Goal: Task Accomplishment & Management: Manage account settings

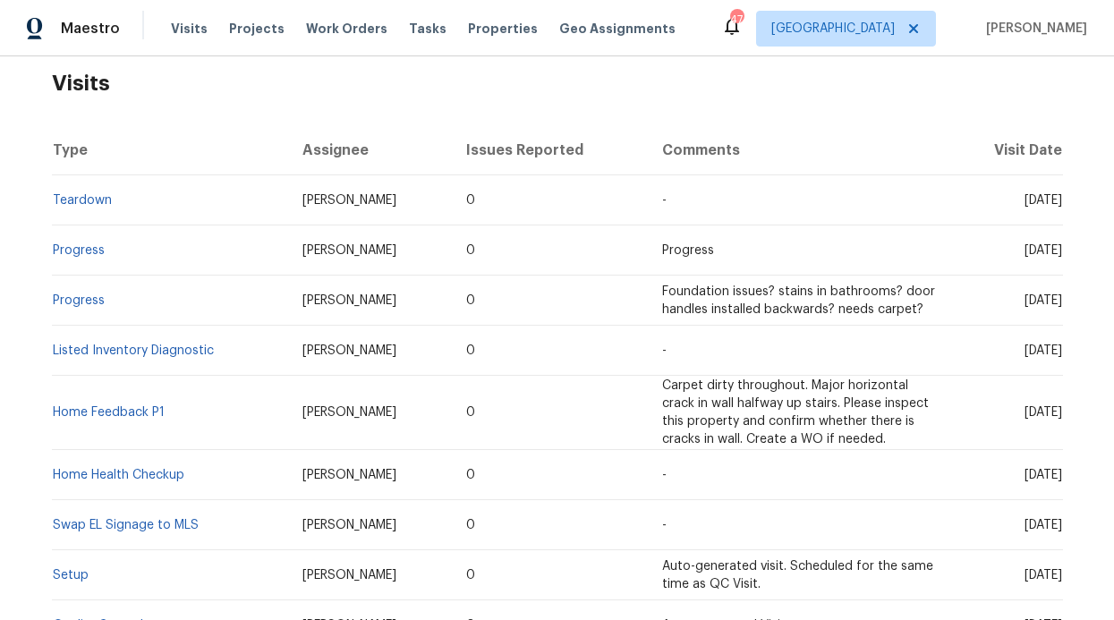
scroll to position [56, 0]
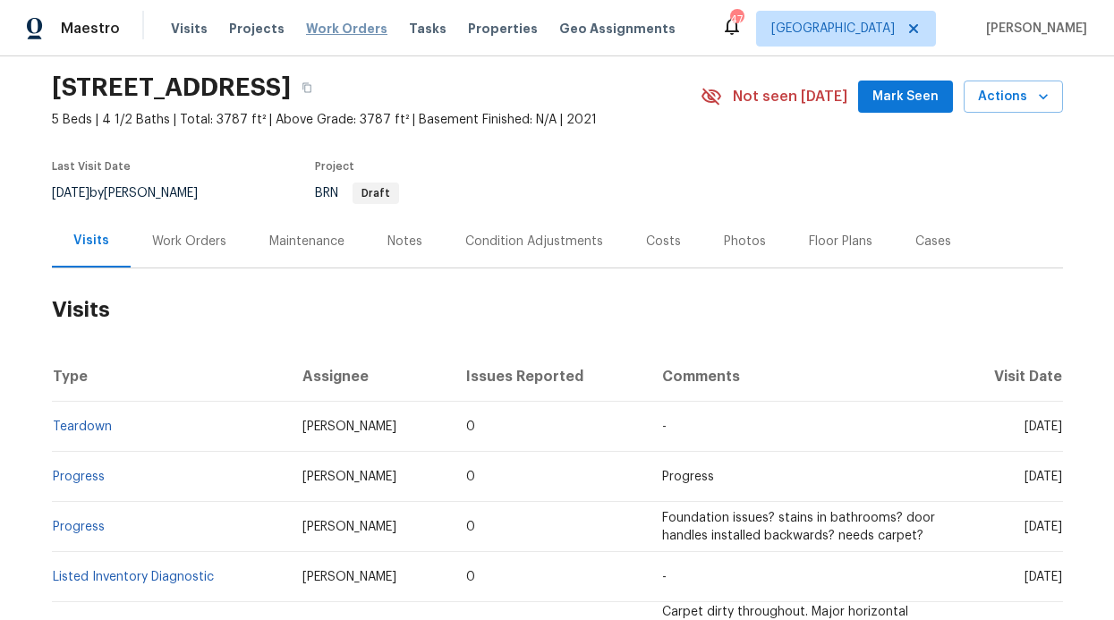
click at [353, 25] on span "Work Orders" at bounding box center [346, 29] width 81 height 18
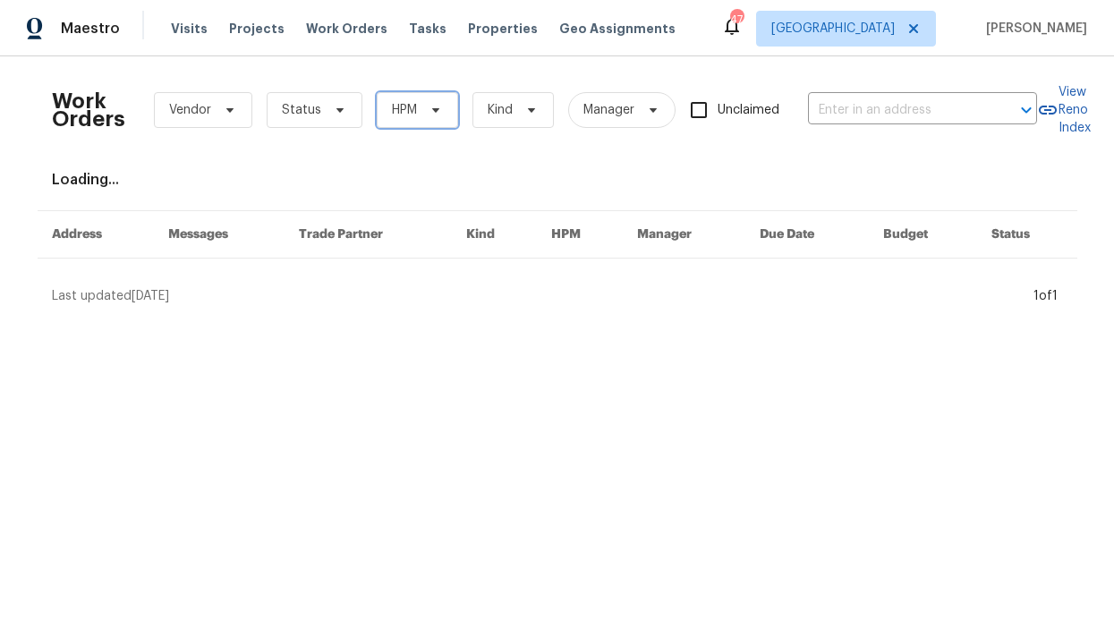
click at [410, 106] on span "HPM" at bounding box center [417, 110] width 81 height 36
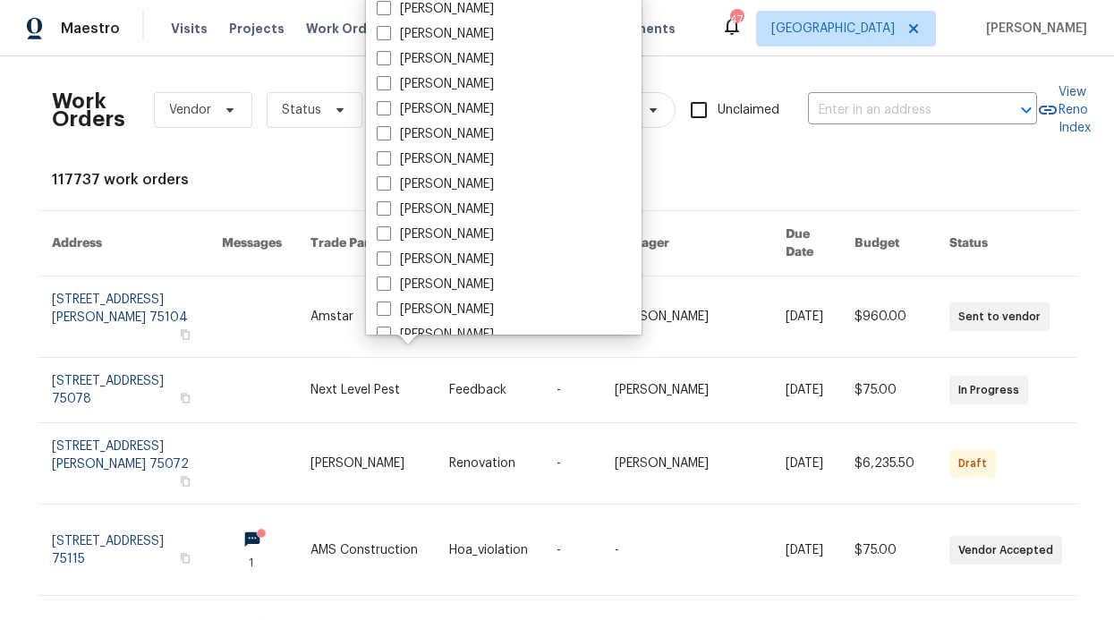
scroll to position [999, 0]
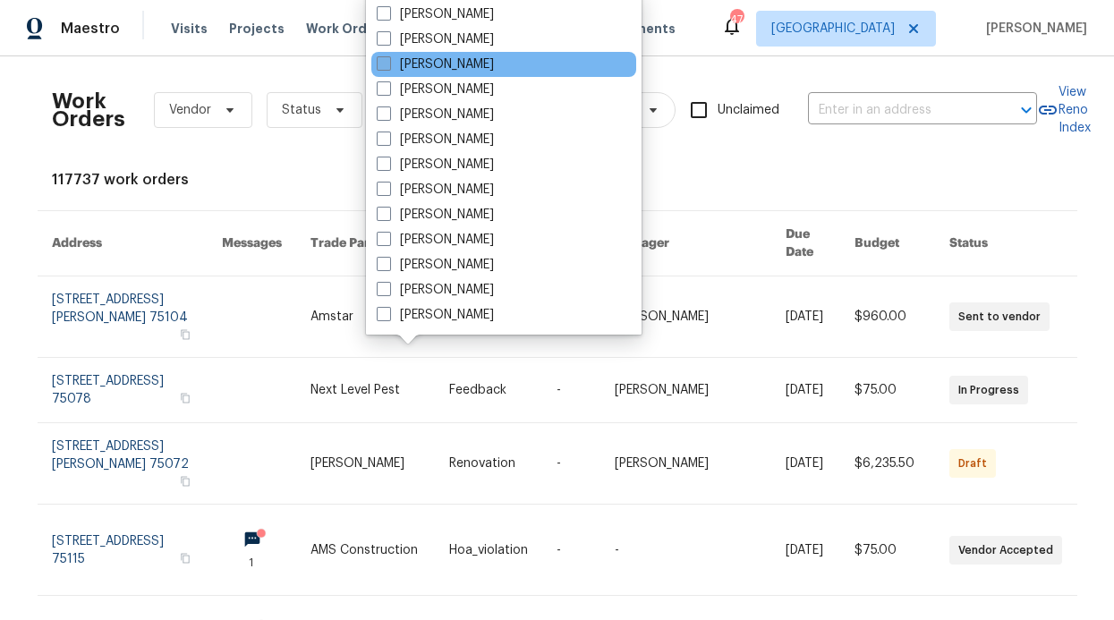
click at [464, 69] on label "[PERSON_NAME]" at bounding box center [435, 64] width 117 height 18
click at [388, 67] on input "[PERSON_NAME]" at bounding box center [383, 61] width 12 height 12
checkbox input "true"
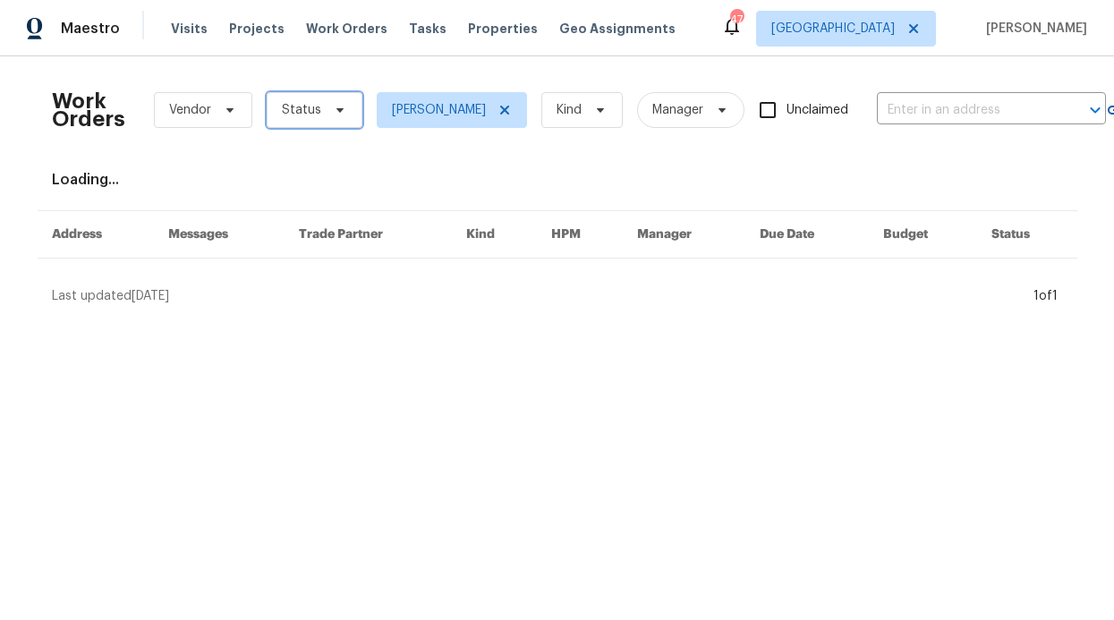
click at [334, 93] on span "Status" at bounding box center [315, 110] width 96 height 36
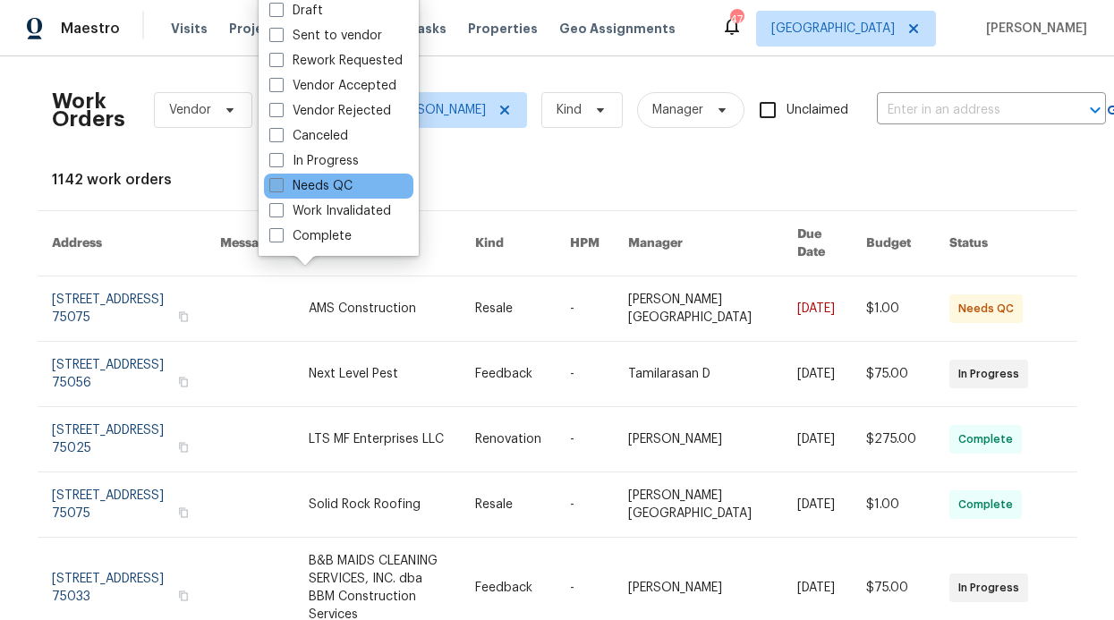
click at [315, 192] on label "Needs QC" at bounding box center [310, 186] width 83 height 18
click at [281, 189] on input "Needs QC" at bounding box center [275, 183] width 12 height 12
checkbox input "true"
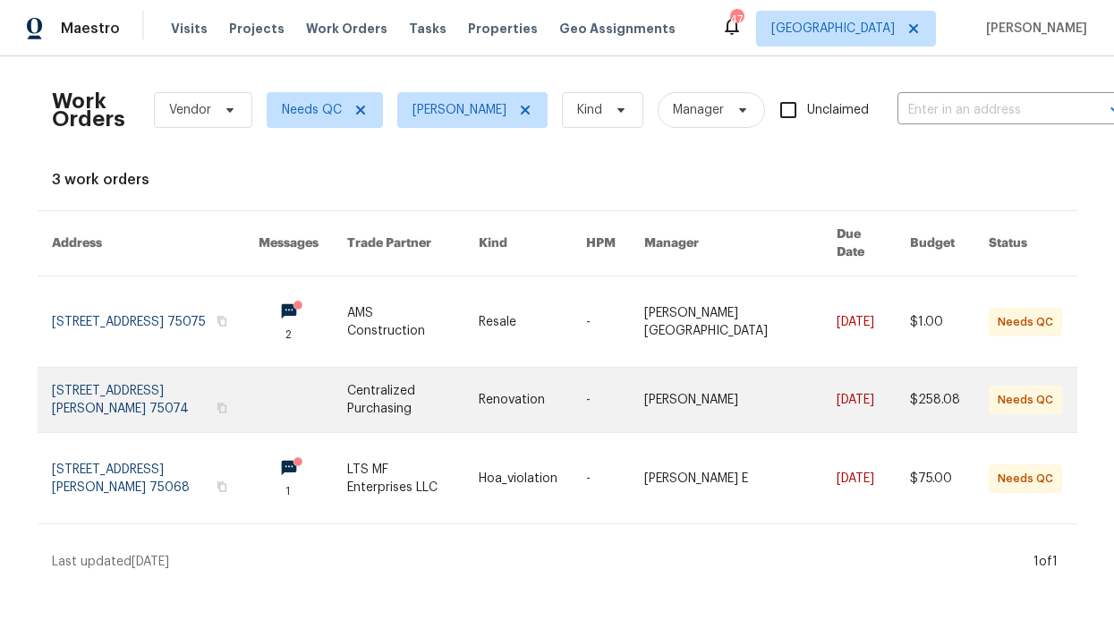
click at [268, 386] on link at bounding box center [303, 400] width 89 height 64
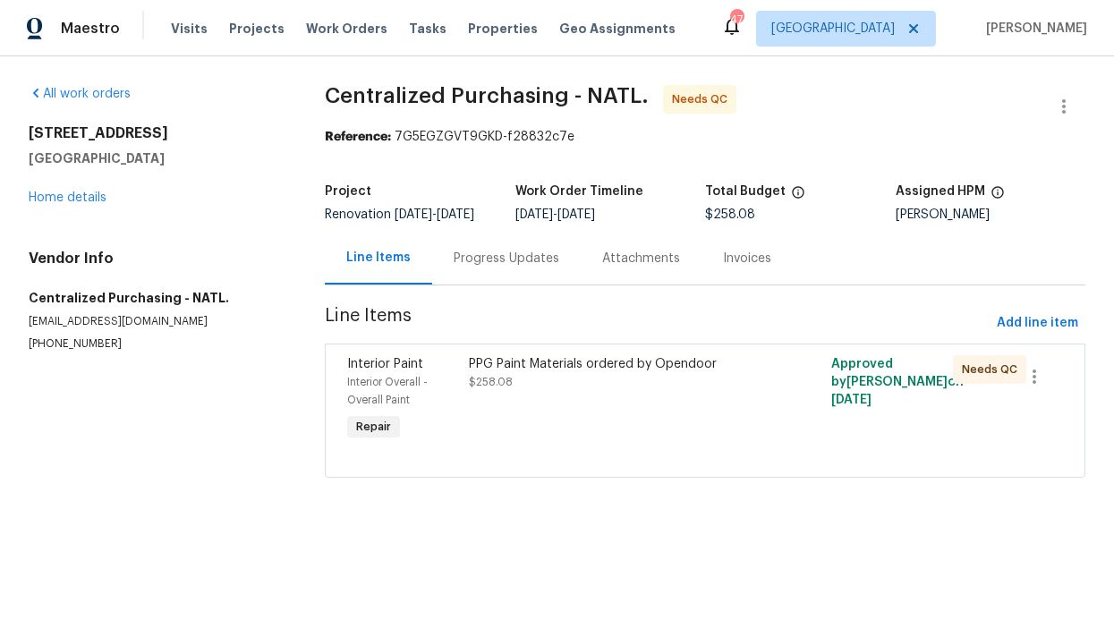
click at [539, 404] on div "PPG Paint Materials ordered by Opendoor $258.08" at bounding box center [615, 400] width 302 height 100
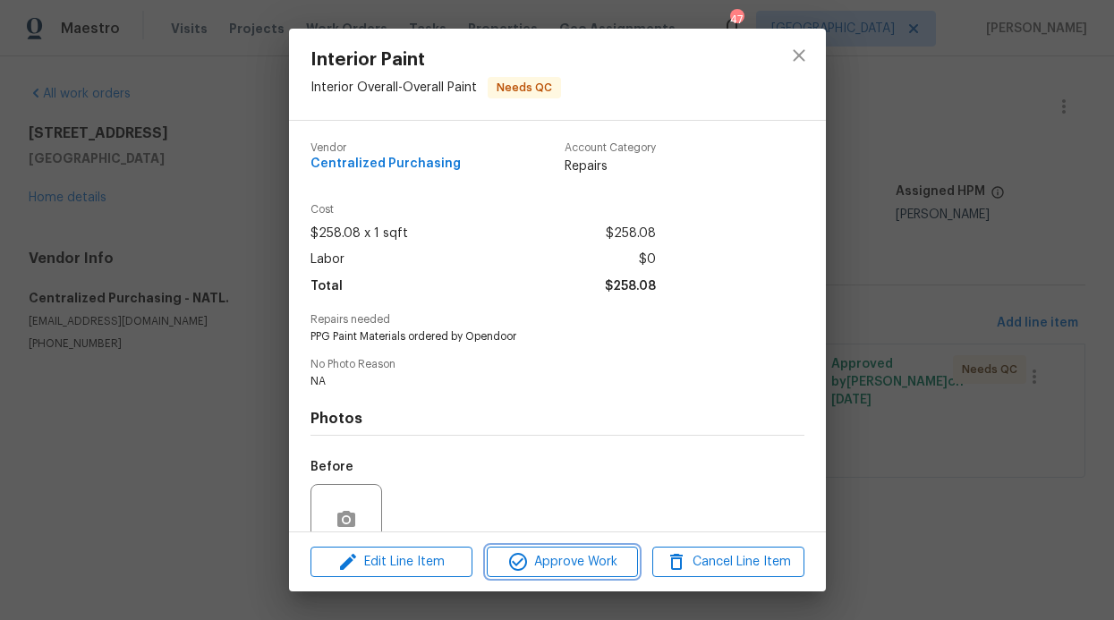
click at [544, 556] on span "Approve Work" at bounding box center [562, 562] width 141 height 22
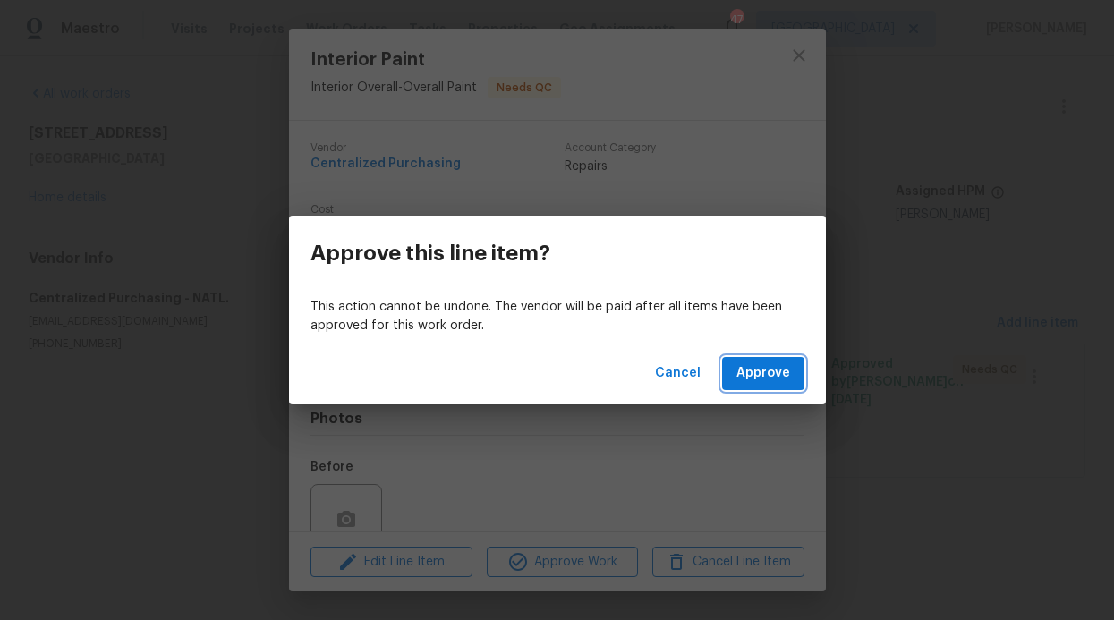
click at [754, 383] on span "Approve" at bounding box center [764, 373] width 54 height 22
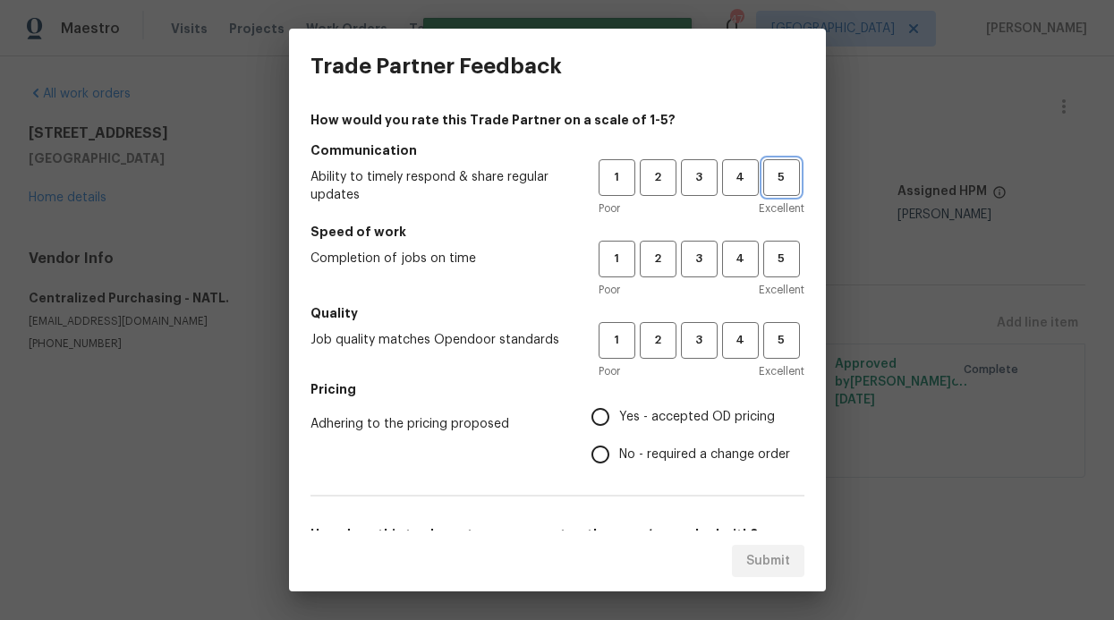
click at [769, 168] on span "5" at bounding box center [781, 177] width 33 height 21
click at [763, 245] on button "5" at bounding box center [781, 259] width 37 height 37
click at [766, 341] on span "5" at bounding box center [781, 340] width 33 height 21
click at [673, 396] on h5 "Pricing" at bounding box center [558, 389] width 494 height 18
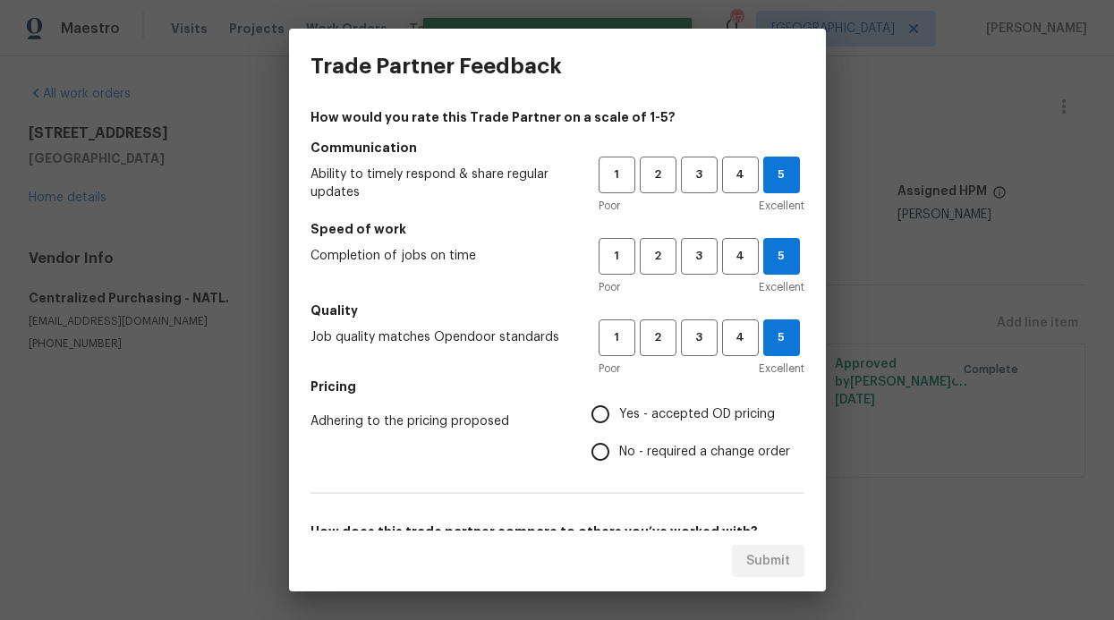
click at [660, 411] on span "Yes - accepted OD pricing" at bounding box center [697, 414] width 156 height 19
click at [619, 411] on input "Yes - accepted OD pricing" at bounding box center [601, 415] width 38 height 38
radio input "true"
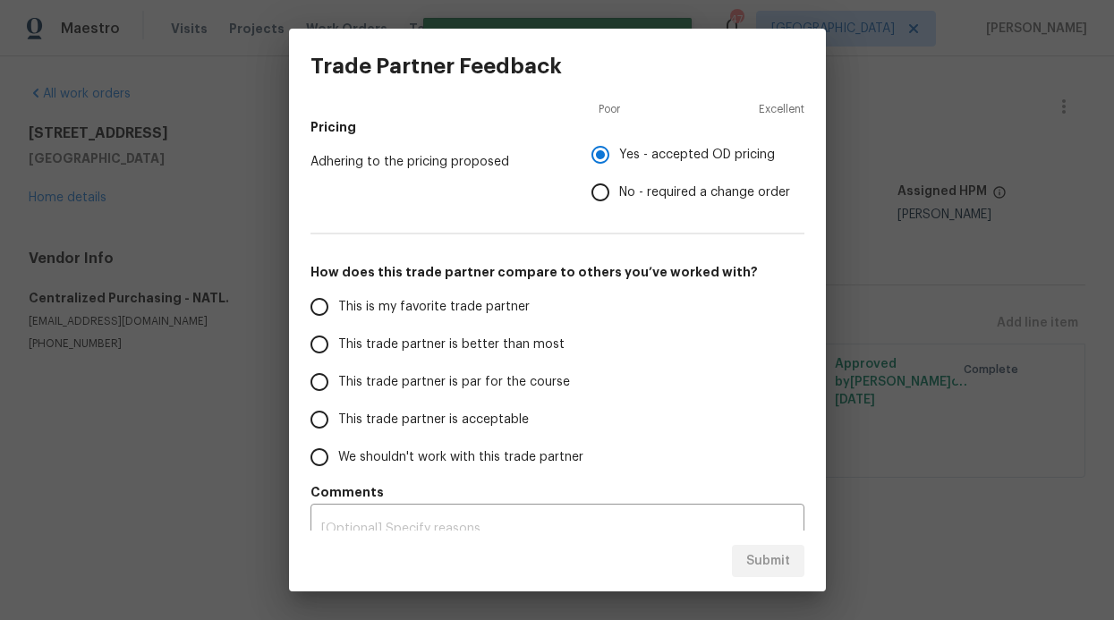
scroll to position [288, 0]
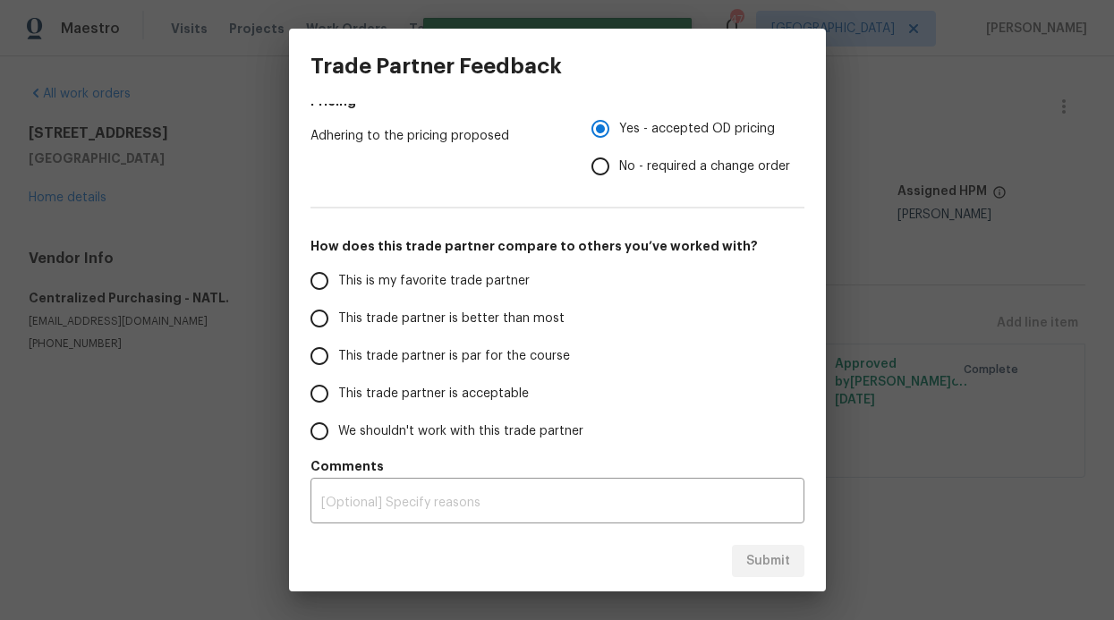
click at [443, 311] on span "This trade partner is better than most" at bounding box center [451, 319] width 226 height 19
click at [338, 311] on input "This trade partner is better than most" at bounding box center [320, 319] width 38 height 38
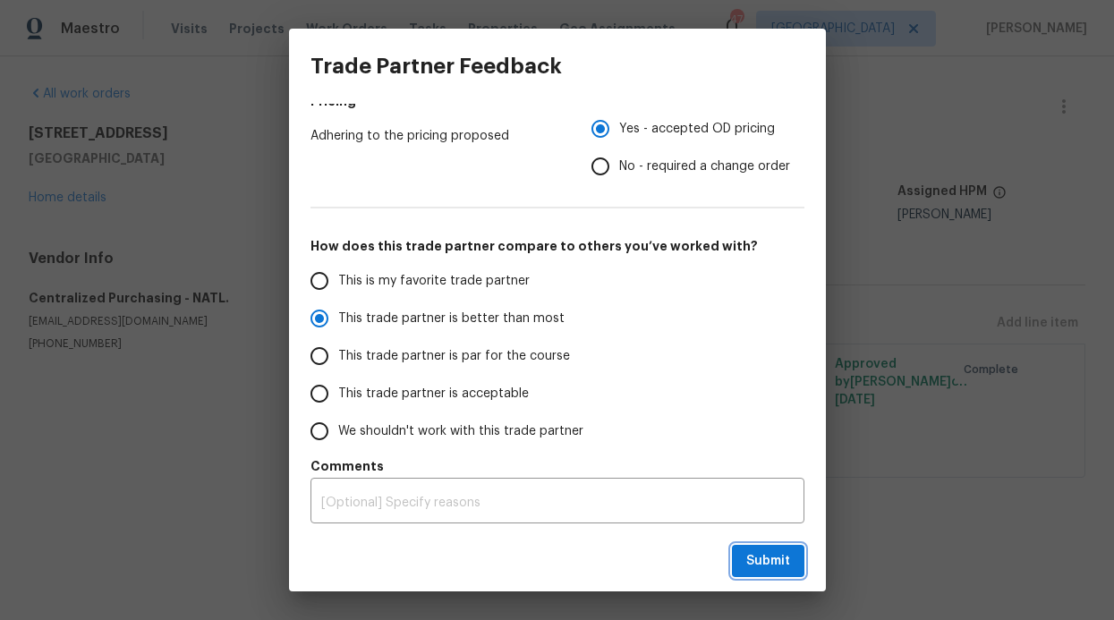
click at [779, 568] on span "Submit" at bounding box center [768, 561] width 44 height 22
radio input "true"
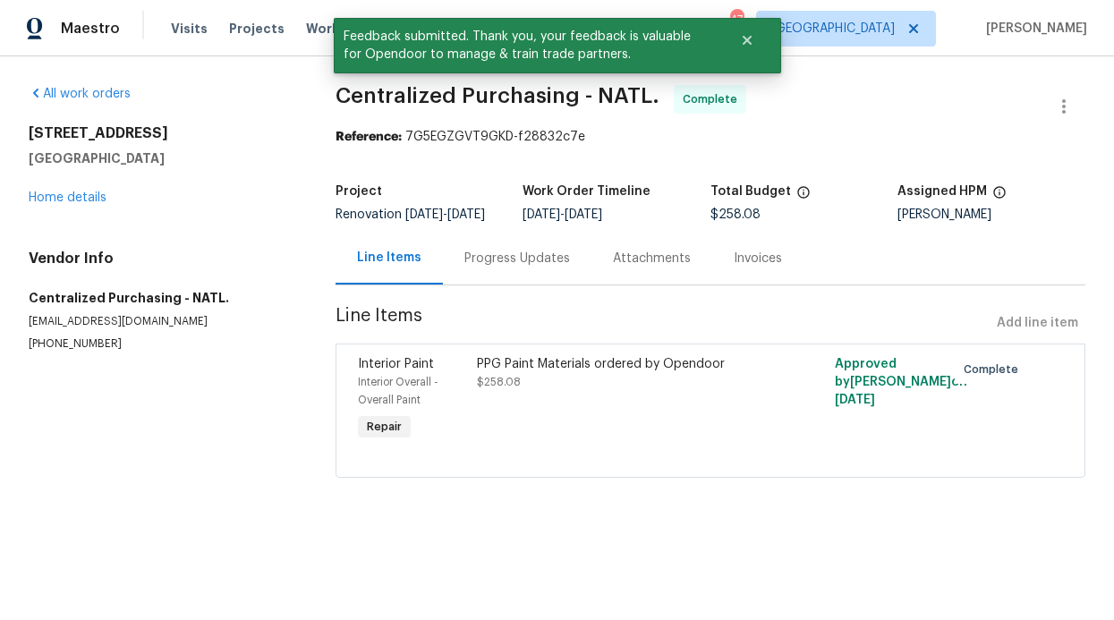
click at [293, 146] on div "All work orders 4224 Tallulah Dr Plano, TX 75074 Home details Vendor Info Centr…" at bounding box center [557, 292] width 1114 height 472
click at [251, 106] on div "All work orders 4224 Tallulah Dr Plano, TX 75074 Home details Vendor Info Centr…" at bounding box center [161, 218] width 264 height 267
click at [279, 25] on div "Visits Projects Work Orders Tasks Properties Geo Assignments" at bounding box center [434, 29] width 526 height 36
click at [306, 24] on span "Work Orders" at bounding box center [346, 29] width 81 height 18
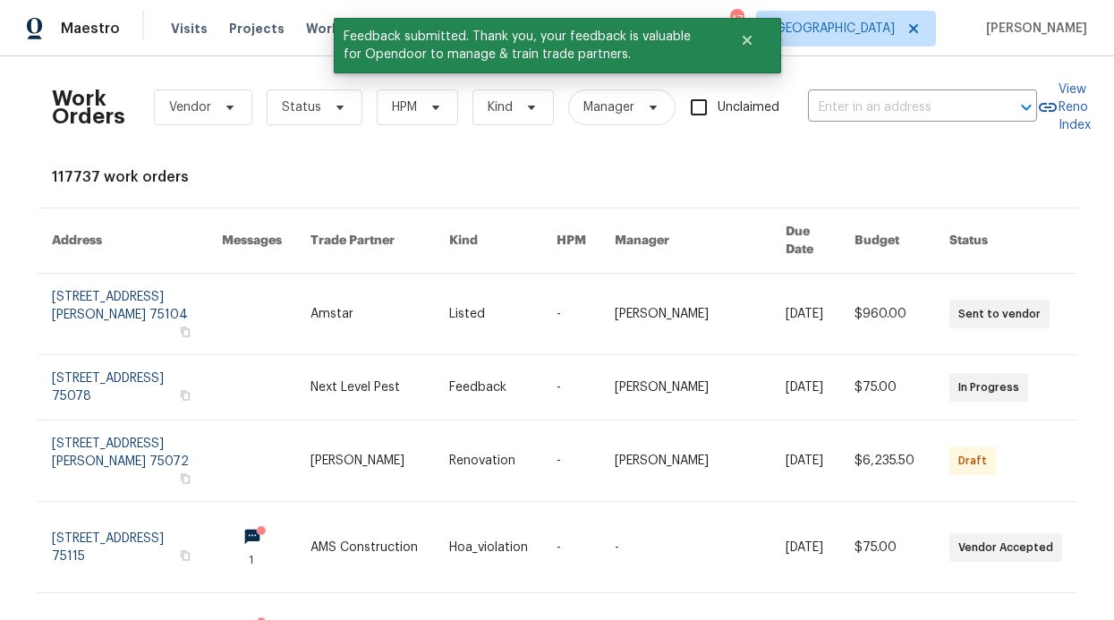
scroll to position [7, 0]
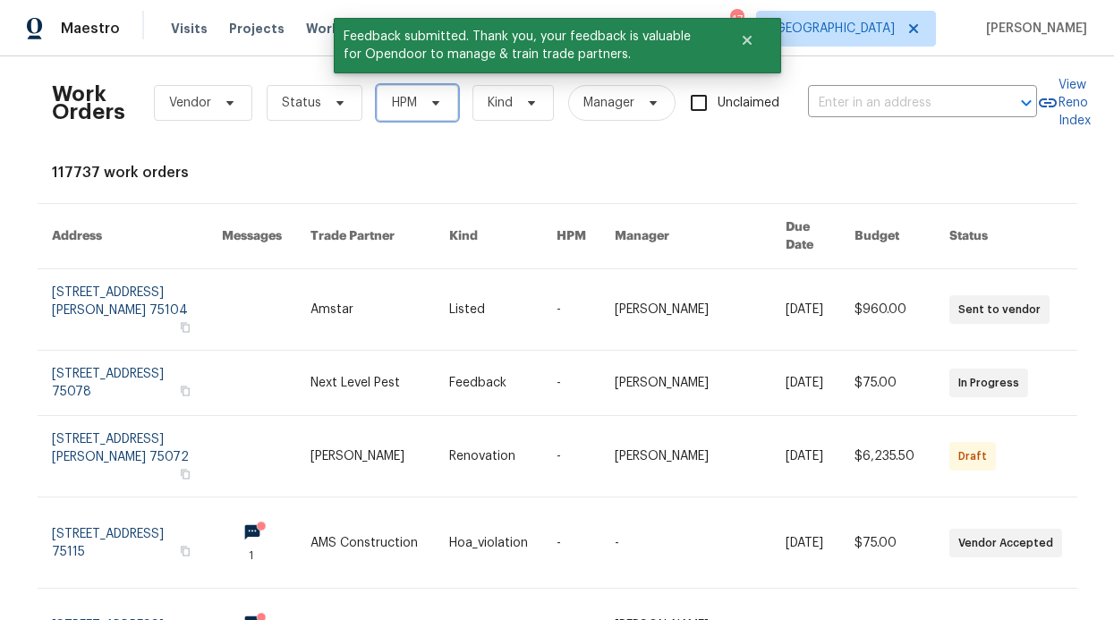
click at [422, 115] on span "HPM" at bounding box center [417, 103] width 81 height 36
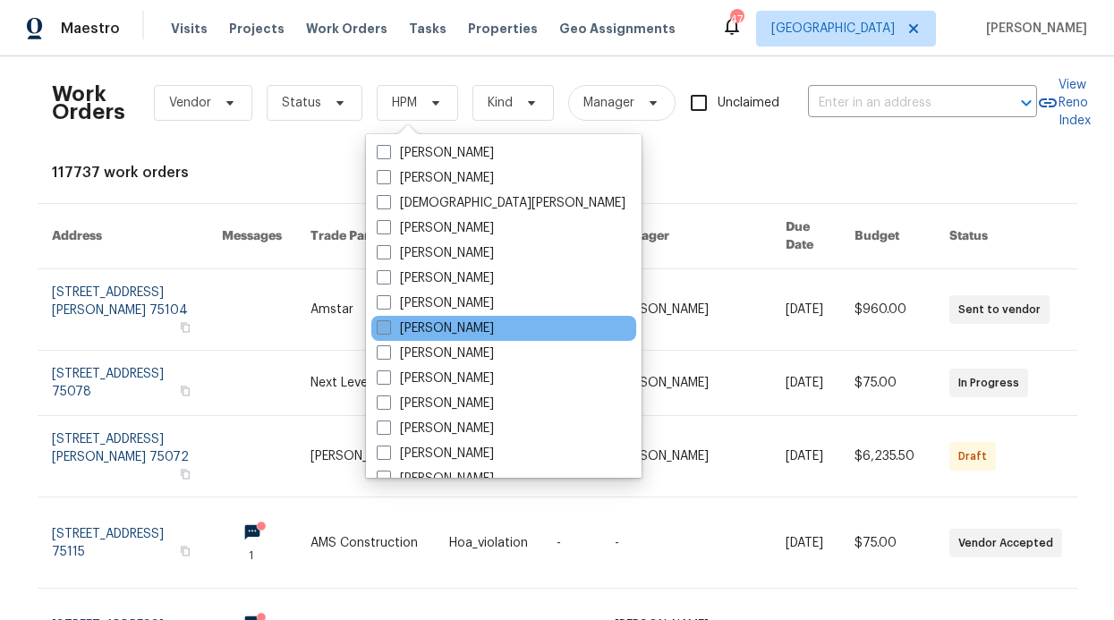
scroll to position [999, 0]
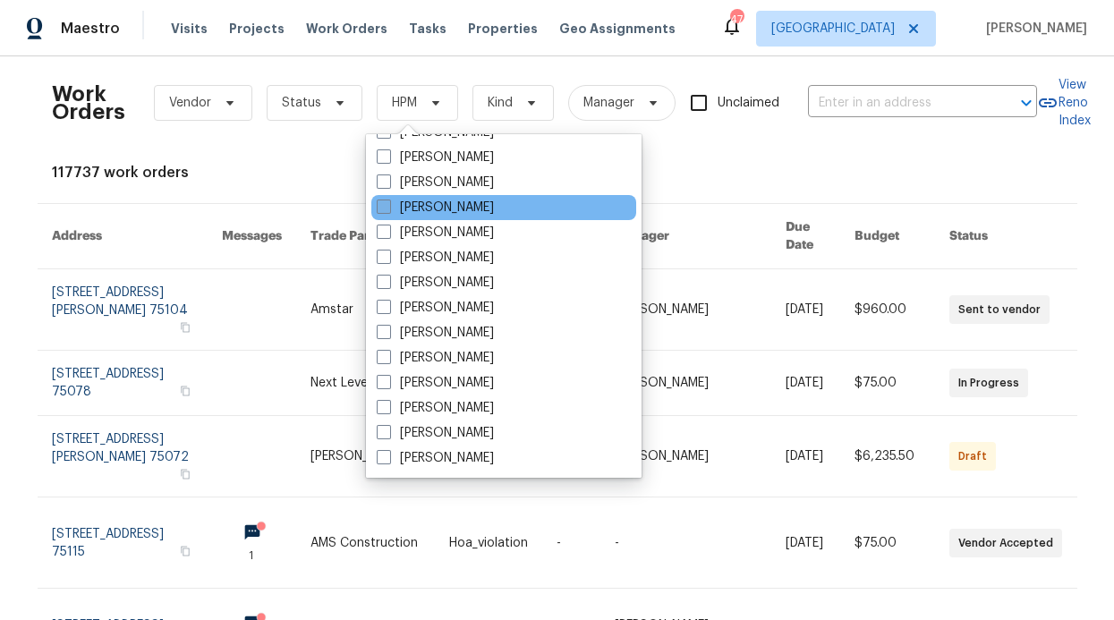
click at [403, 208] on label "[PERSON_NAME]" at bounding box center [435, 208] width 117 height 18
click at [388, 208] on input "[PERSON_NAME]" at bounding box center [383, 205] width 12 height 12
checkbox input "true"
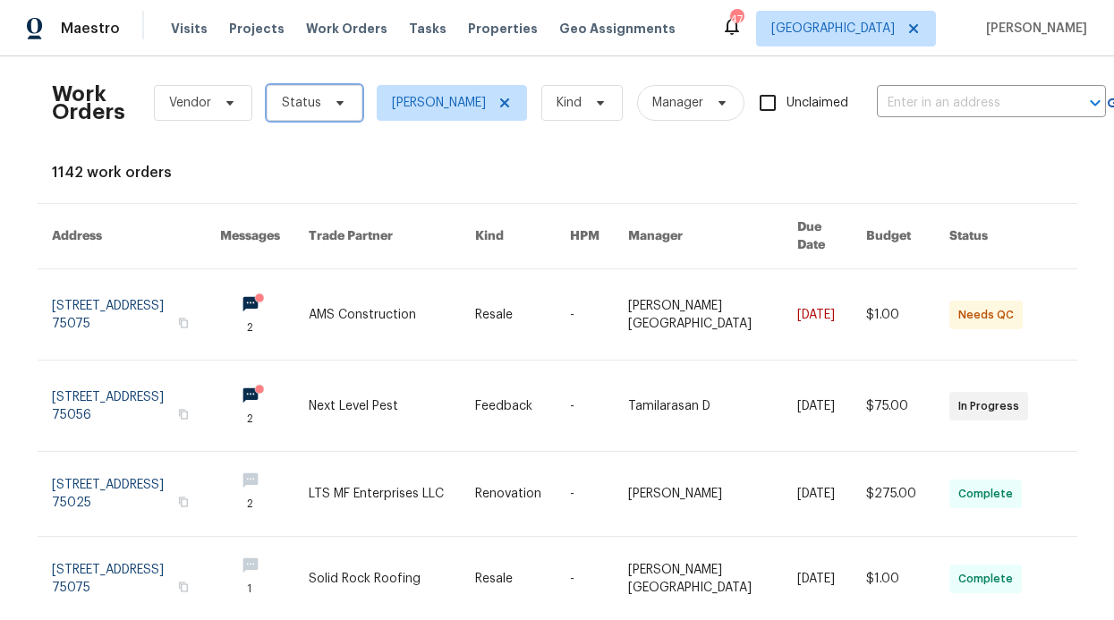
click at [319, 112] on span "Status" at bounding box center [315, 103] width 96 height 36
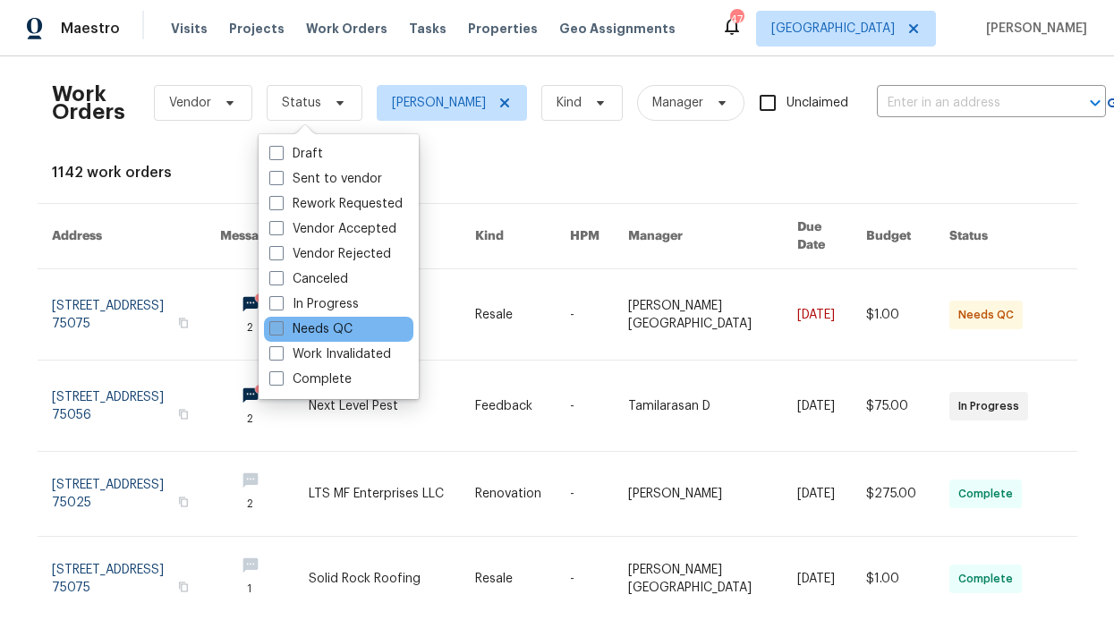
click at [295, 321] on label "Needs QC" at bounding box center [310, 329] width 83 height 18
click at [281, 321] on input "Needs QC" at bounding box center [275, 326] width 12 height 12
checkbox input "true"
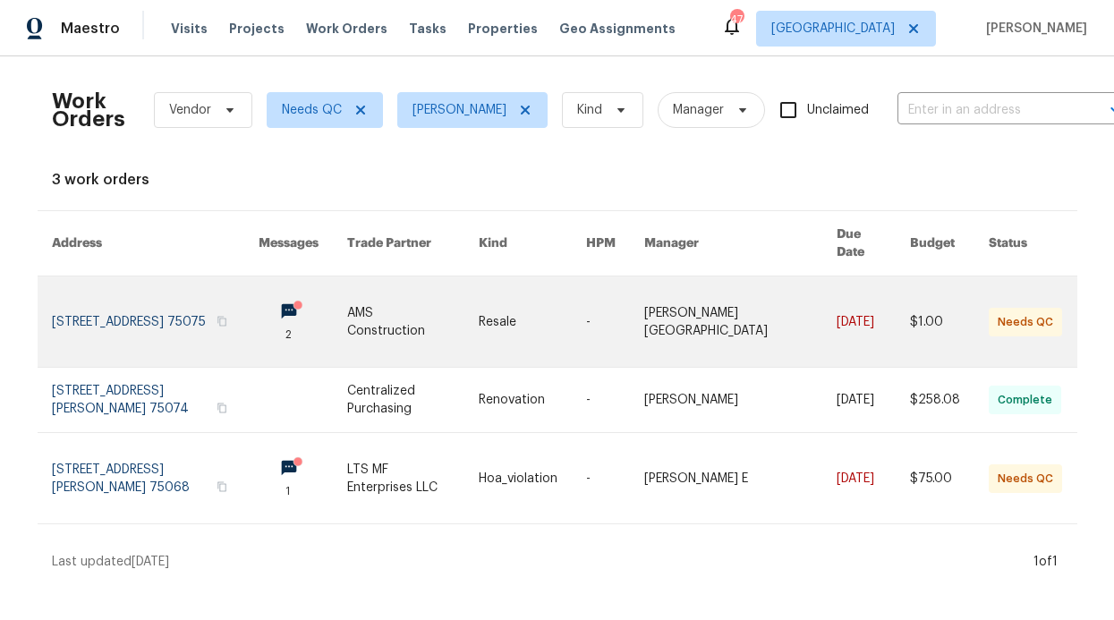
click at [291, 293] on link at bounding box center [303, 322] width 89 height 90
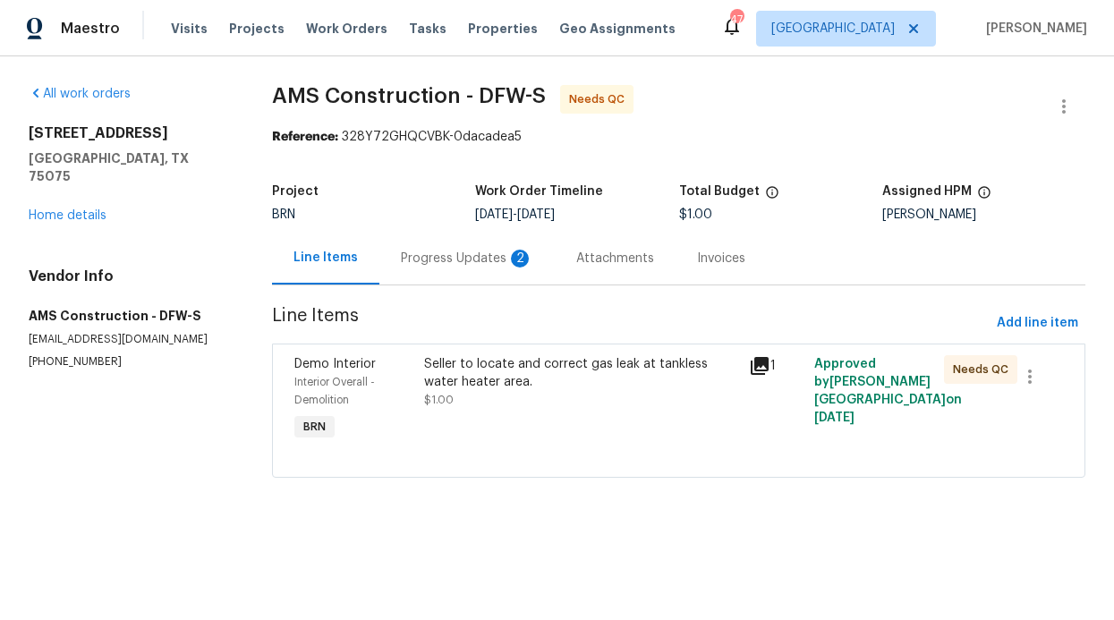
click at [459, 263] on div "Progress Updates 2" at bounding box center [467, 259] width 132 height 18
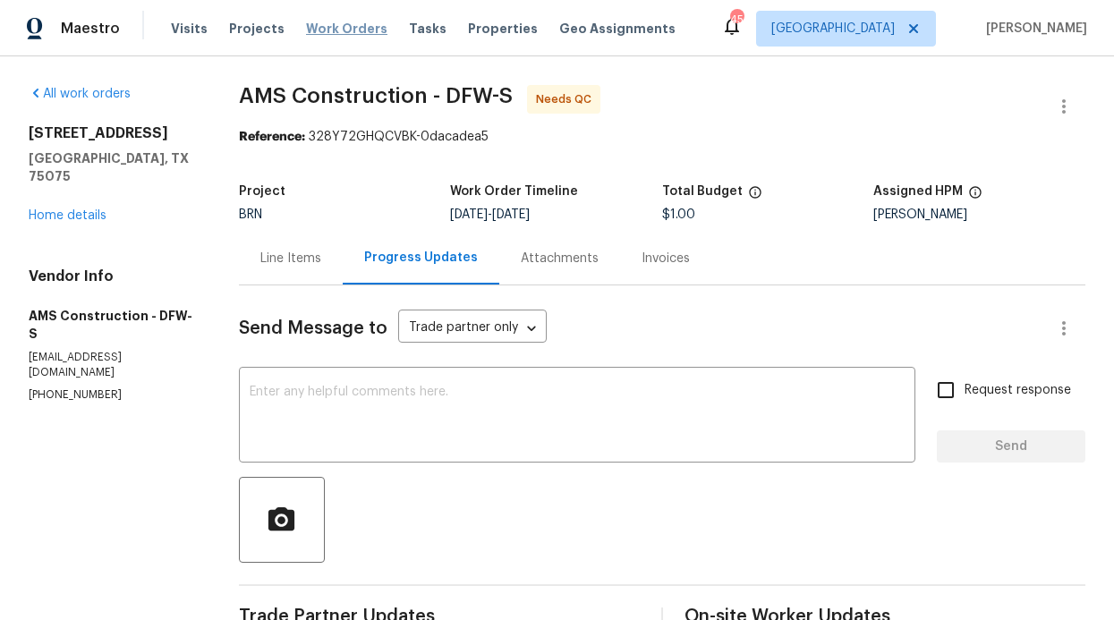
click at [337, 21] on span "Work Orders" at bounding box center [346, 29] width 81 height 18
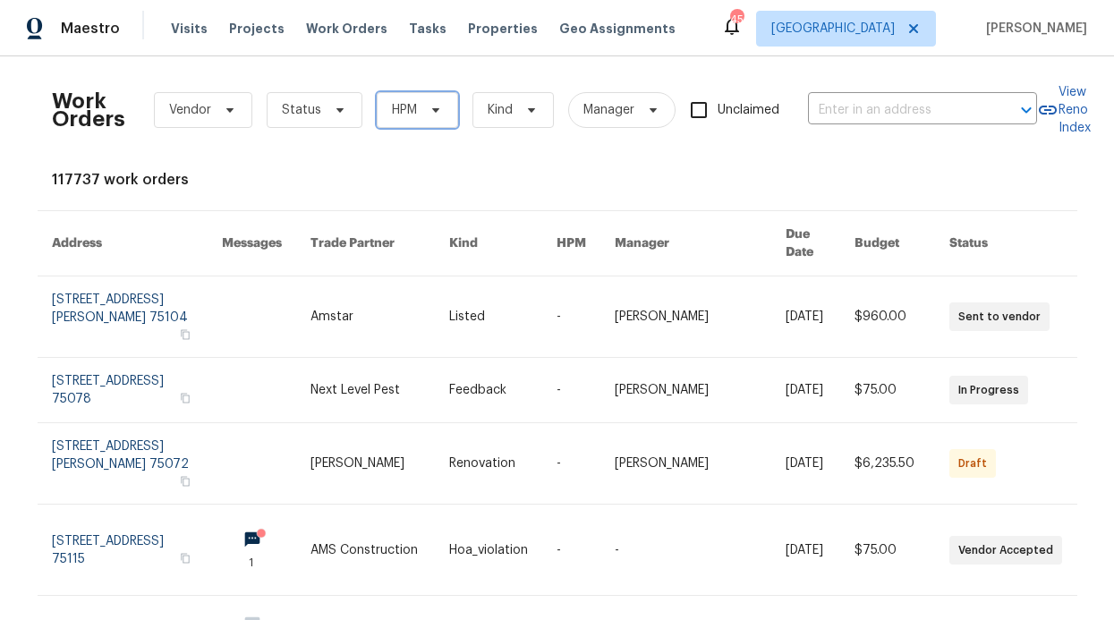
drag, startPoint x: 396, startPoint y: 99, endPoint x: 398, endPoint y: 121, distance: 21.6
click at [396, 99] on span "HPM" at bounding box center [417, 110] width 81 height 36
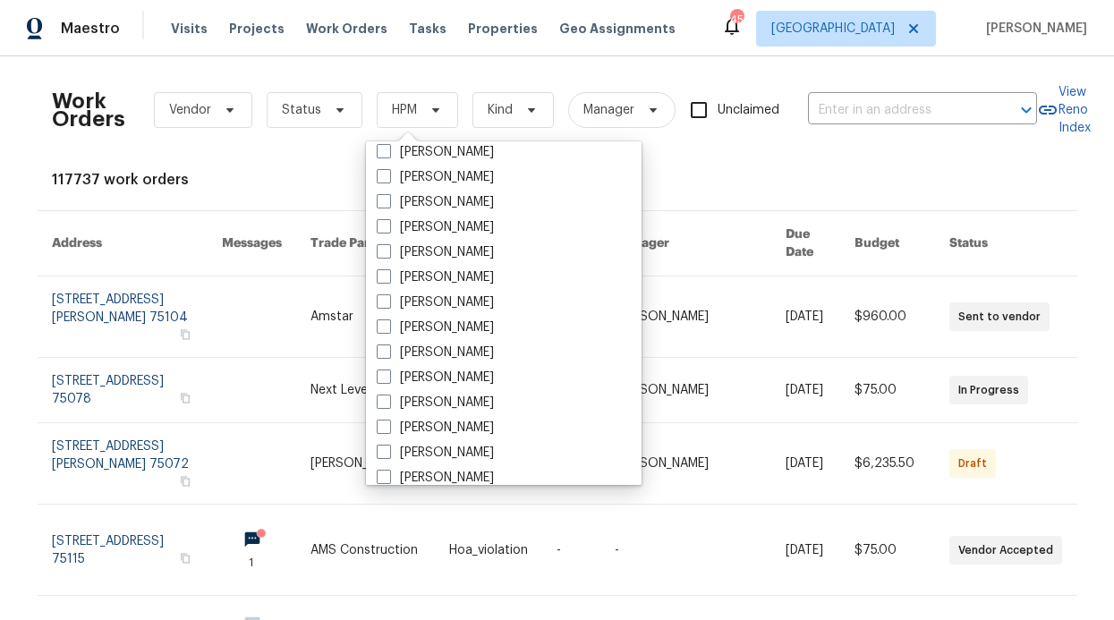
scroll to position [999, 0]
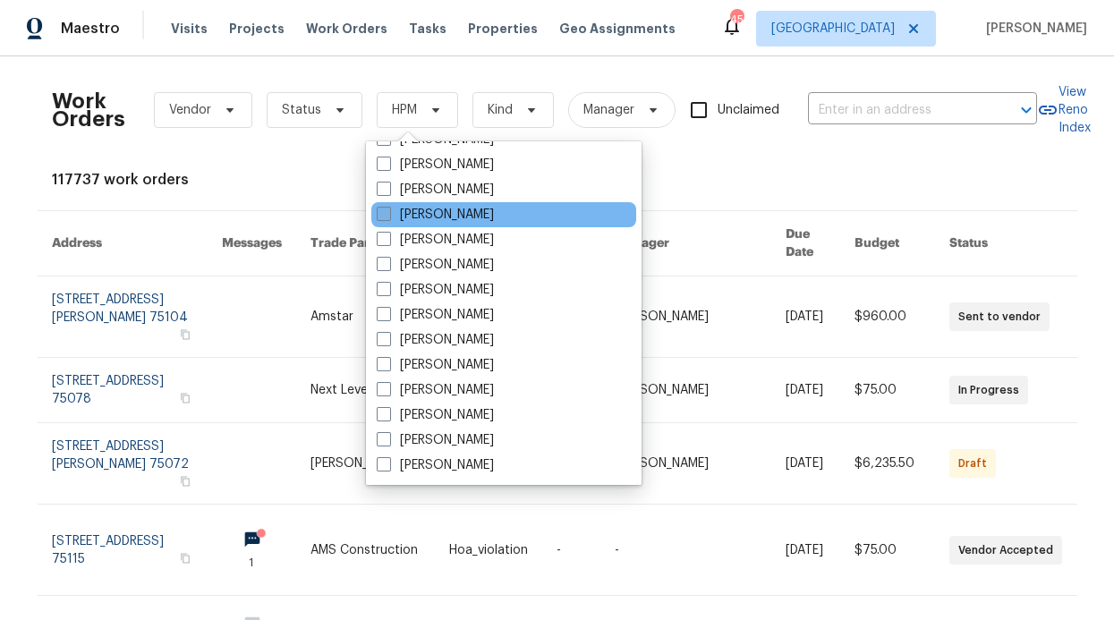
click at [456, 210] on label "[PERSON_NAME]" at bounding box center [435, 215] width 117 height 18
click at [388, 210] on input "[PERSON_NAME]" at bounding box center [383, 212] width 12 height 12
checkbox input "true"
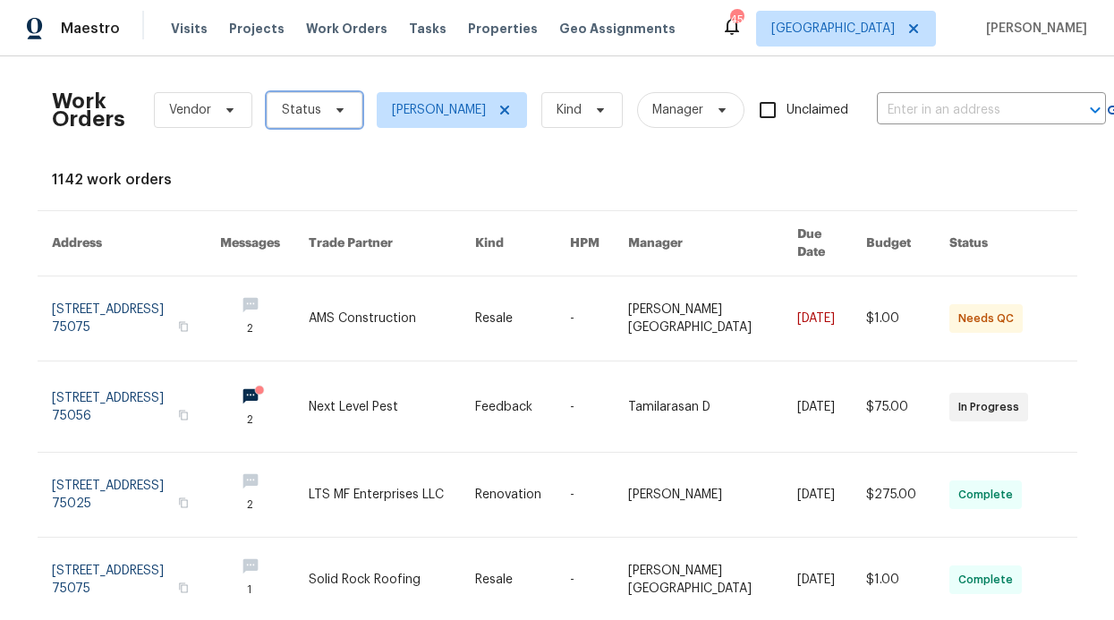
click at [323, 125] on span "Status" at bounding box center [315, 110] width 96 height 36
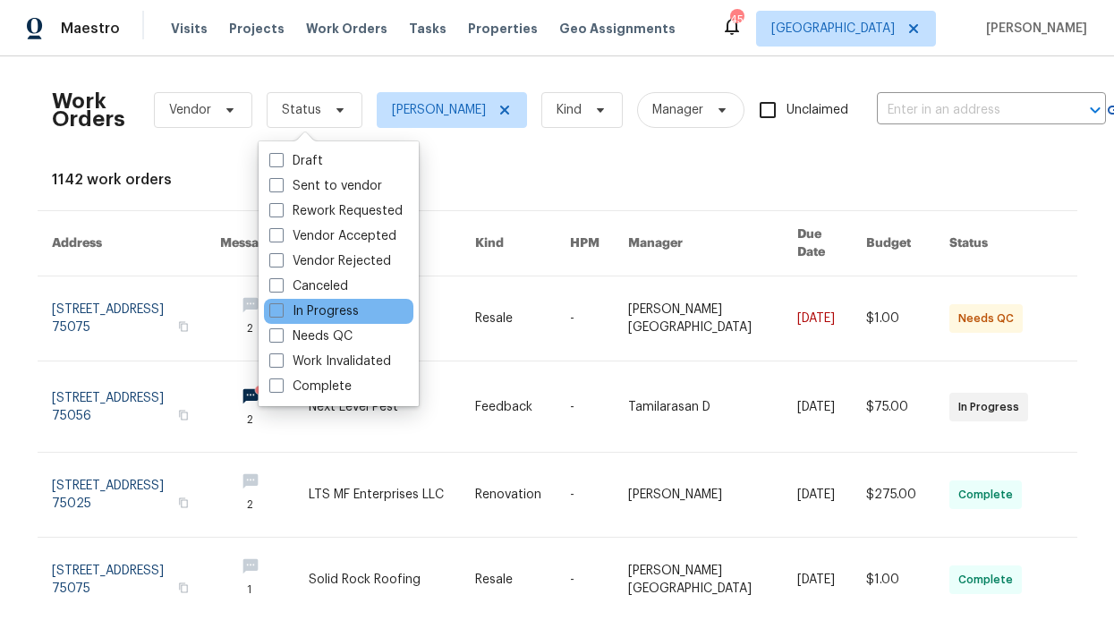
click at [315, 300] on div "In Progress" at bounding box center [338, 311] width 149 height 25
click at [314, 305] on label "In Progress" at bounding box center [313, 311] width 89 height 18
click at [281, 305] on input "In Progress" at bounding box center [275, 308] width 12 height 12
checkbox input "true"
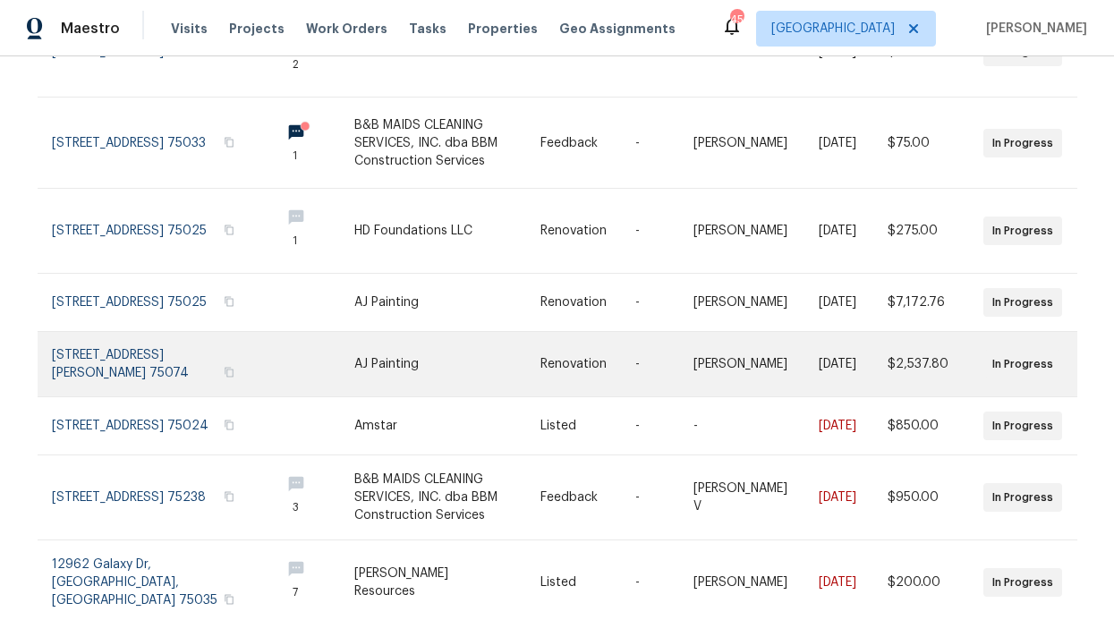
scroll to position [519, 0]
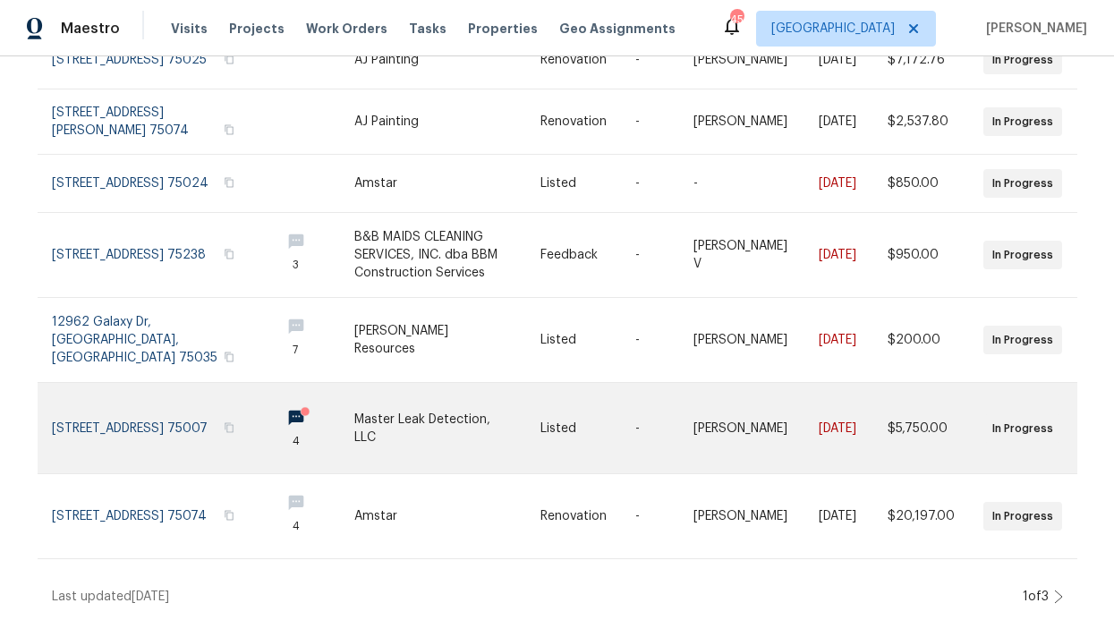
click at [266, 405] on link at bounding box center [310, 428] width 89 height 90
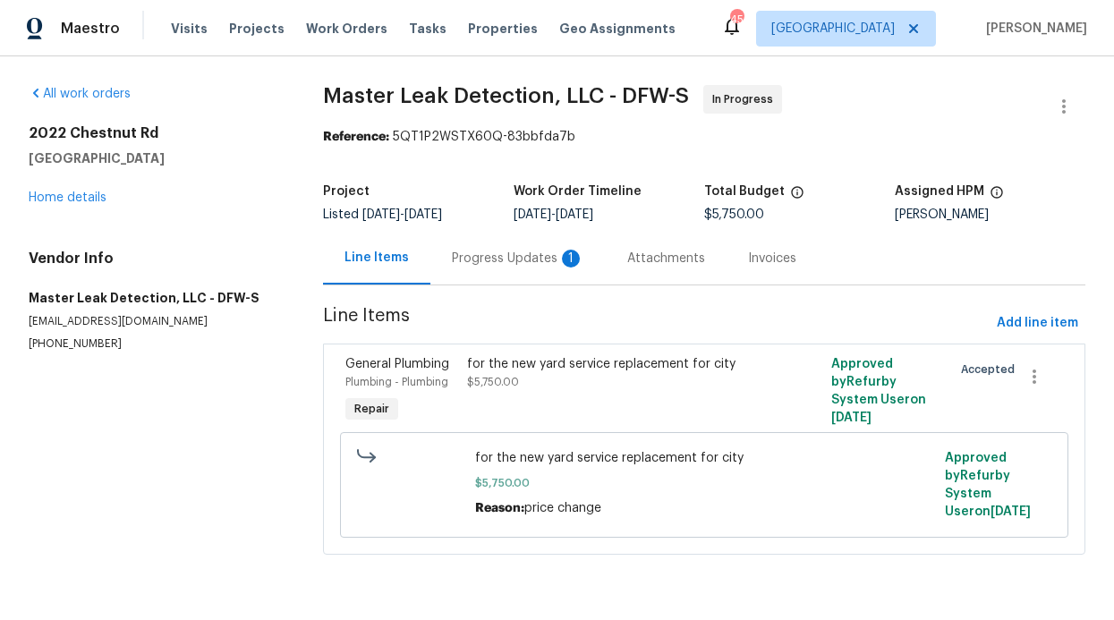
click at [477, 266] on div "Progress Updates 1" at bounding box center [518, 259] width 132 height 18
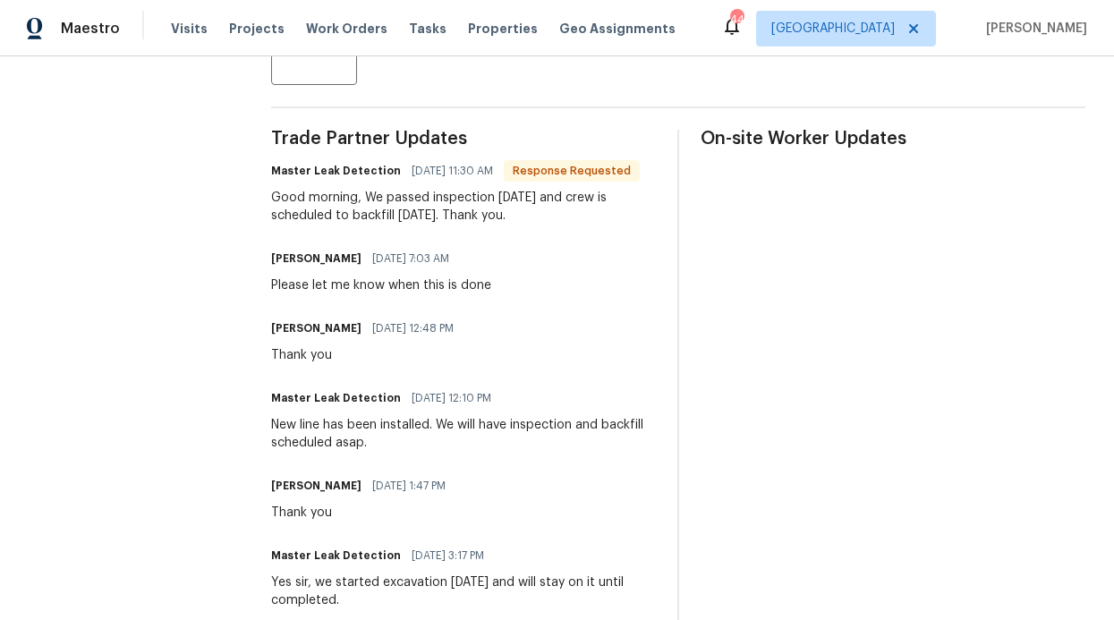
scroll to position [359, 0]
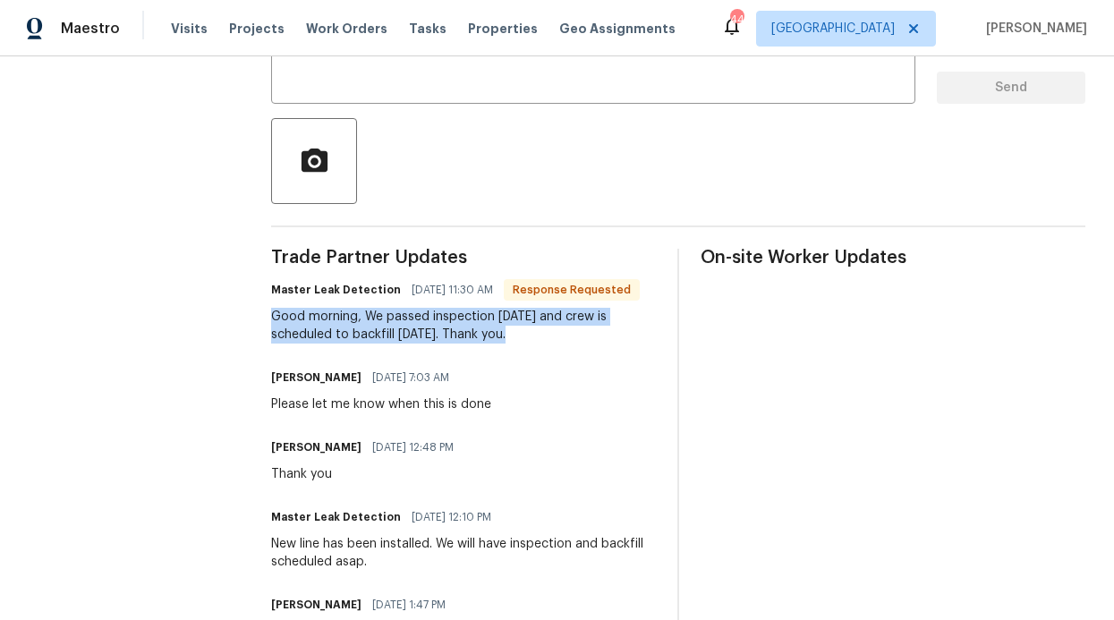
drag, startPoint x: 519, startPoint y: 335, endPoint x: 277, endPoint y: 313, distance: 243.5
click at [277, 313] on div "Good morning, We passed inspection today and crew is scheduled to backfill tomo…" at bounding box center [463, 326] width 385 height 36
copy div "Good morning, We passed inspection today and crew is scheduled to backfill tomo…"
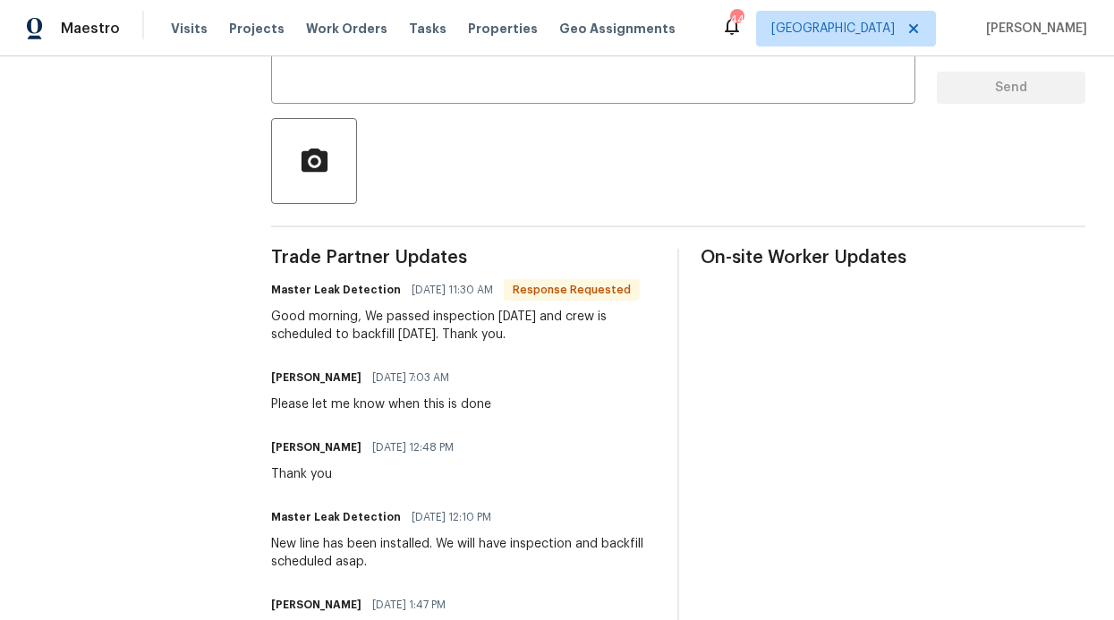
click at [493, 213] on div "Send Message to Trade partner only Trade partner only ​ x ​ Request response Se…" at bounding box center [678, 426] width 814 height 999
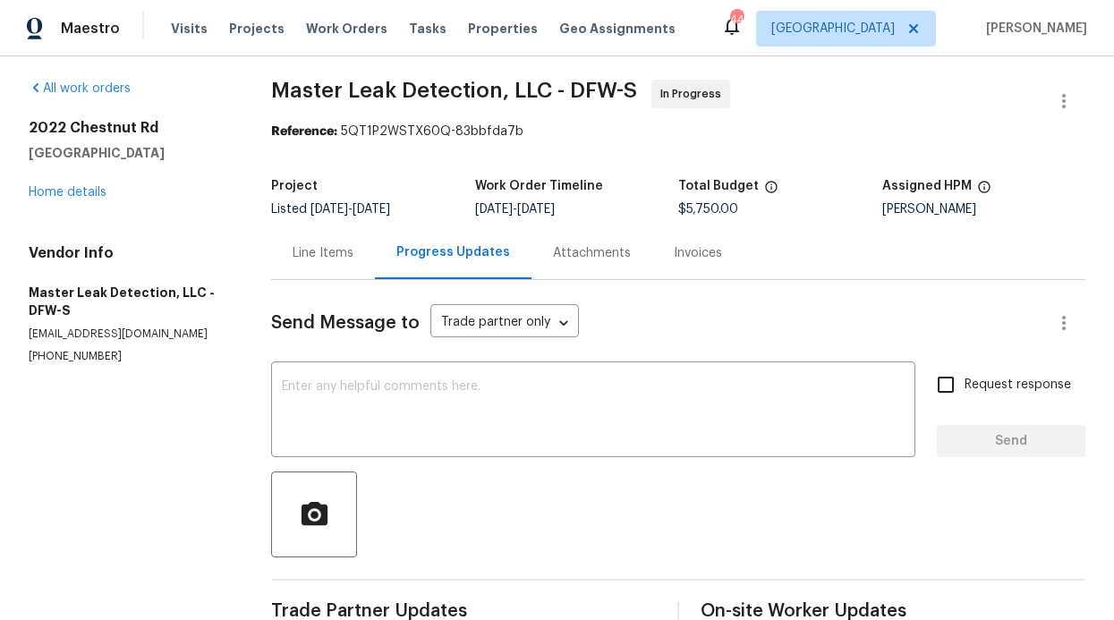
scroll to position [0, 0]
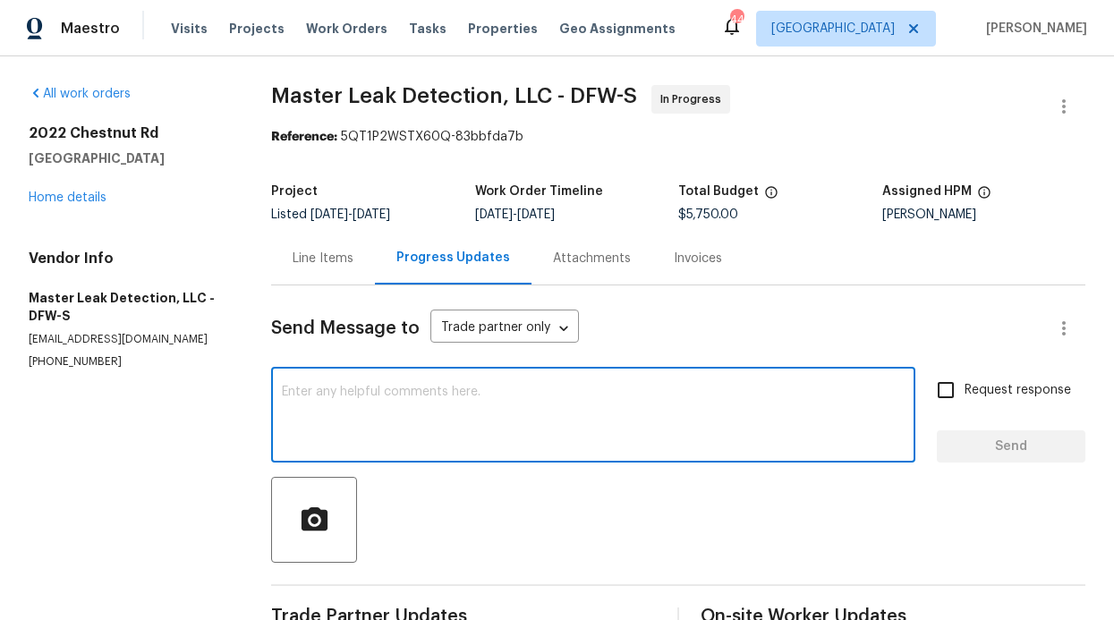
click at [351, 408] on textarea at bounding box center [593, 417] width 623 height 63
type textarea "Thank. you"
click at [992, 430] on div "Request response Send" at bounding box center [1011, 416] width 149 height 91
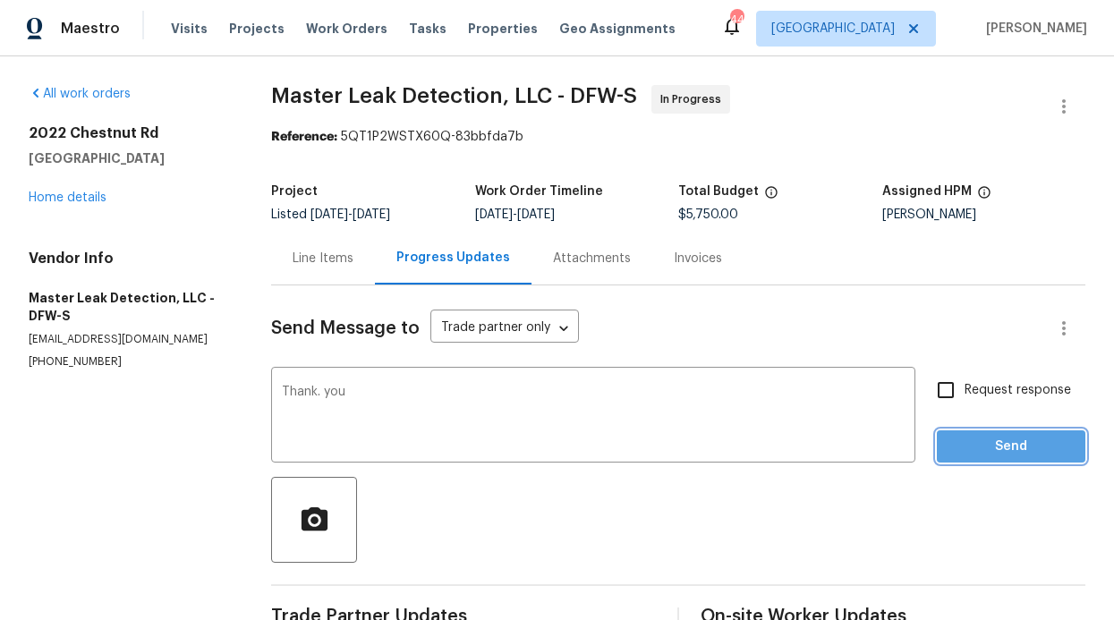
drag, startPoint x: 991, startPoint y: 443, endPoint x: 964, endPoint y: 445, distance: 26.9
click at [991, 444] on span "Send" at bounding box center [1011, 447] width 120 height 22
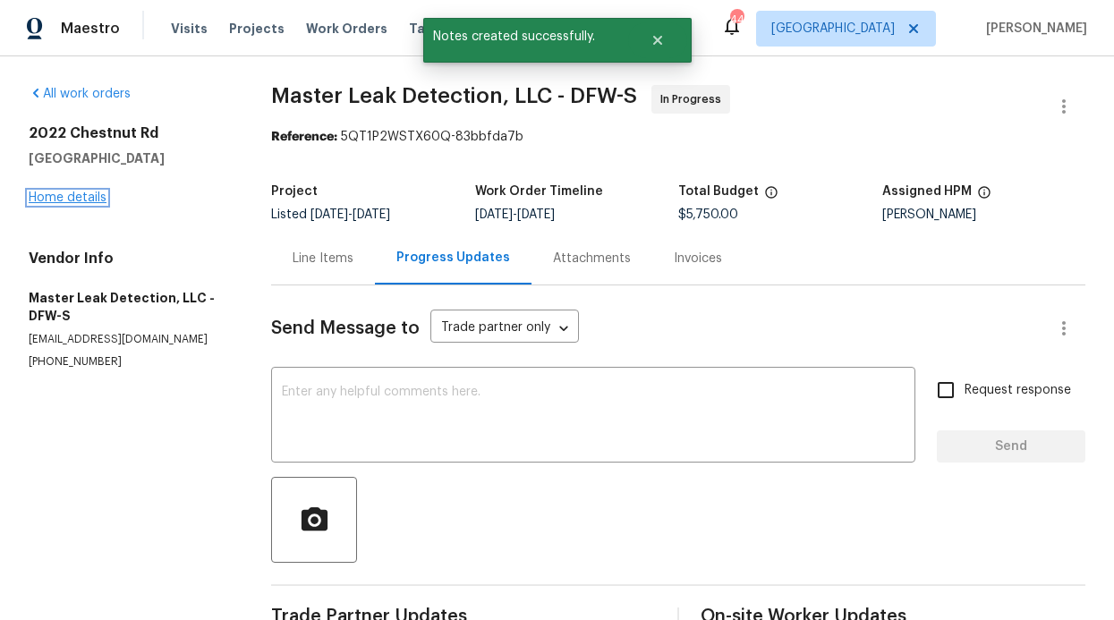
click at [72, 192] on link "Home details" at bounding box center [68, 198] width 78 height 13
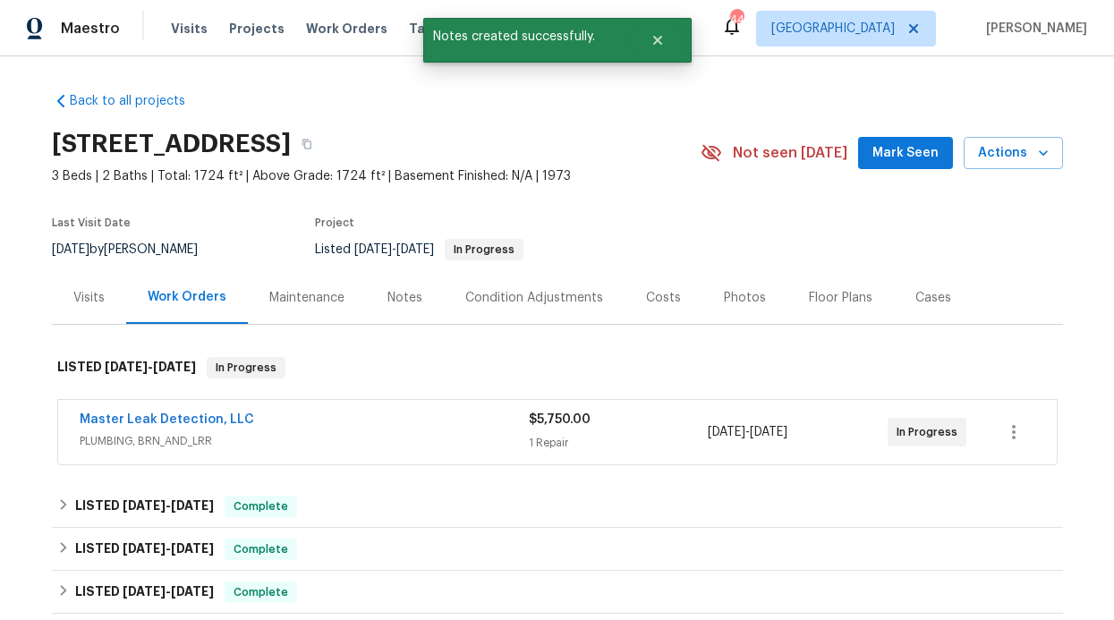
click at [378, 279] on div "Notes" at bounding box center [405, 297] width 78 height 53
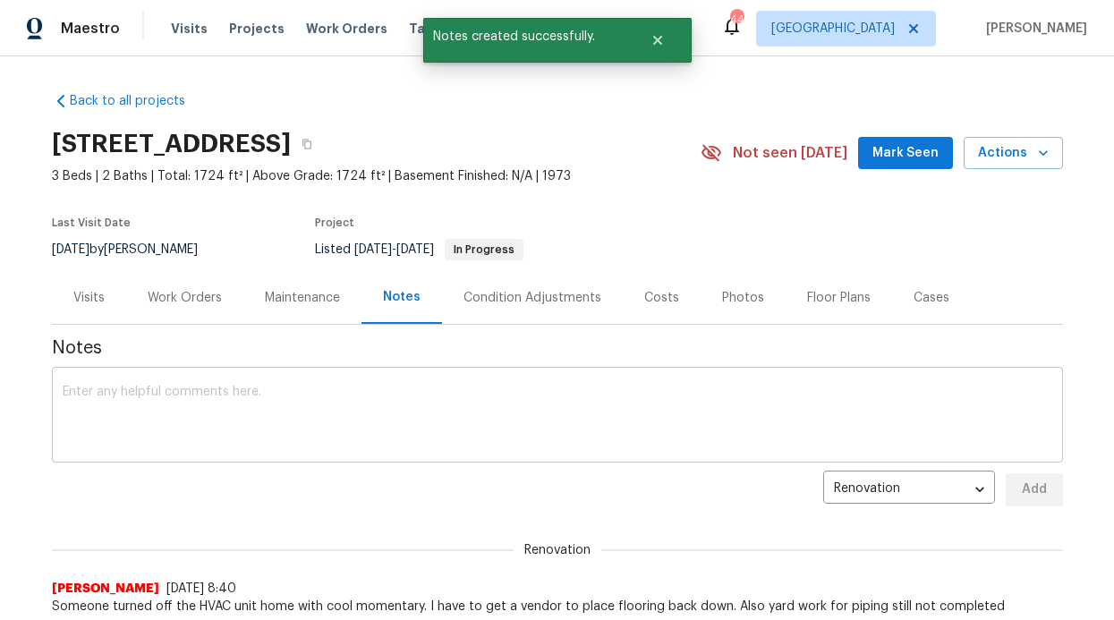
click at [396, 386] on textarea at bounding box center [558, 417] width 990 height 63
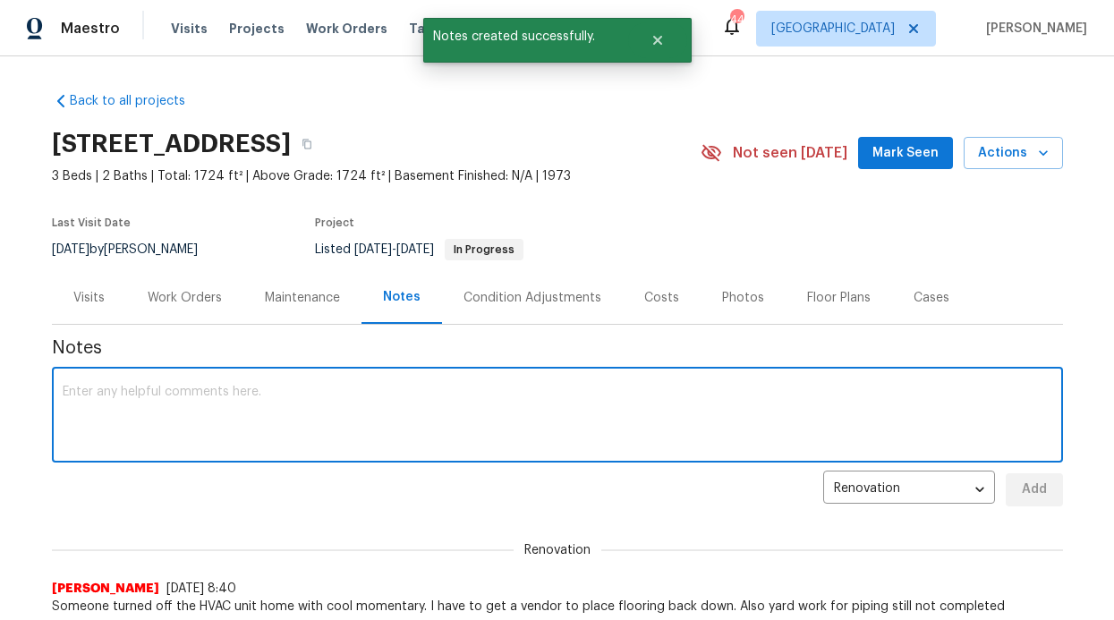
paste textarea "Good morning, We passed inspection today and crew is scheduled to backfill tomo…"
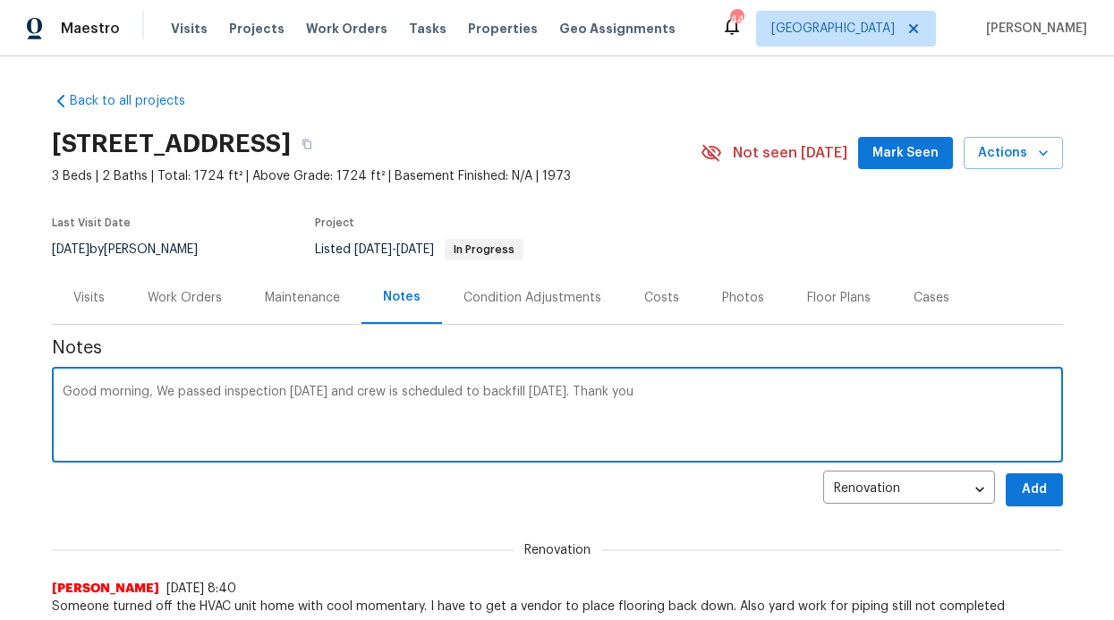
drag, startPoint x: 146, startPoint y: 398, endPoint x: 30, endPoint y: 398, distance: 116.3
click at [32, 398] on div "Back to all projects 2022 Chestnut Rd, Carrollton, TX 75007 3 Beds | 2 Baths | …" at bounding box center [557, 338] width 1114 height 564
drag, startPoint x: 138, startPoint y: 390, endPoint x: 13, endPoint y: 391, distance: 125.3
click at [14, 391] on div "Back to all projects 2022 Chestnut Rd, Carrollton, TX 75007 3 Beds | 2 Baths | …" at bounding box center [557, 338] width 1114 height 564
type textarea "Per vendor We passed inspection today and crew is scheduled to backfill tomorro…"
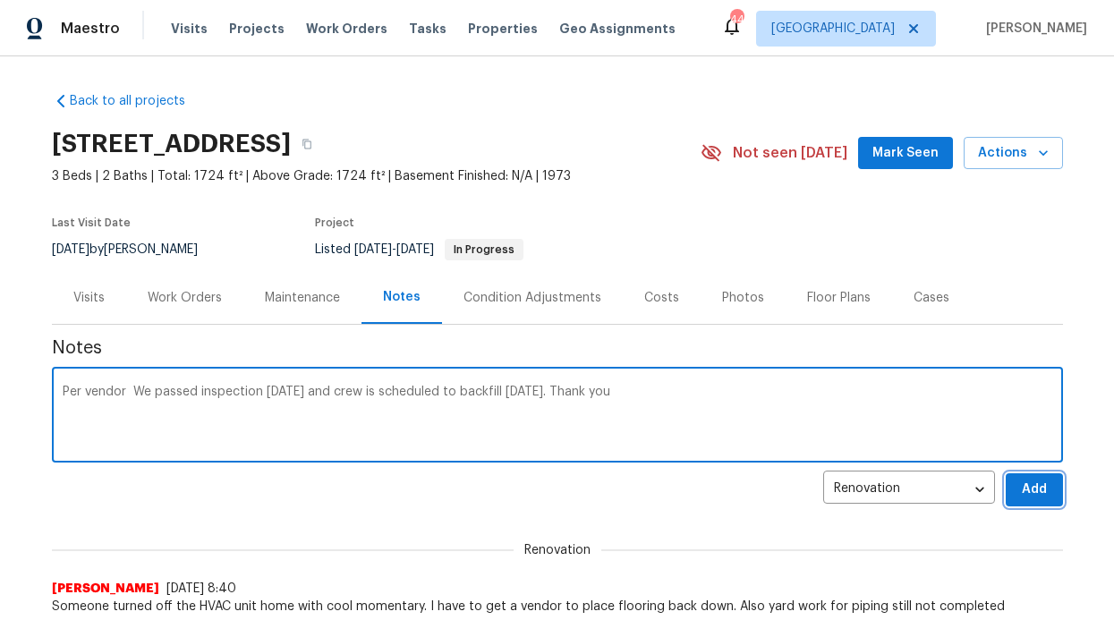
click at [1038, 489] on span "Add" at bounding box center [1034, 490] width 29 height 22
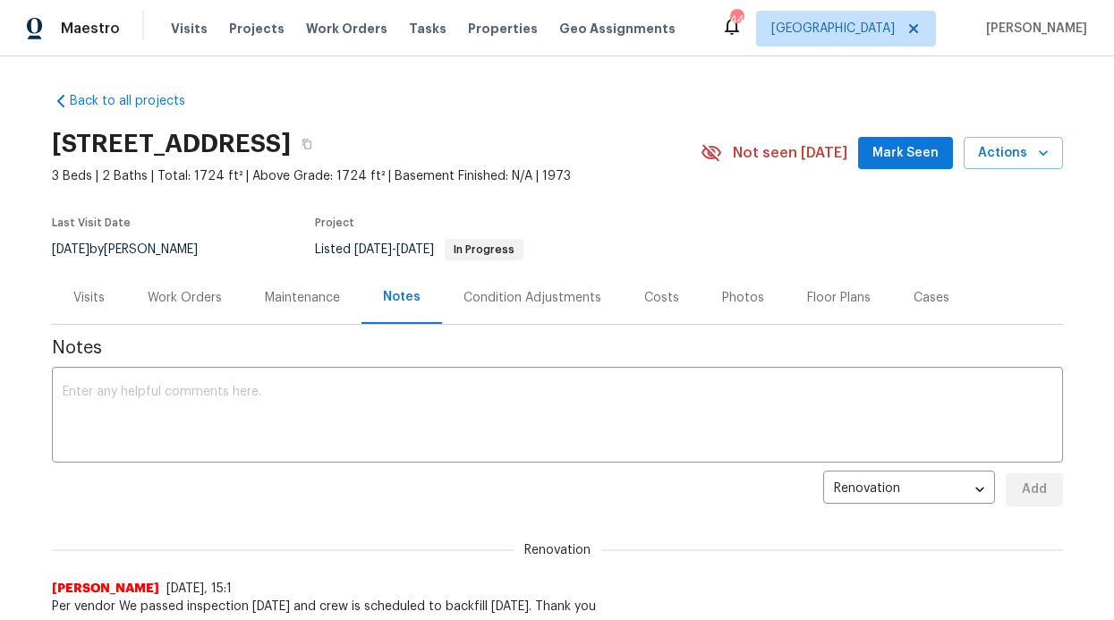
click at [916, 172] on div "2022 Chestnut Rd, Carrollton, TX 75007 3 Beds | 2 Baths | Total: 1724 ft² | Abo…" at bounding box center [557, 153] width 1011 height 64
click at [912, 147] on span "Mark Seen" at bounding box center [906, 153] width 66 height 22
click at [902, 185] on section "2022 Chestnut Rd, Carrollton, TX 75007 3 Beds | 2 Baths | Total: 1724 ft² | Abo…" at bounding box center [557, 196] width 1011 height 150
click at [468, 32] on span "Properties" at bounding box center [503, 29] width 70 height 18
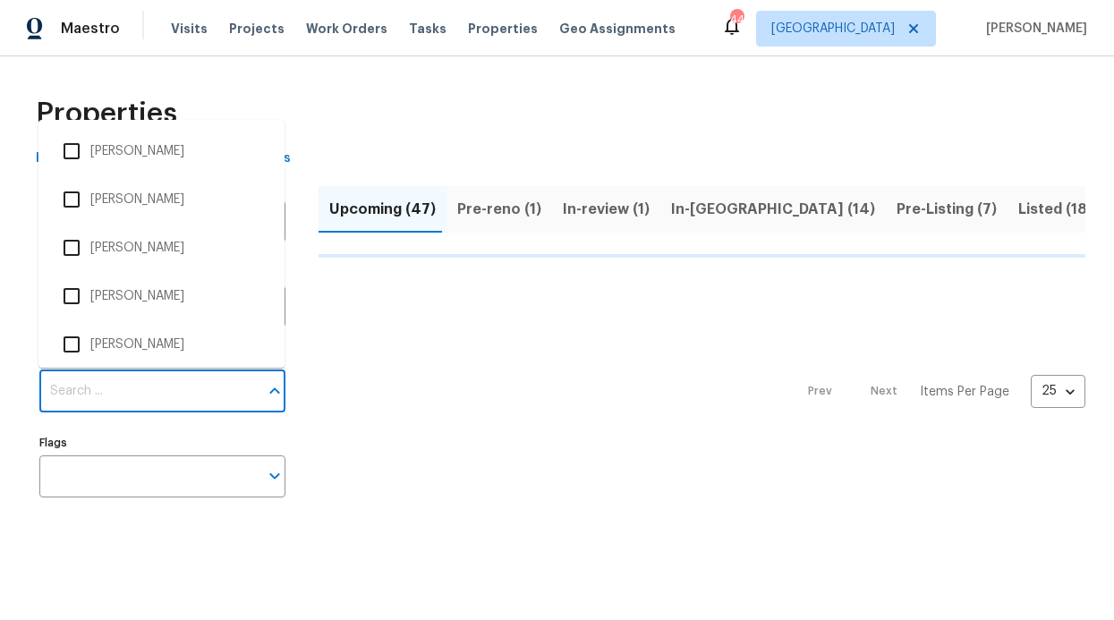
click at [119, 409] on input "Individuals" at bounding box center [148, 392] width 219 height 42
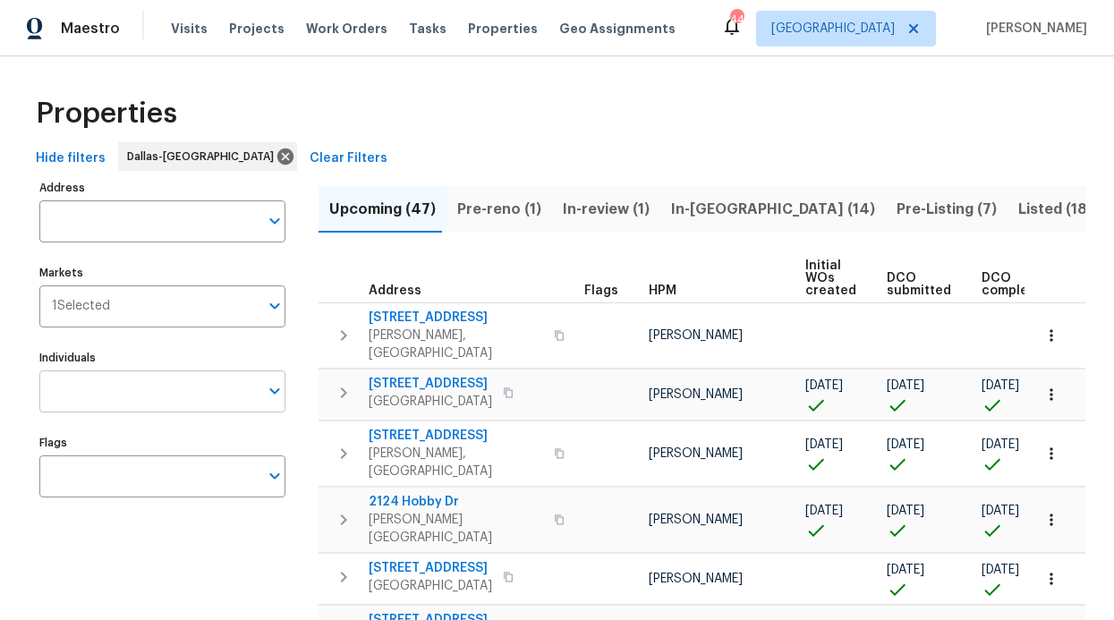
click at [120, 401] on input "Individuals" at bounding box center [148, 392] width 219 height 42
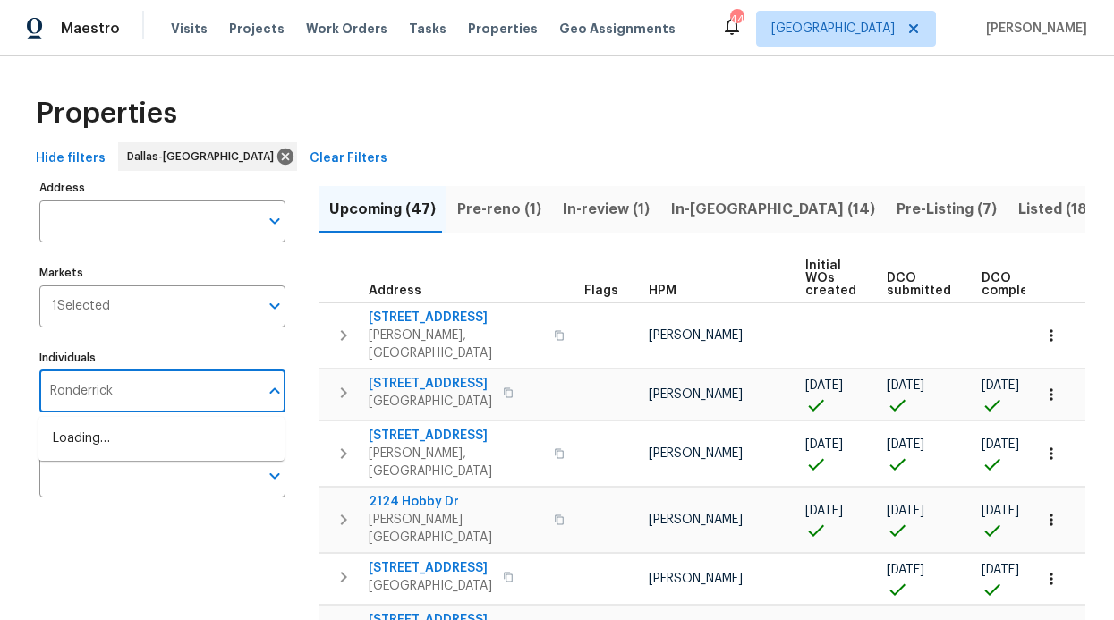
type input "Ronderrick"
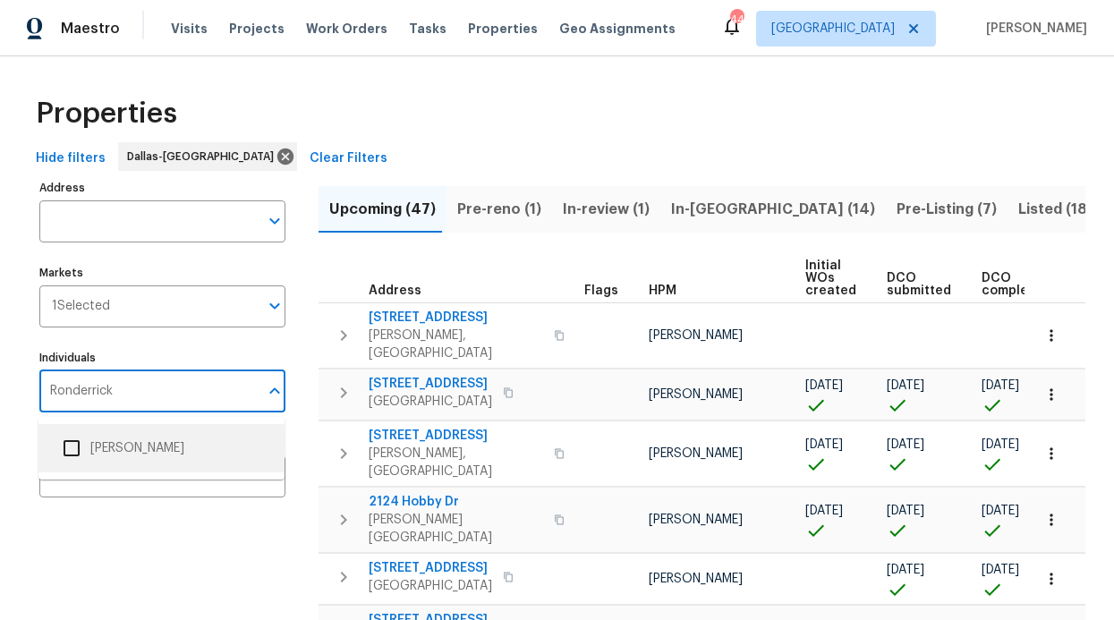
click at [147, 441] on li "[PERSON_NAME]" at bounding box center [161, 449] width 217 height 38
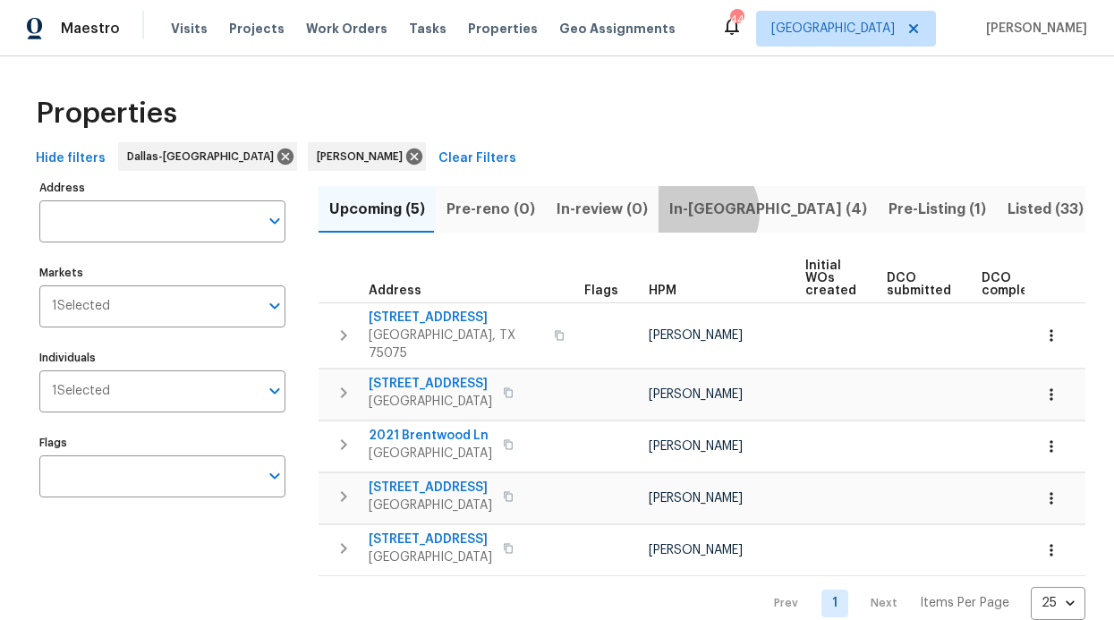
click at [688, 212] on span "In-reno (4)" at bounding box center [768, 209] width 198 height 25
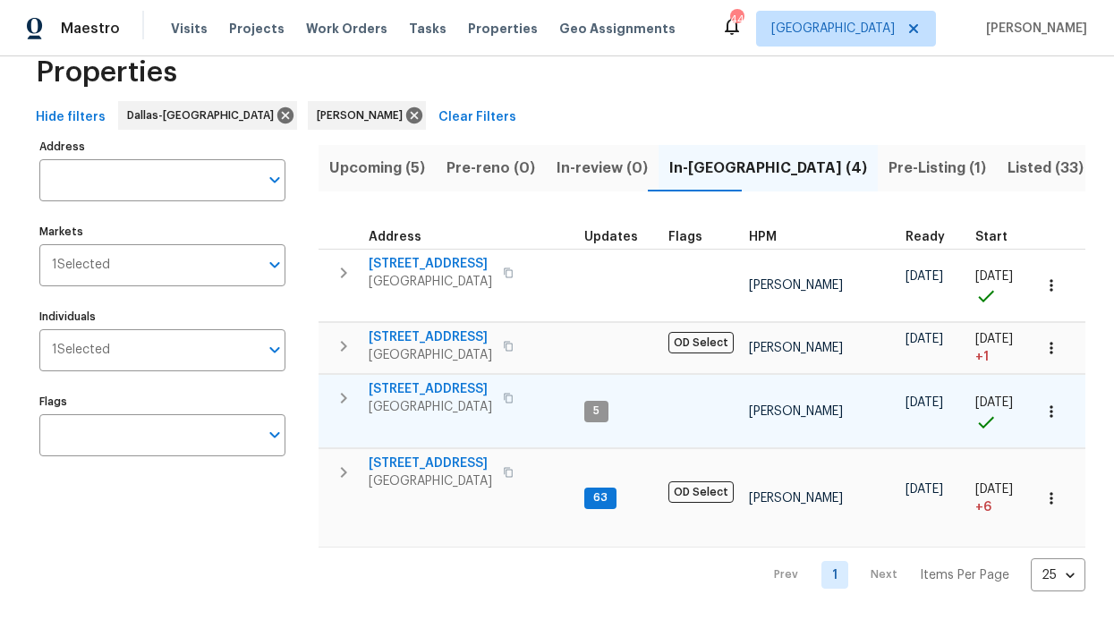
scroll to position [68, 0]
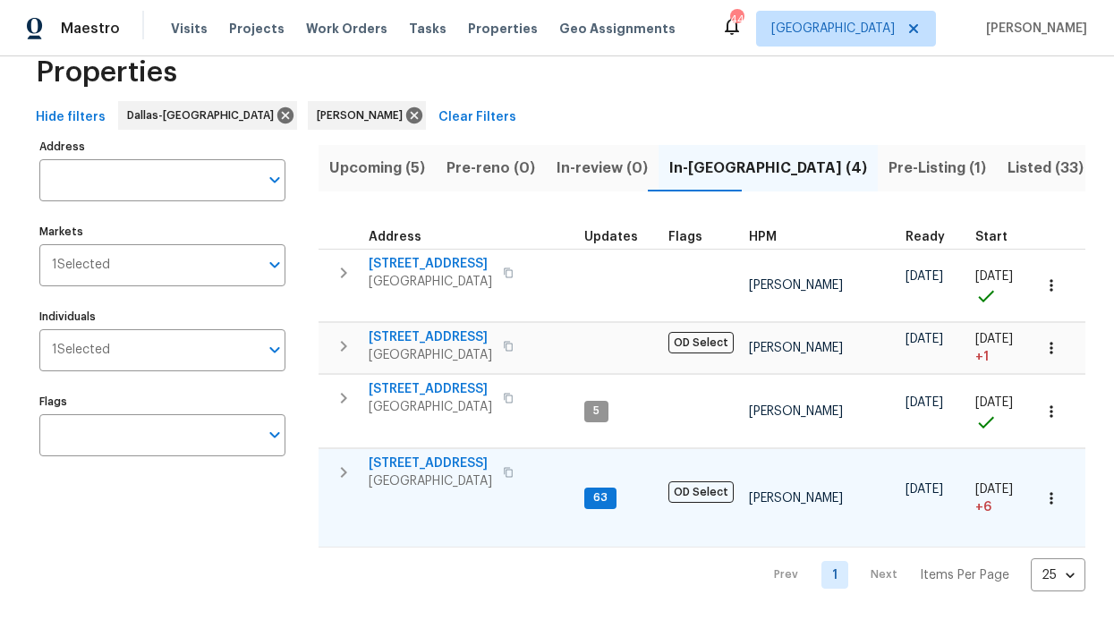
click at [413, 455] on span "6211 Crested Butte Dr" at bounding box center [431, 464] width 124 height 18
click at [889, 156] on span "Pre-Listing (1)" at bounding box center [938, 168] width 98 height 25
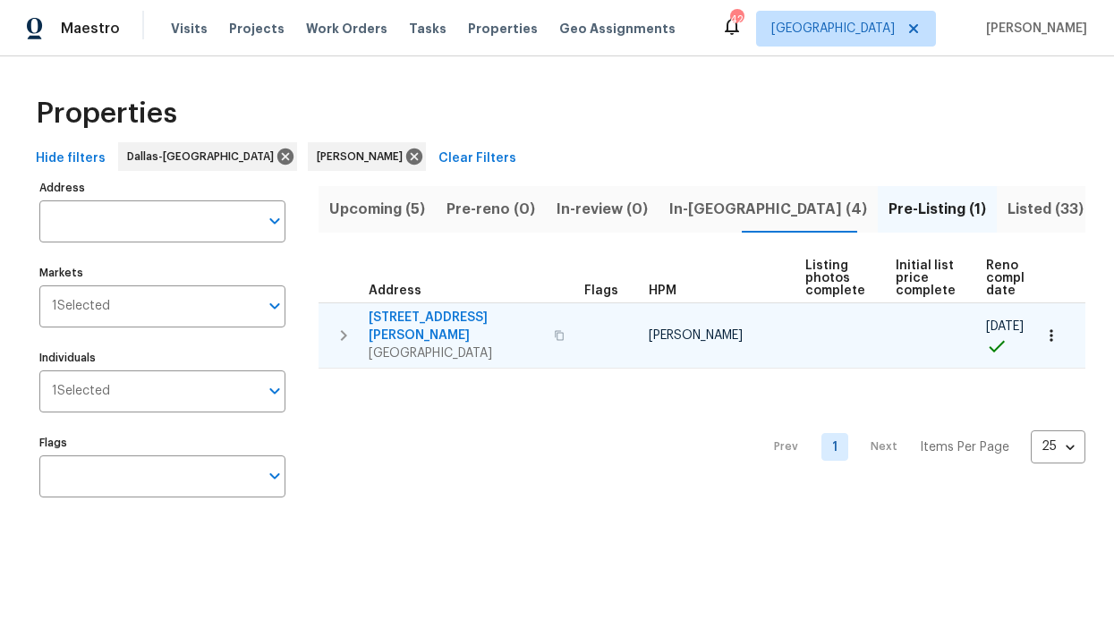
click at [422, 312] on span "435 Lynn St" at bounding box center [456, 327] width 175 height 36
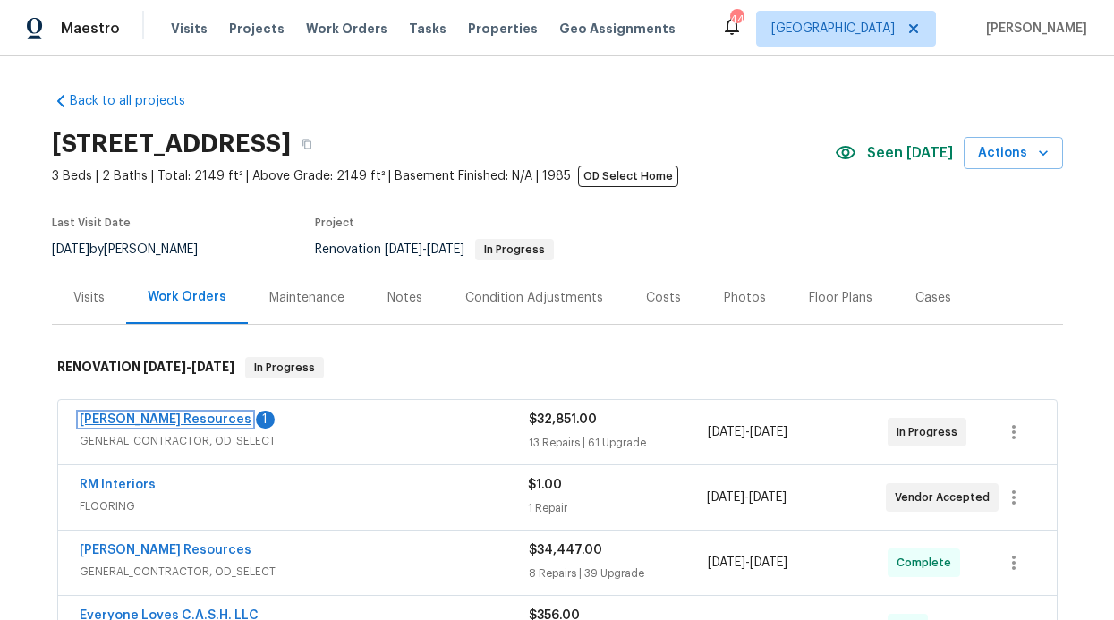
click at [179, 414] on link "Lawrence Resources" at bounding box center [166, 419] width 172 height 13
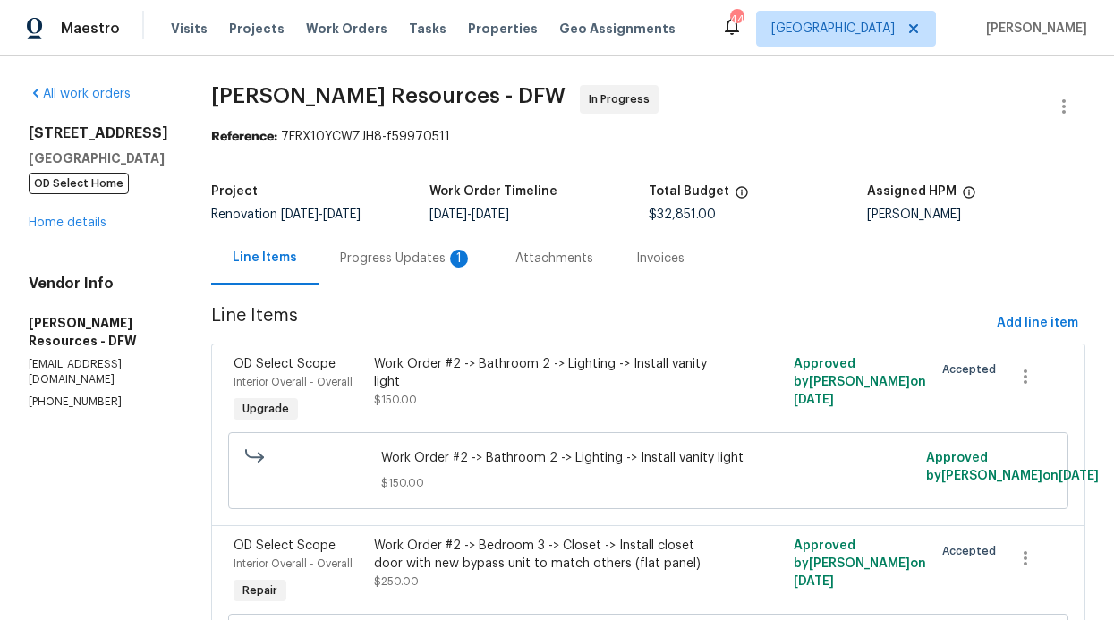
click at [452, 273] on div "Progress Updates 1" at bounding box center [406, 258] width 175 height 53
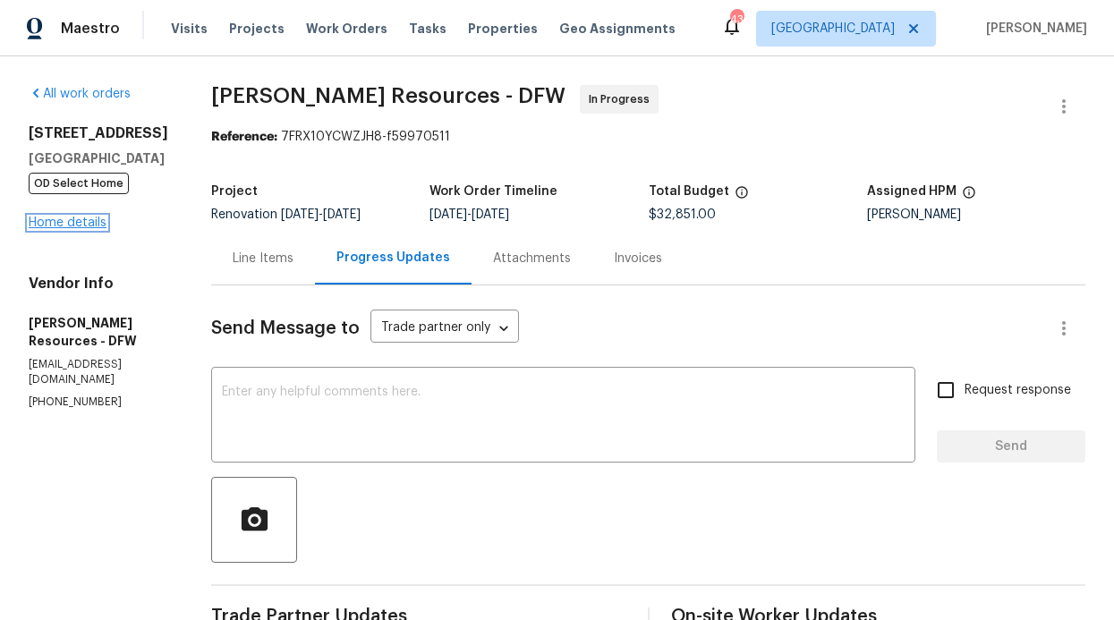
click at [61, 227] on link "Home details" at bounding box center [68, 223] width 78 height 13
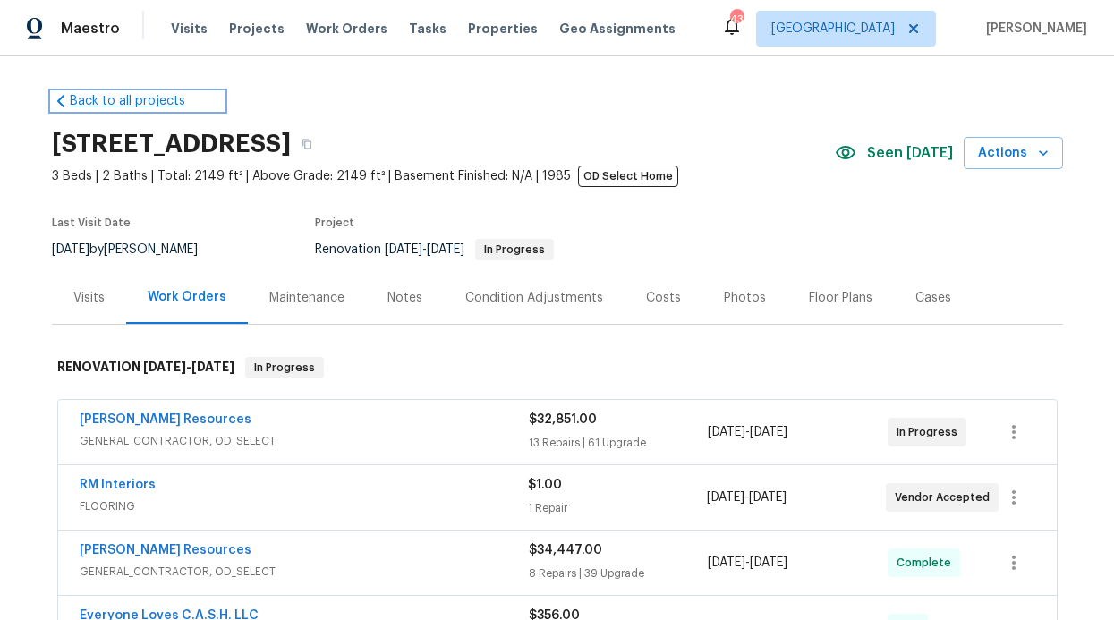
click at [140, 107] on link "Back to all projects" at bounding box center [138, 101] width 172 height 18
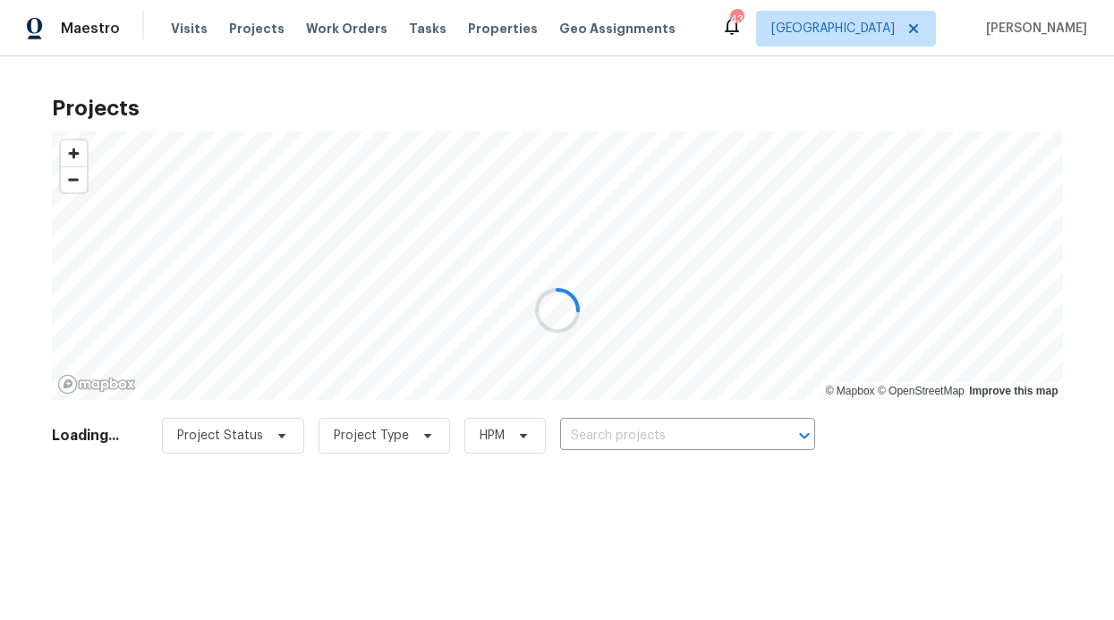
click at [465, 26] on div at bounding box center [557, 310] width 1114 height 620
click at [465, 27] on div at bounding box center [557, 310] width 1114 height 620
click at [447, 38] on div at bounding box center [557, 310] width 1114 height 620
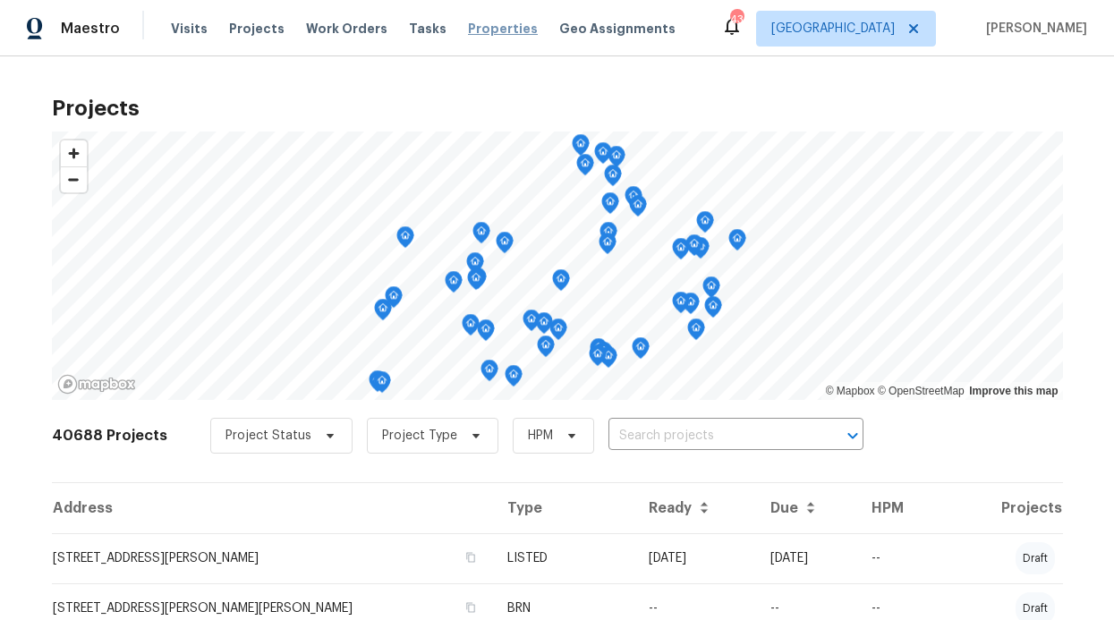
click at [468, 28] on span "Properties" at bounding box center [503, 29] width 70 height 18
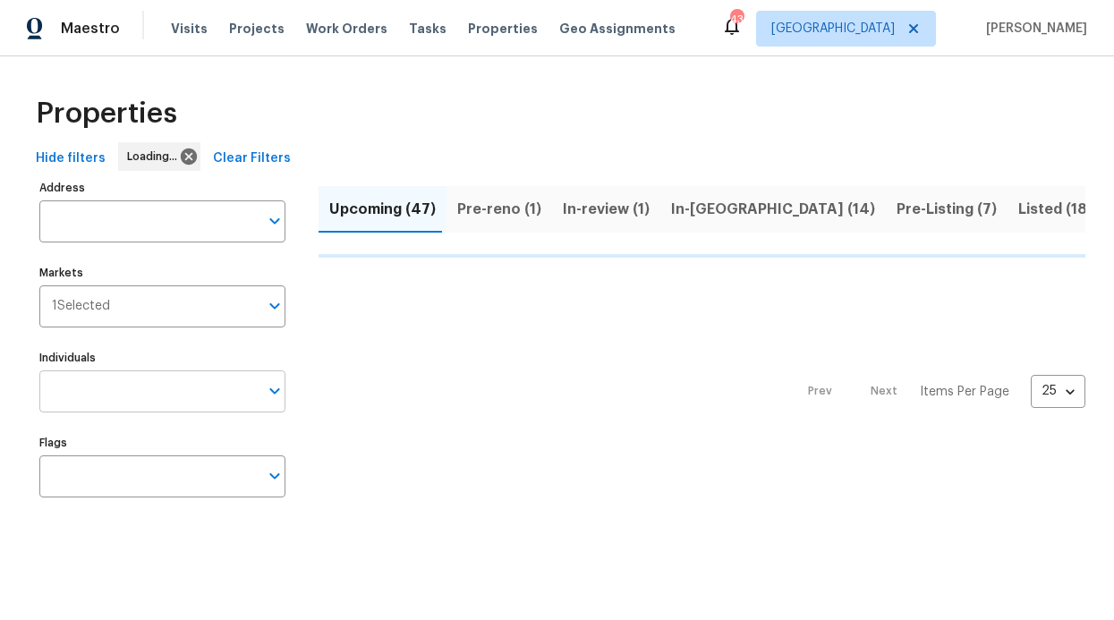
click at [165, 371] on body "Maestro Visits Projects Work Orders Tasks Properties Geo Assignments 43 Dallas …" at bounding box center [557, 272] width 1114 height 544
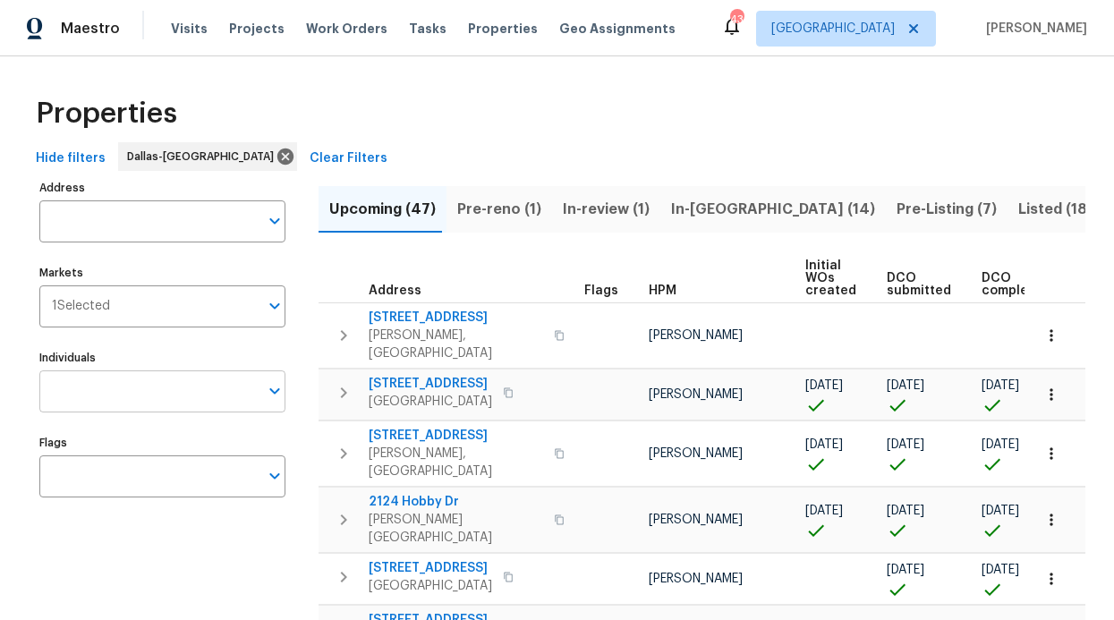
click at [149, 392] on input "Individuals" at bounding box center [148, 392] width 219 height 42
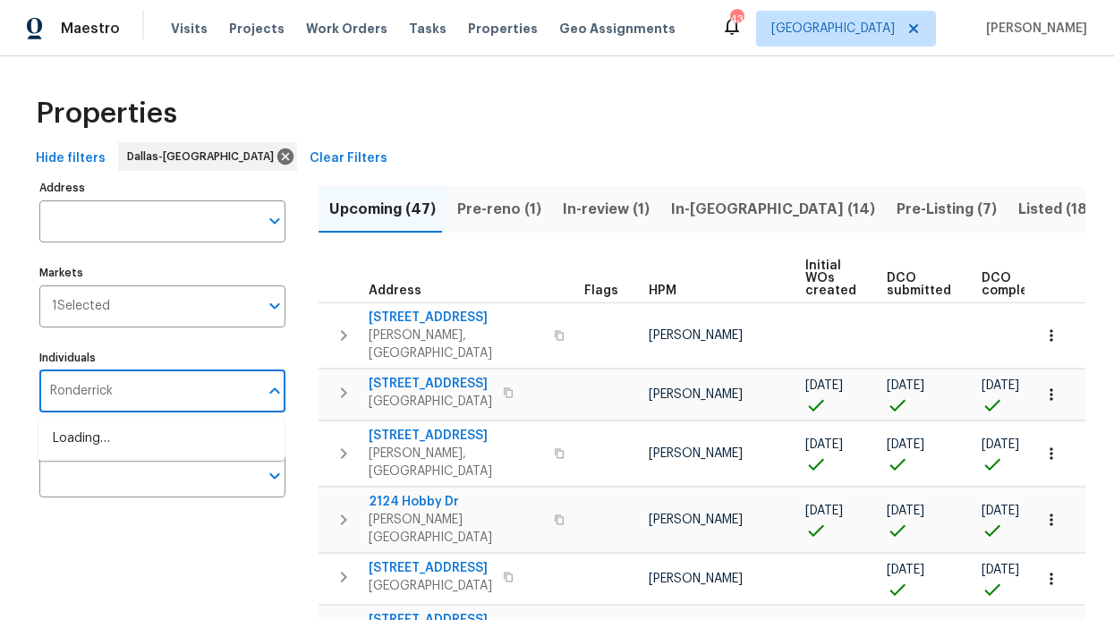
type input "Ronderrick"
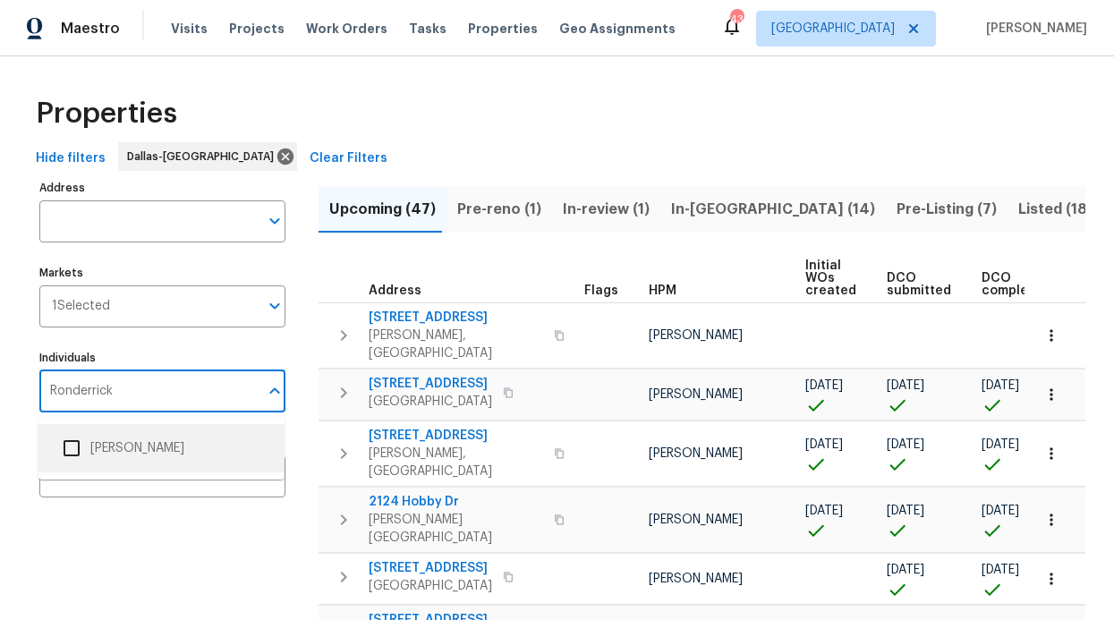
click at [163, 447] on li "[PERSON_NAME]" at bounding box center [161, 449] width 217 height 38
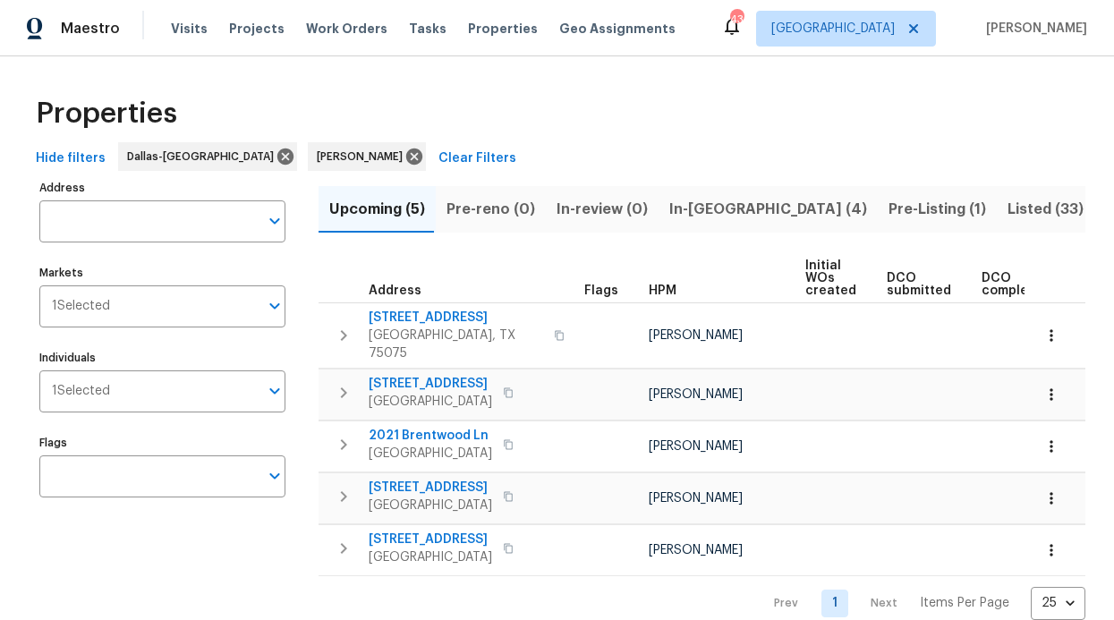
click at [702, 213] on span "In-reno (4)" at bounding box center [768, 209] width 198 height 25
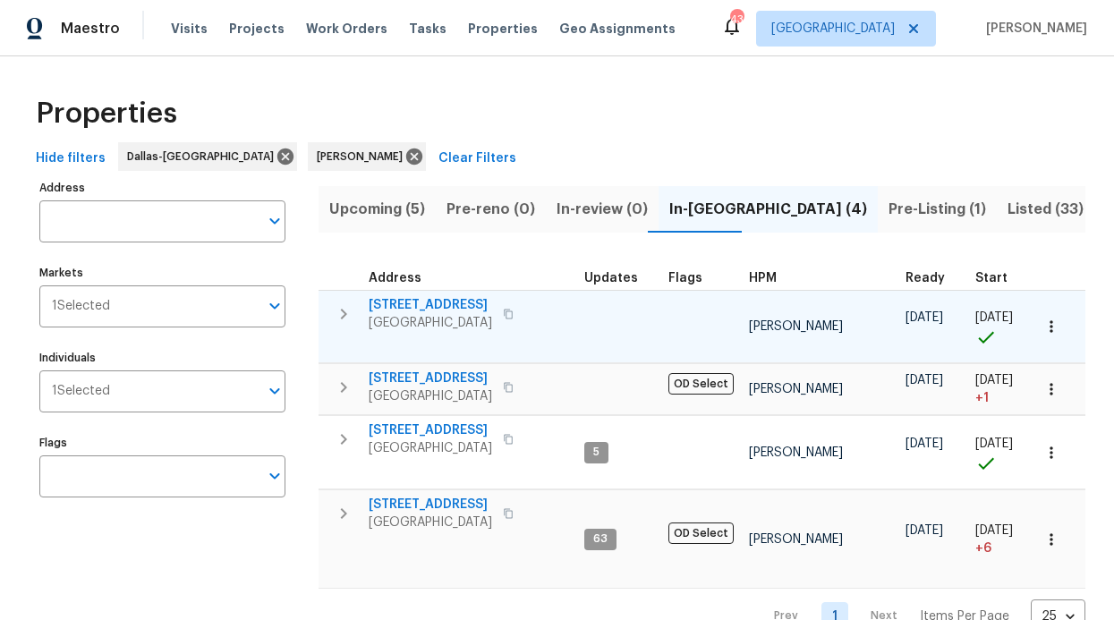
click at [413, 299] on span "[STREET_ADDRESS]" at bounding box center [431, 305] width 124 height 18
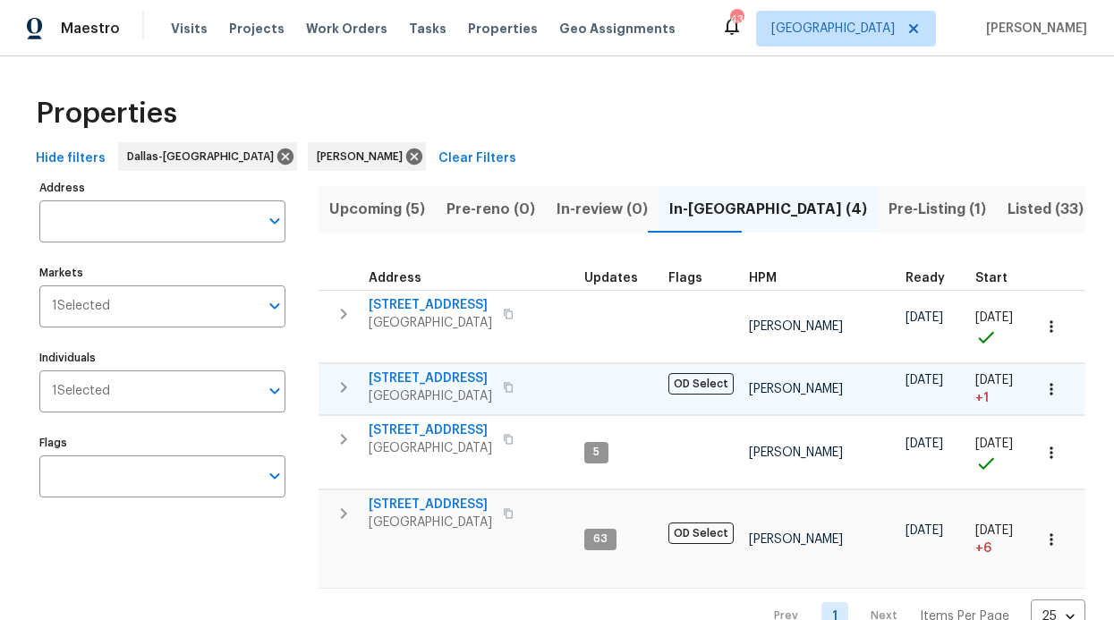
click at [420, 374] on span "2813 E 15th St" at bounding box center [431, 379] width 124 height 18
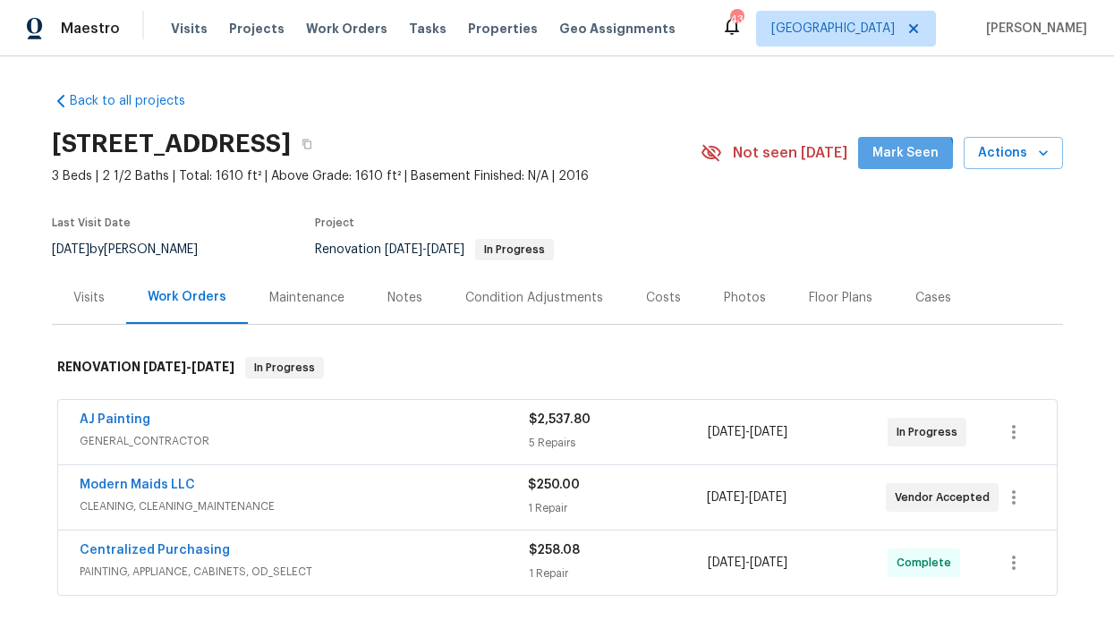
click at [873, 163] on span "Mark Seen" at bounding box center [906, 153] width 66 height 22
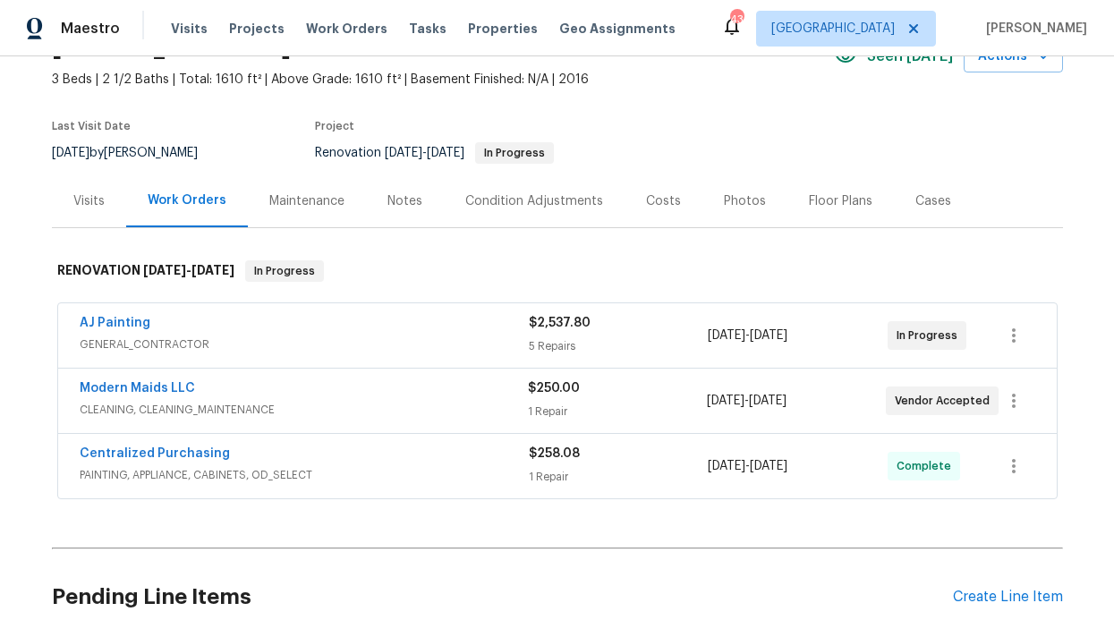
scroll to position [145, 0]
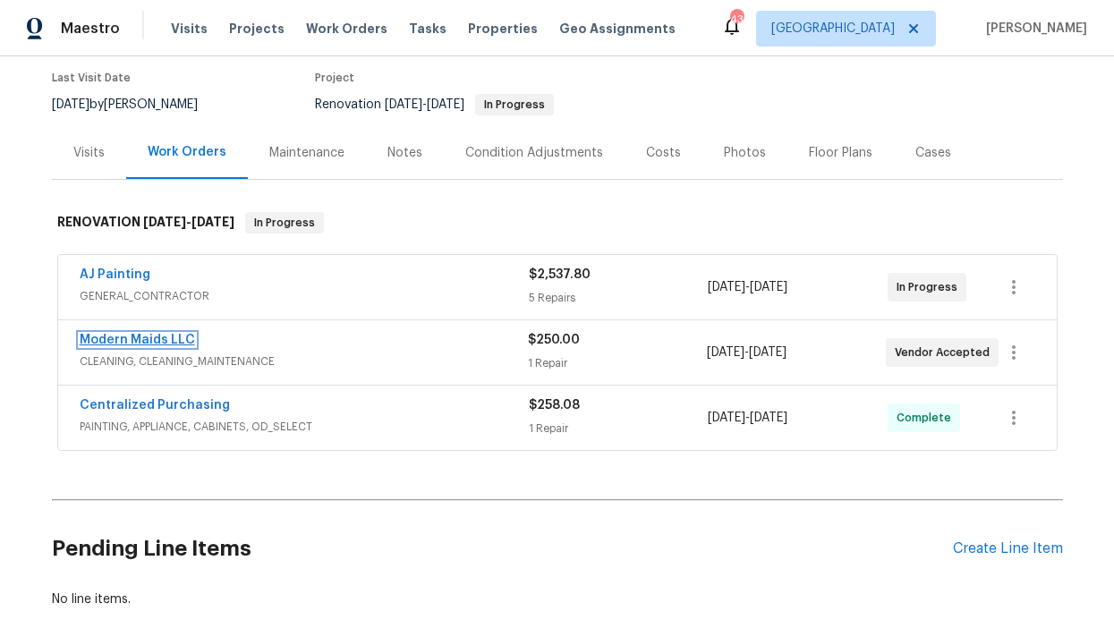
click at [158, 338] on link "Modern Maids LLC" at bounding box center [137, 340] width 115 height 13
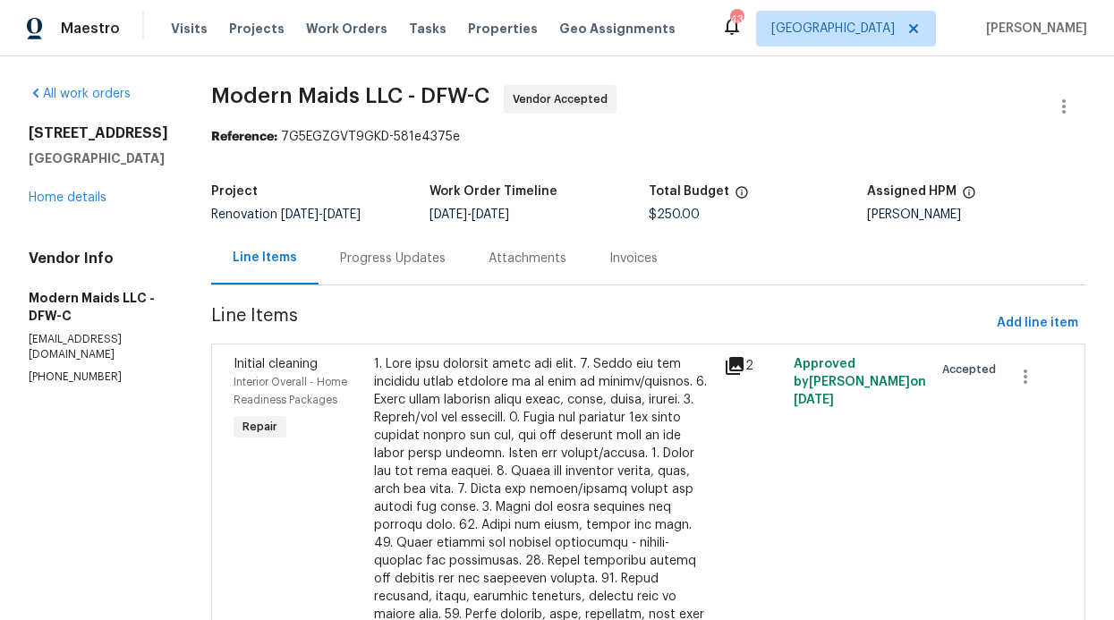
click at [454, 268] on div "Progress Updates" at bounding box center [393, 258] width 149 height 53
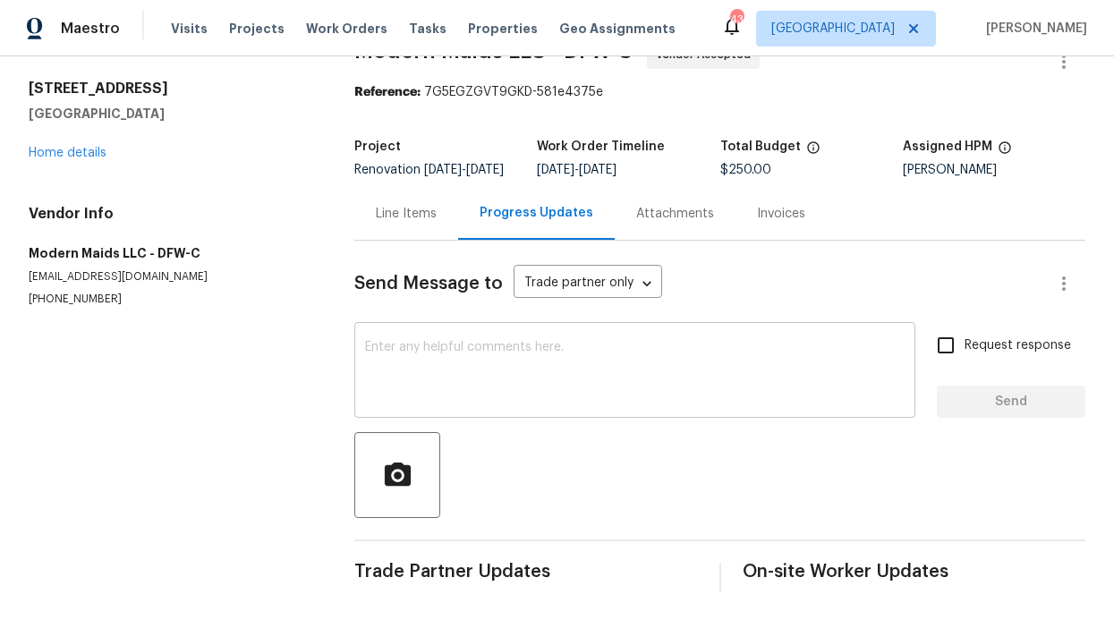
scroll to position [71, 0]
click at [933, 330] on input "Request response" at bounding box center [946, 346] width 38 height 38
checkbox input "true"
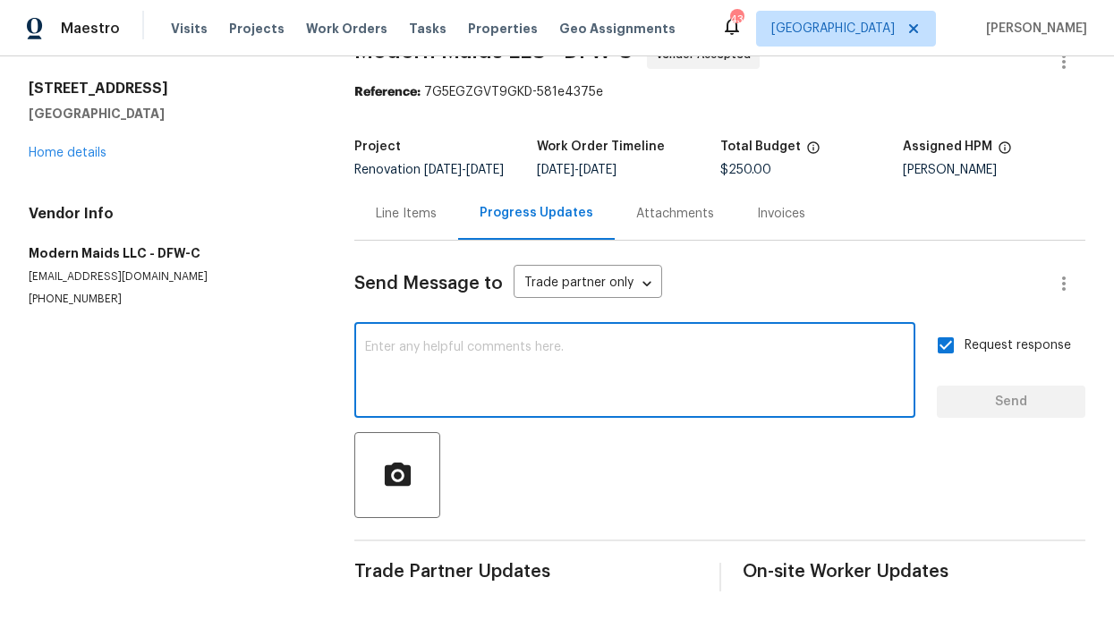
click at [799, 341] on textarea at bounding box center [635, 372] width 540 height 63
type textarea "Home is ready for cleaning"
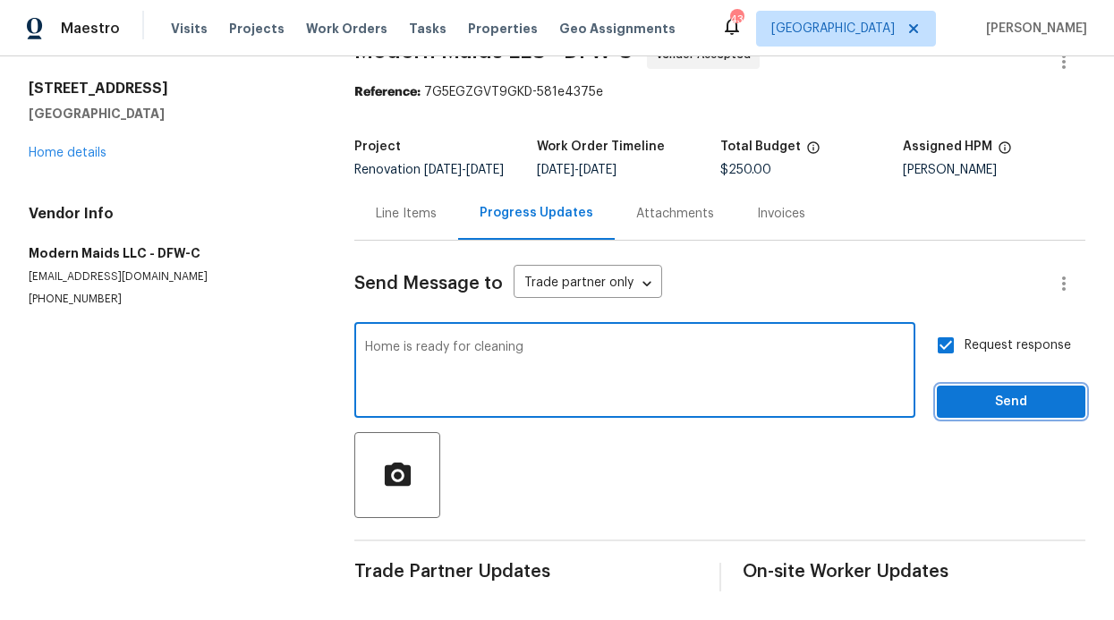
click at [993, 386] on button "Send" at bounding box center [1011, 402] width 149 height 33
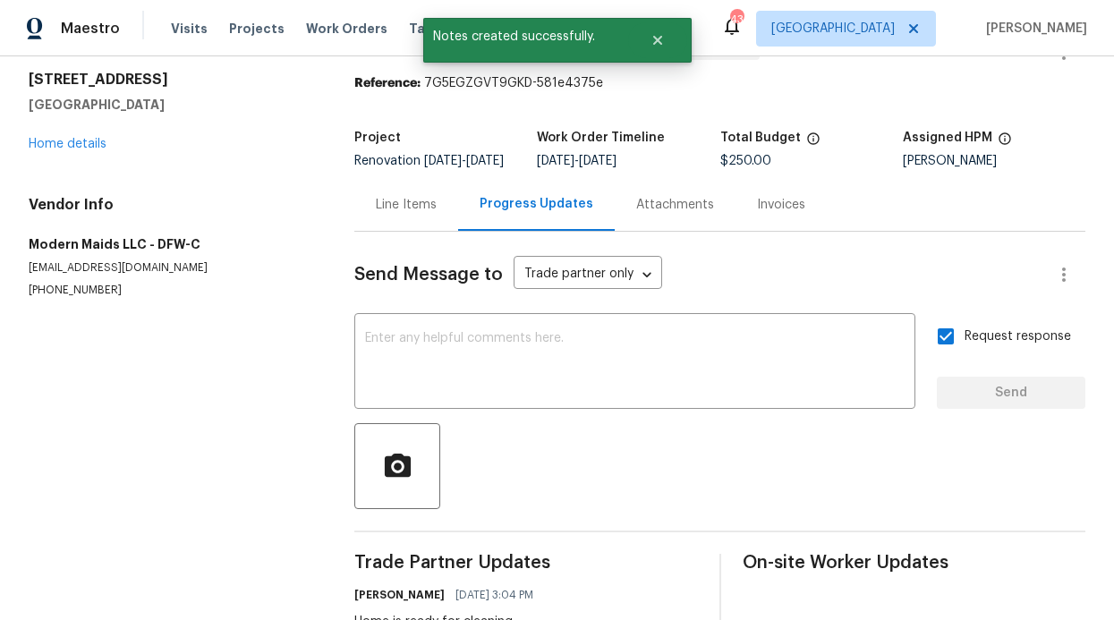
scroll to position [0, 0]
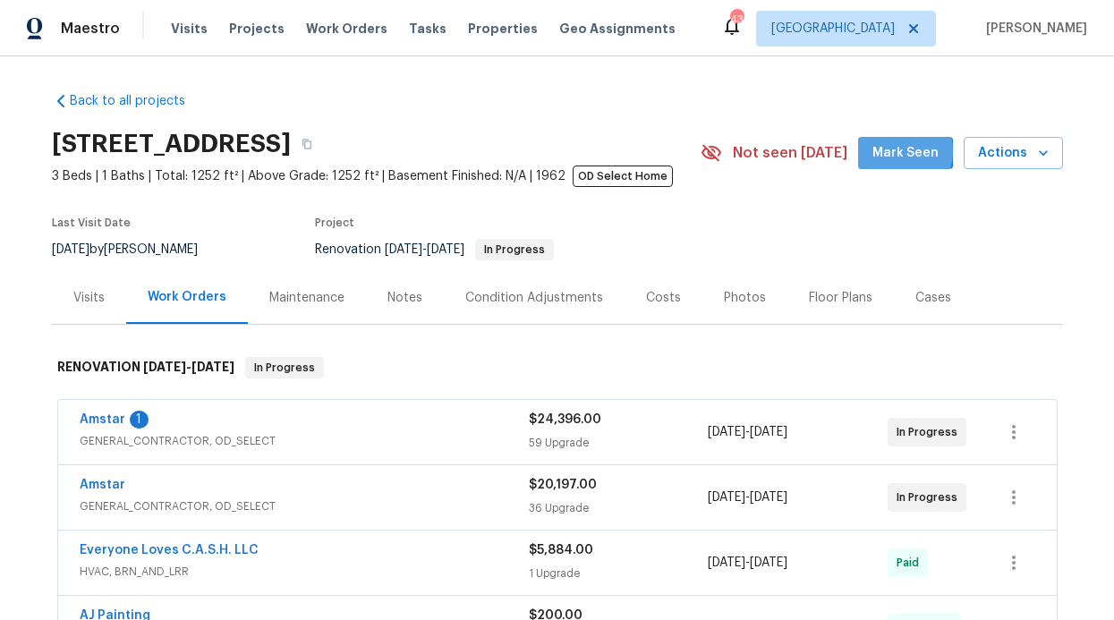
click at [882, 151] on span "Mark Seen" at bounding box center [906, 153] width 66 height 22
click at [107, 415] on link "Amstar" at bounding box center [103, 419] width 46 height 13
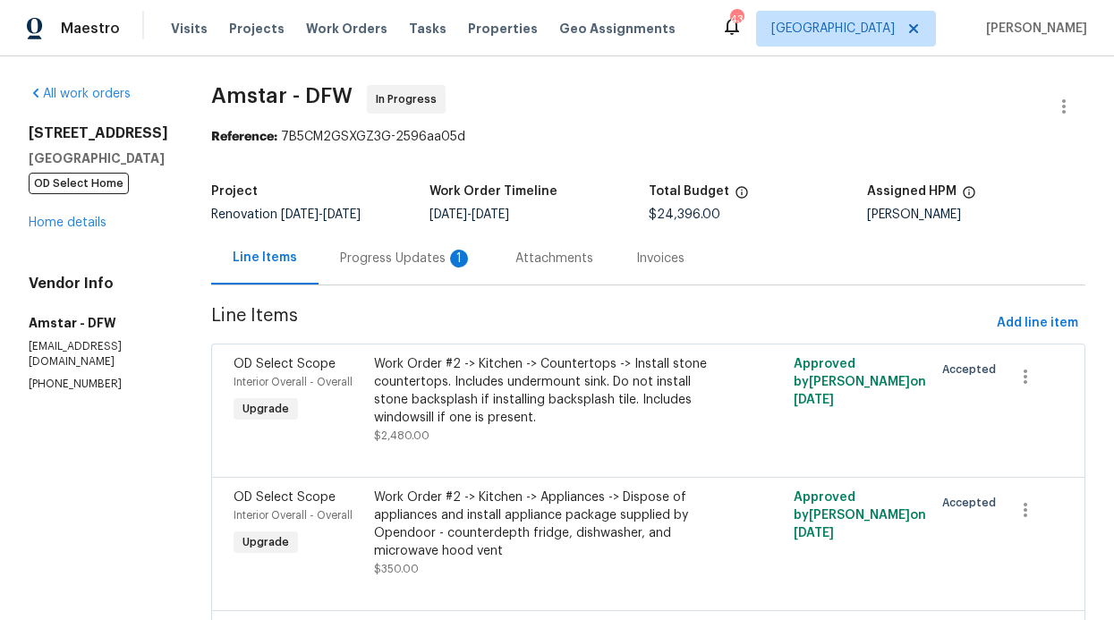
click at [358, 261] on div "Progress Updates 1" at bounding box center [406, 259] width 132 height 18
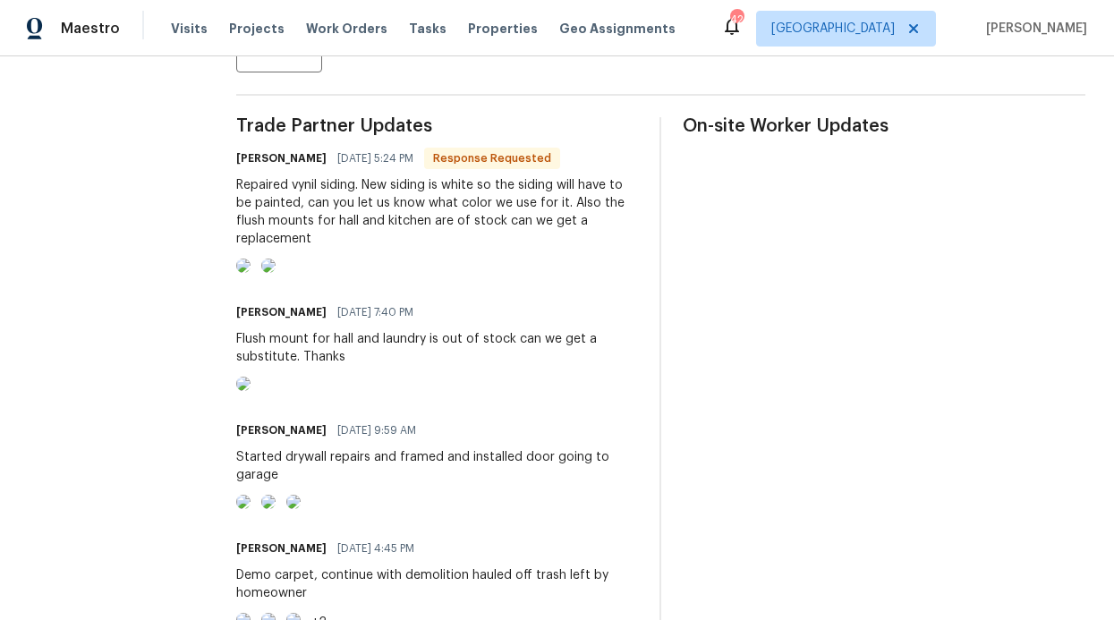
scroll to position [490, 0]
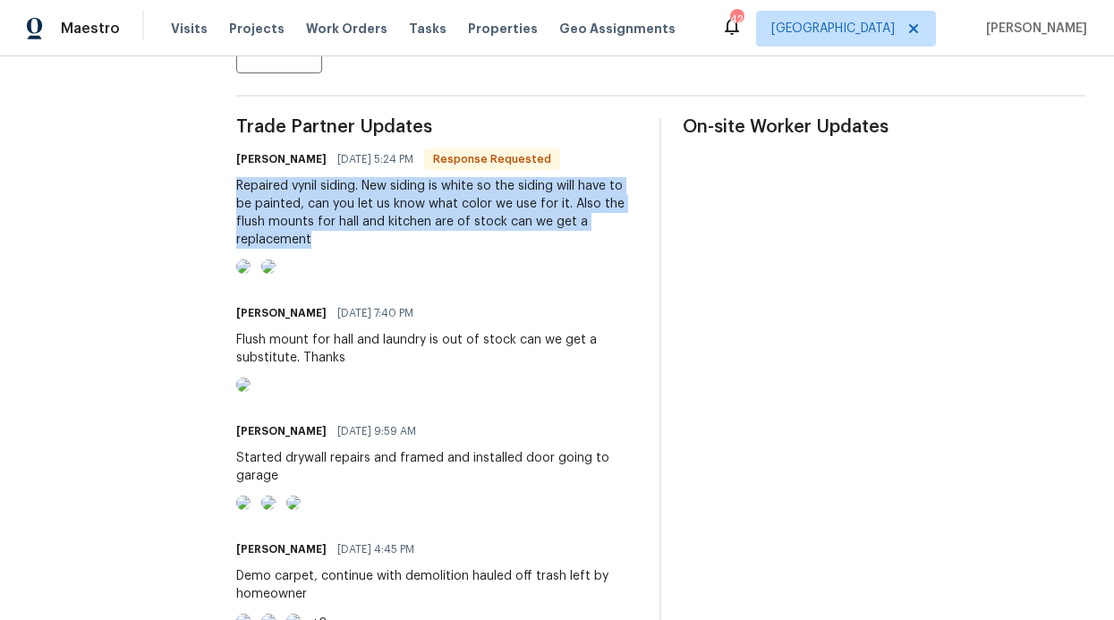
drag, startPoint x: 237, startPoint y: 190, endPoint x: 560, endPoint y: 234, distance: 326.0
click at [560, 234] on div "Repaired vynil siding. New siding is white so the siding will have to be painte…" at bounding box center [437, 213] width 403 height 72
copy div "Repaired vynil siding. New siding is white so the siding will have to be painte…"
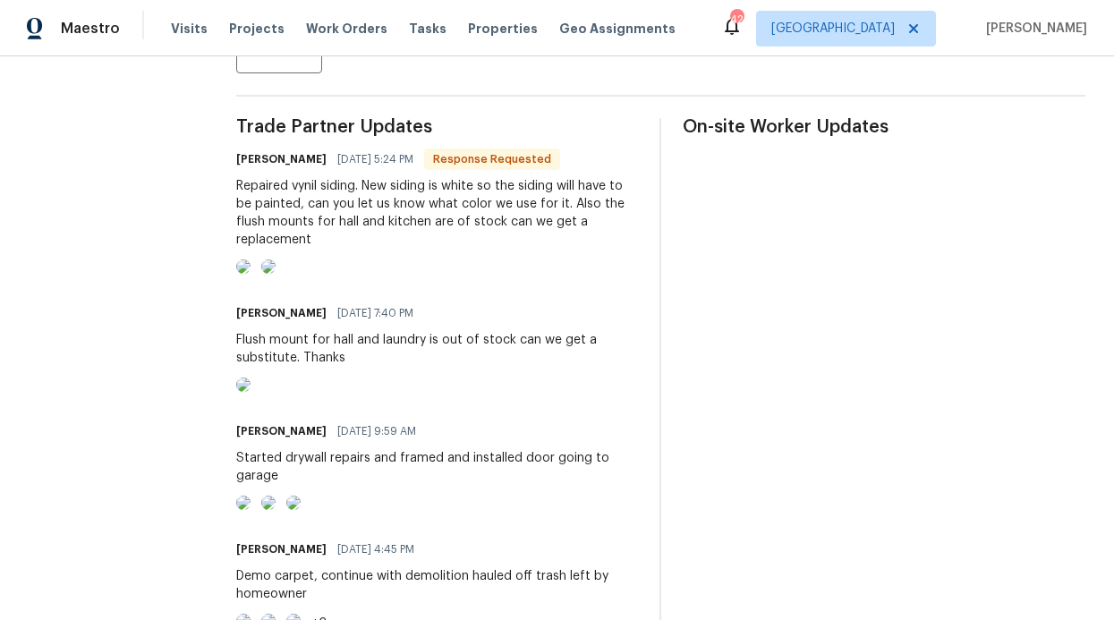
click at [141, 225] on section "All work orders [STREET_ADDRESS] OD Select Home Home details Vendor Info Amstar…" at bounding box center [111, 210] width 165 height 1230
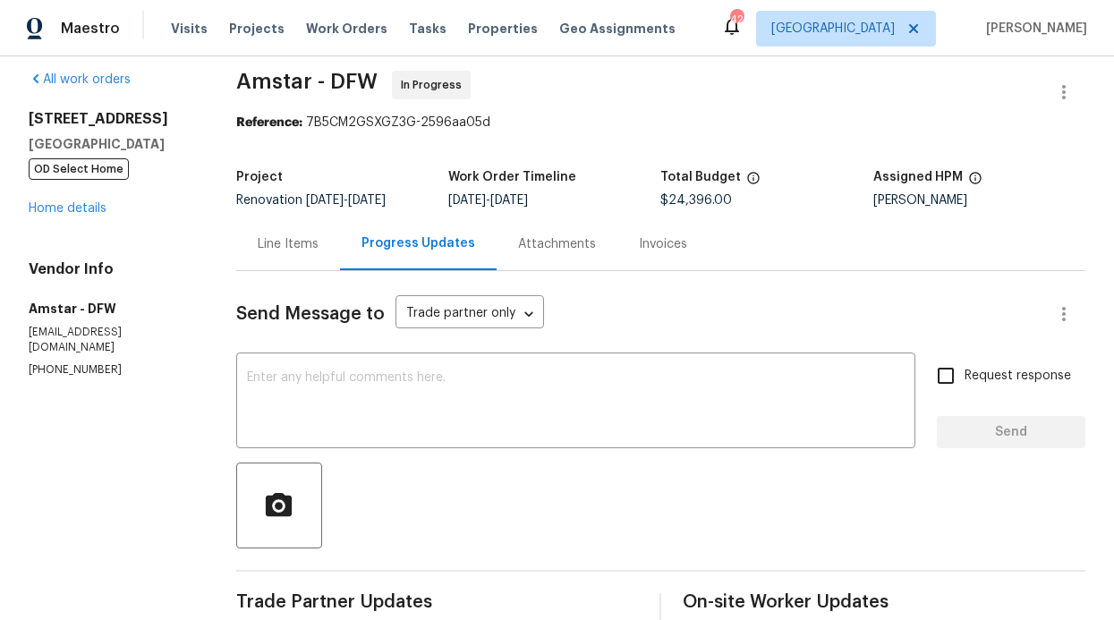
scroll to position [32, 0]
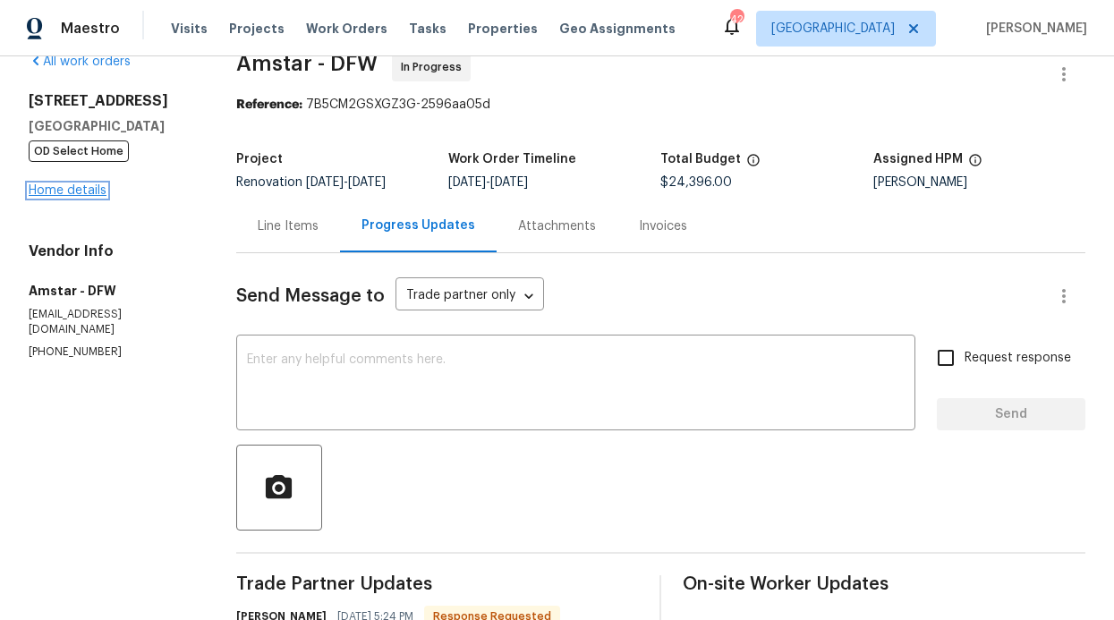
click at [78, 189] on link "Home details" at bounding box center [68, 190] width 78 height 13
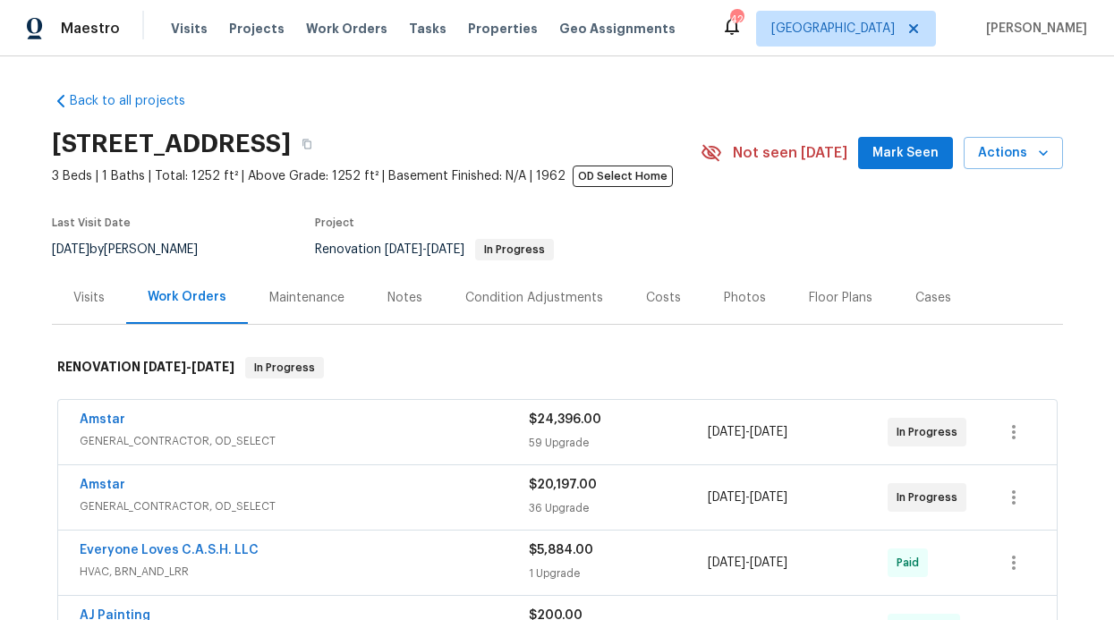
click at [369, 306] on div "Notes" at bounding box center [405, 297] width 78 height 53
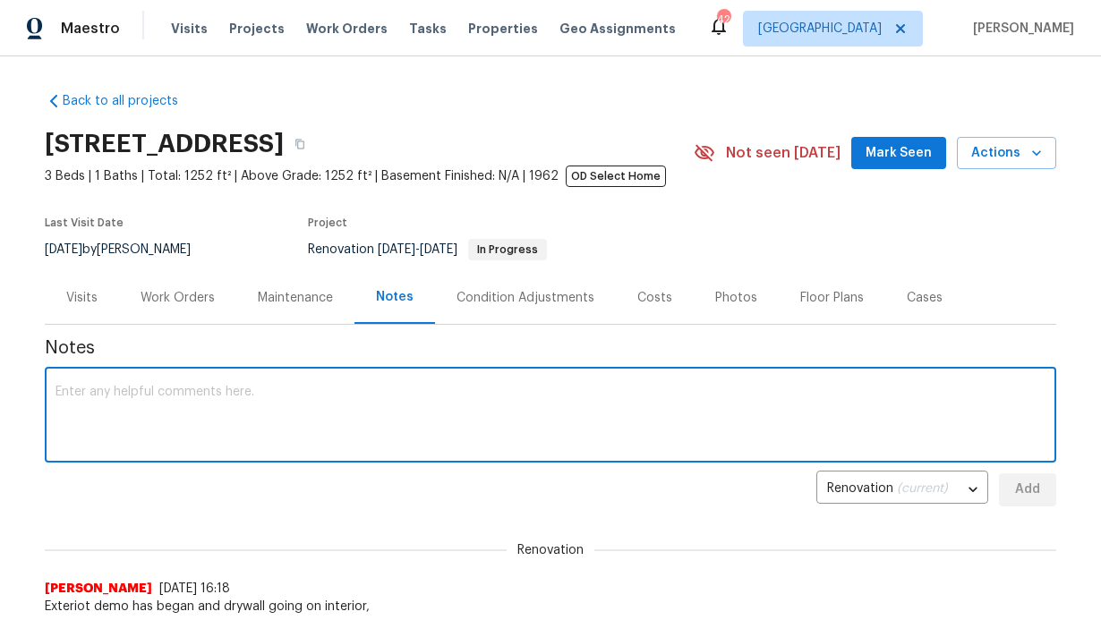
click at [357, 397] on textarea at bounding box center [550, 417] width 990 height 63
paste textarea "Repaired vynil siding. New siding is white so the siding will have to be painte…"
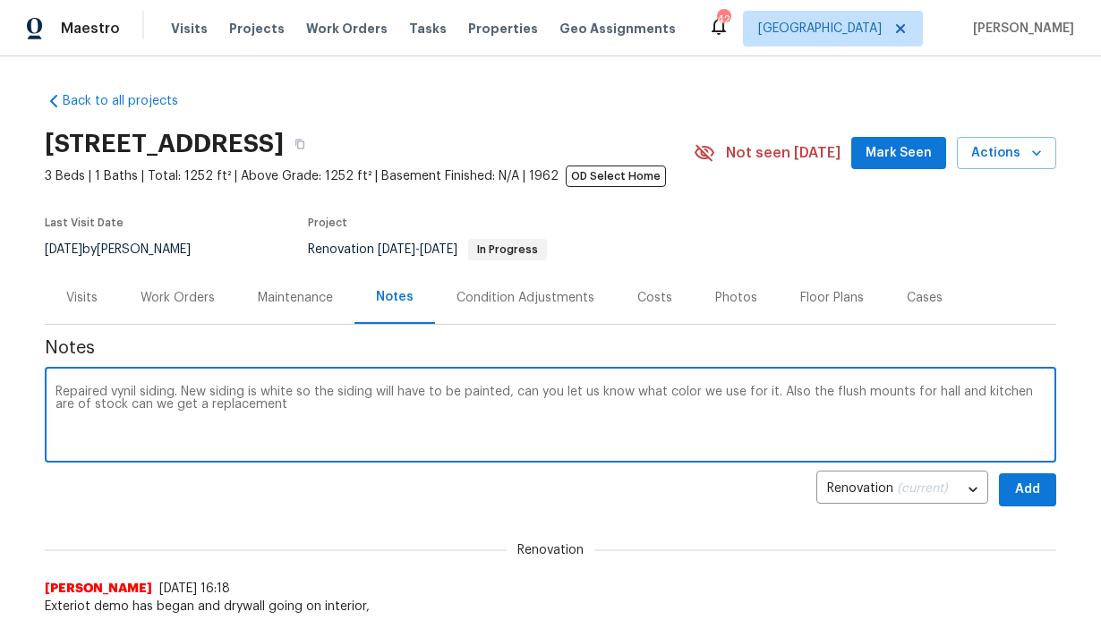
drag, startPoint x: 779, startPoint y: 390, endPoint x: 798, endPoint y: 428, distance: 42.4
click at [798, 428] on textarea "Repaired vynil siding. New siding is white so the siding will have to be painte…" at bounding box center [550, 417] width 990 height 63
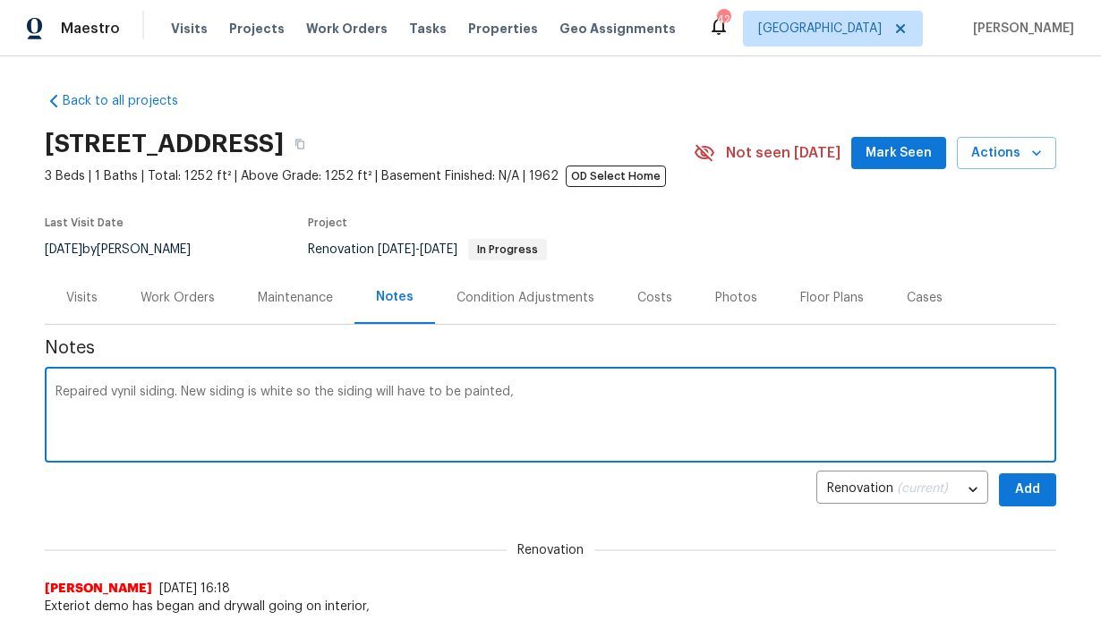
type textarea "Repaired vynil siding. New siding is white so the siding will have to be painte…"
click at [1028, 485] on span "Add" at bounding box center [1027, 490] width 29 height 22
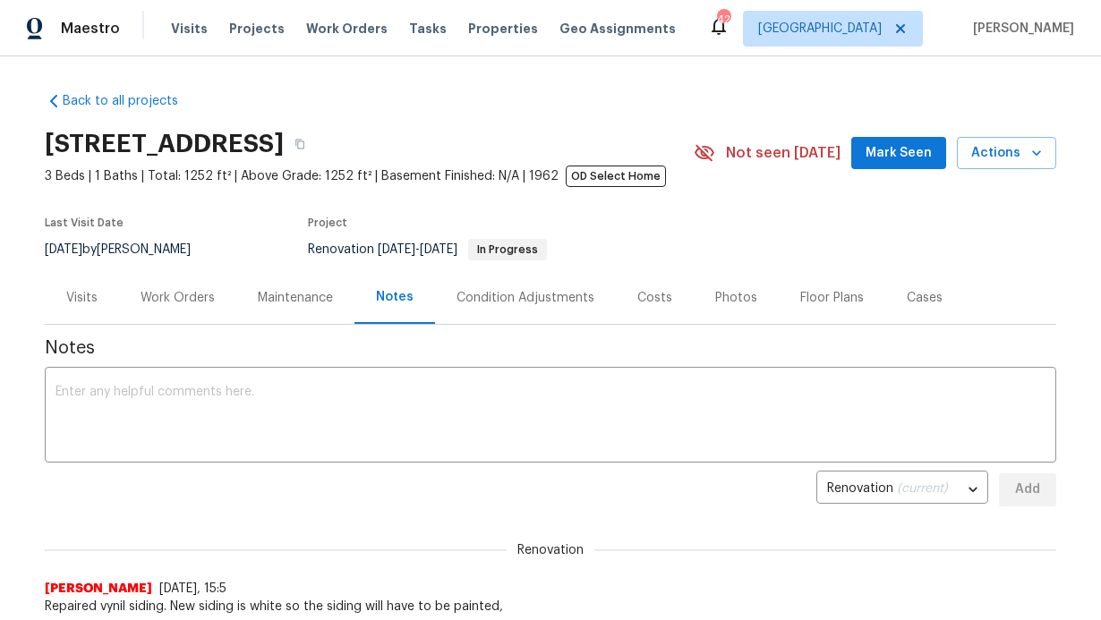
click at [890, 143] on span "Mark Seen" at bounding box center [898, 153] width 66 height 22
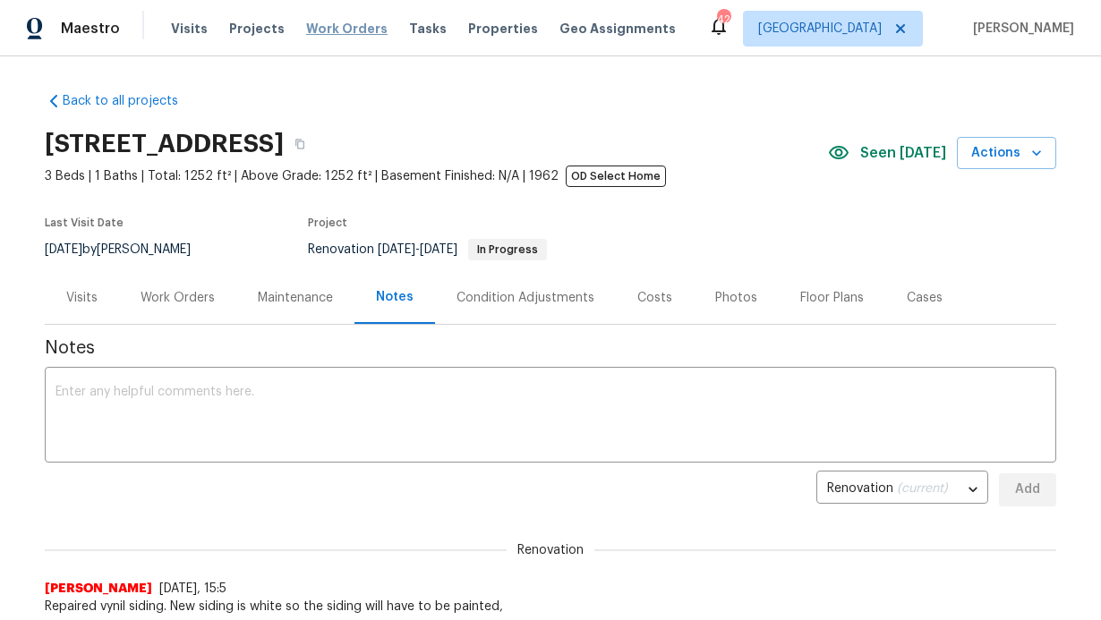
click at [353, 35] on span "Work Orders" at bounding box center [346, 29] width 81 height 18
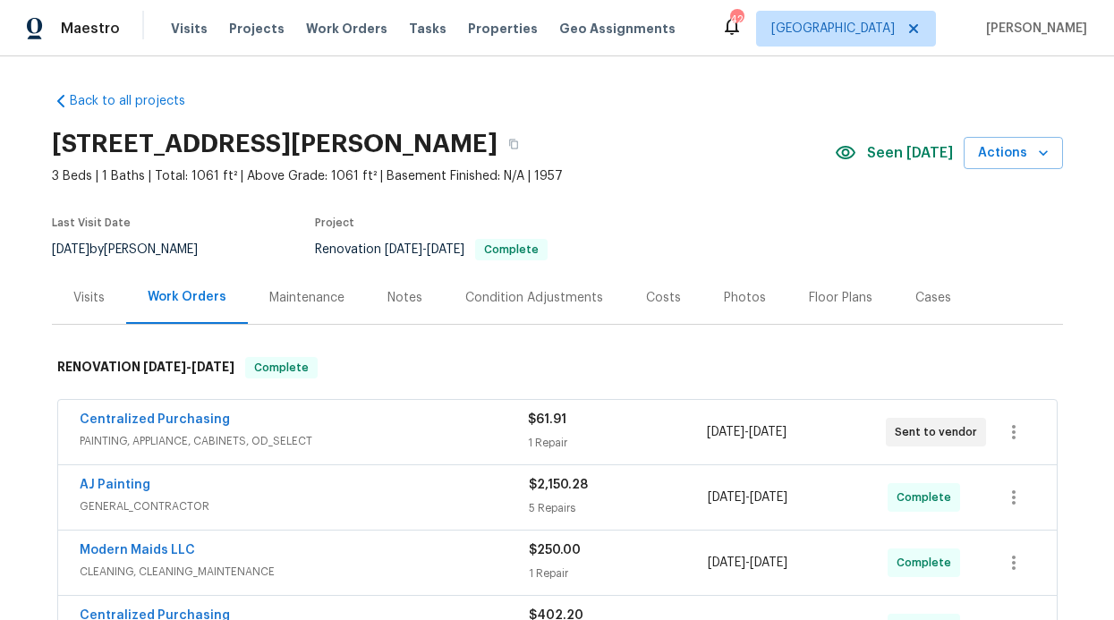
click at [388, 294] on div "Notes" at bounding box center [405, 298] width 35 height 18
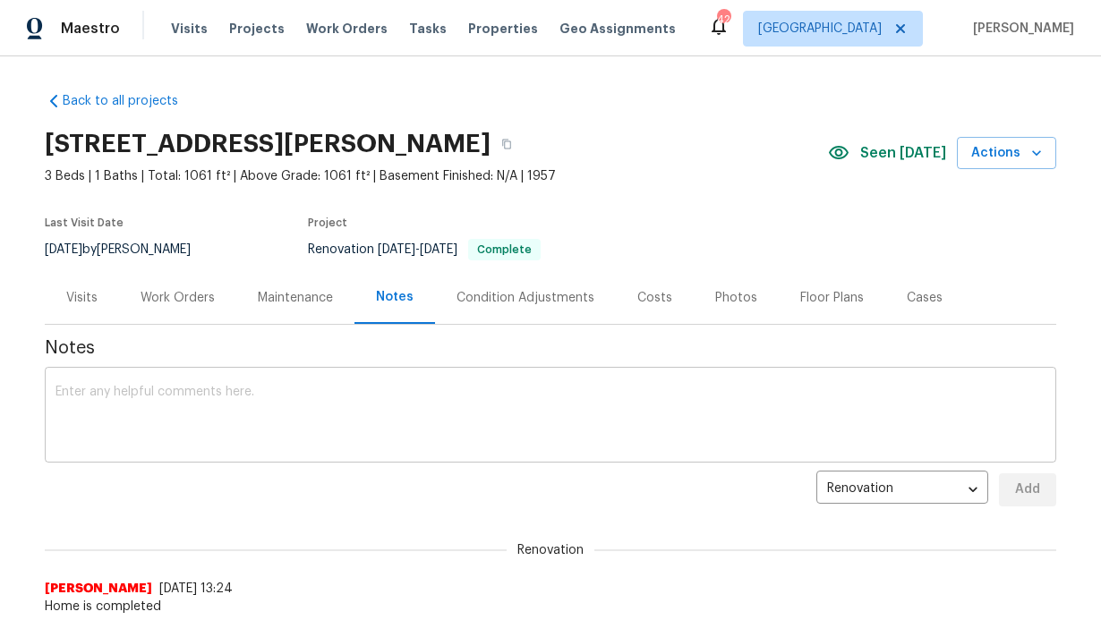
click at [352, 410] on textarea at bounding box center [550, 417] width 990 height 63
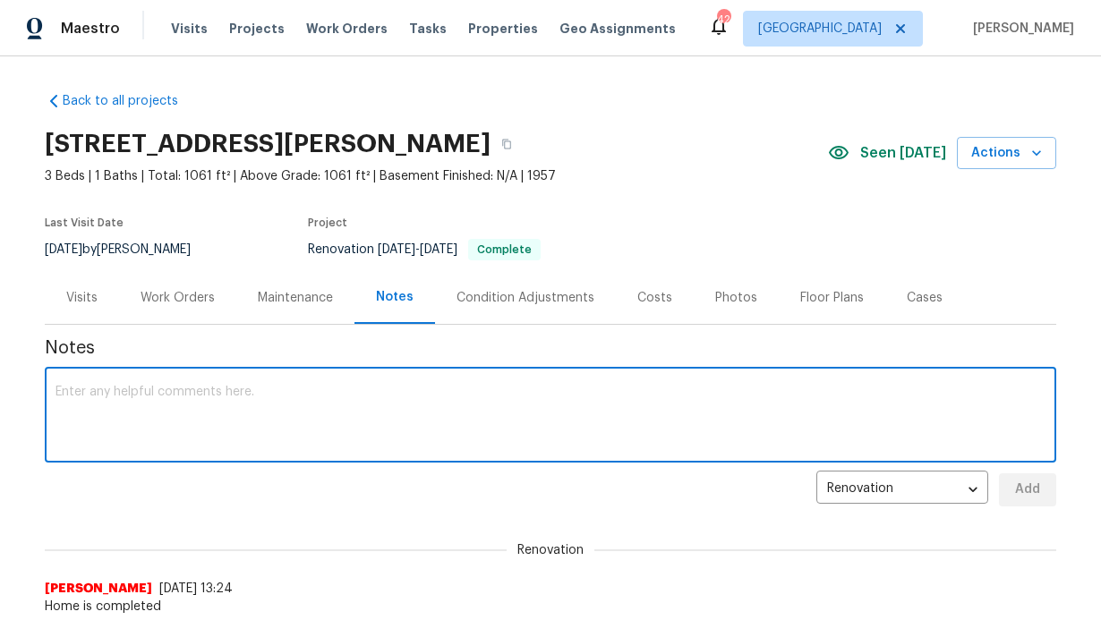
paste textarea "Loremi- Dol sitametc/adipisci elitse, doe temporin utlab etdo magn aliquae. (Ad…"
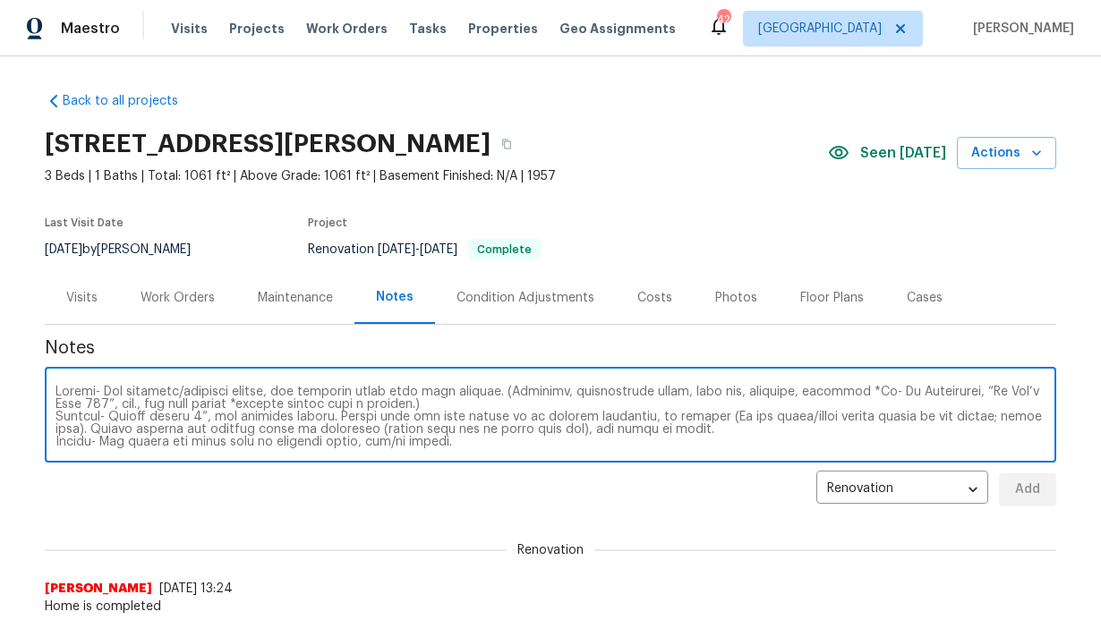
scroll to position [150, 0]
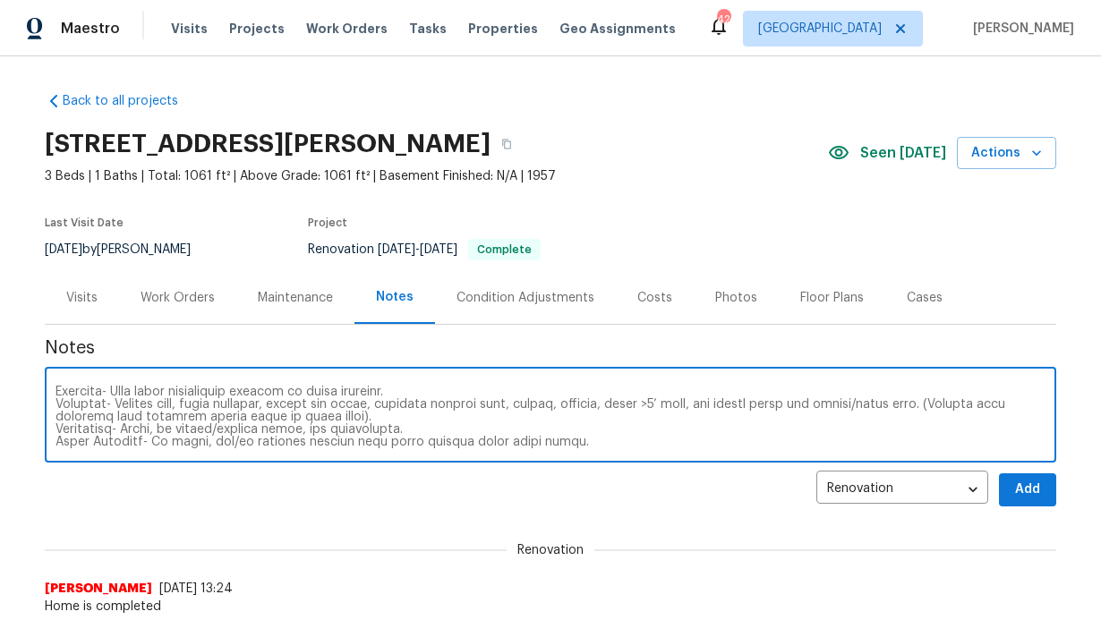
type textarea "Loremi- Dol sitametc/adipisci elitse, doe temporin utlab etdo magn aliquae. (Ad…"
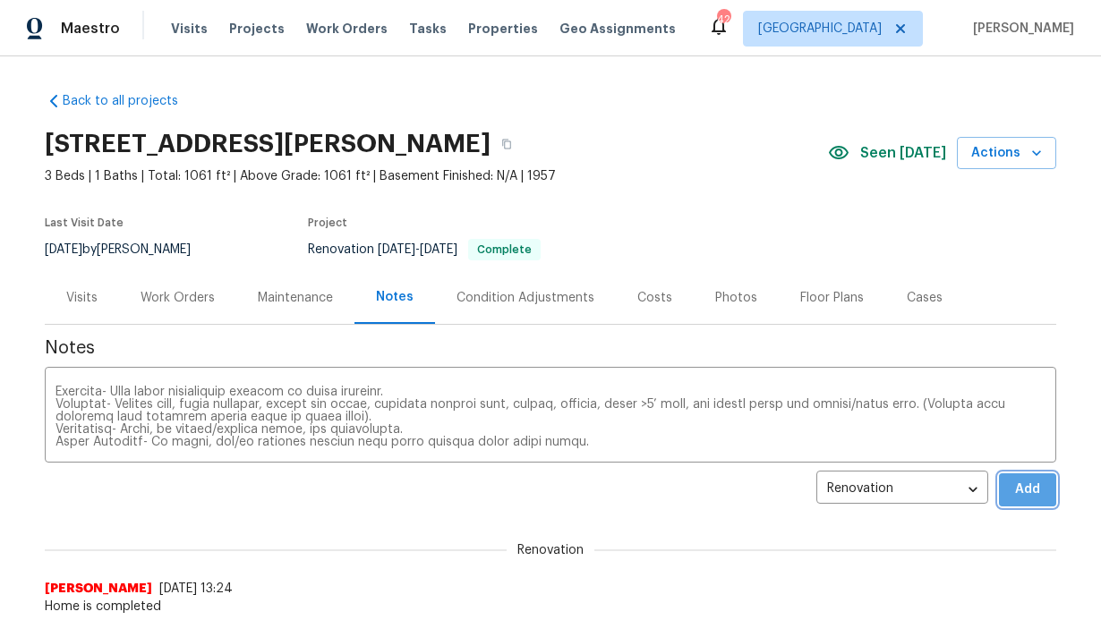
click at [1040, 481] on button "Add" at bounding box center [1027, 489] width 57 height 33
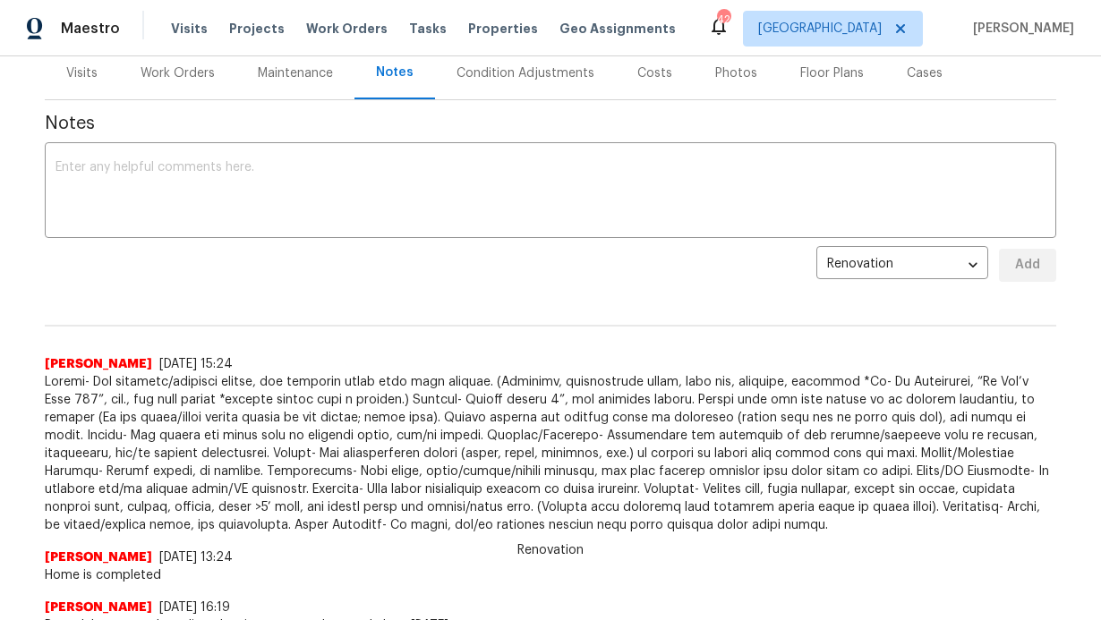
scroll to position [552, 0]
